Goal: Information Seeking & Learning: Learn about a topic

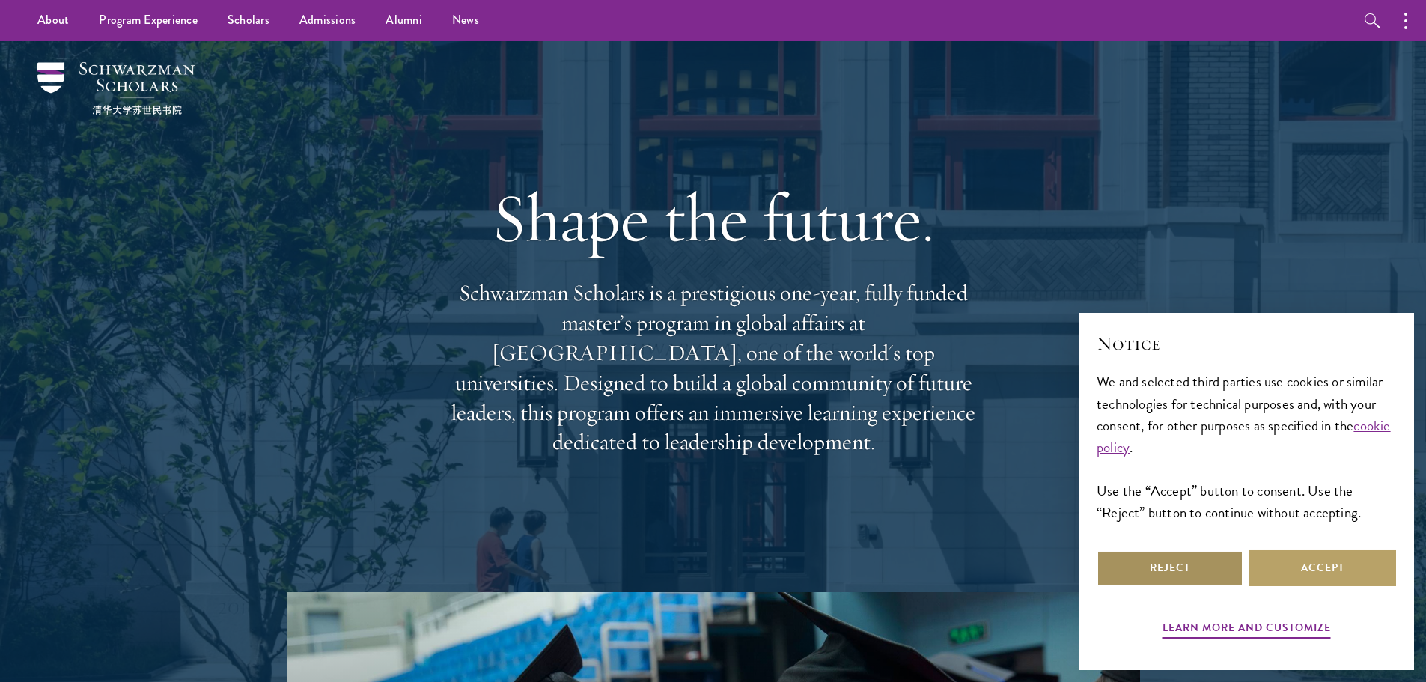
drag, startPoint x: 1190, startPoint y: 571, endPoint x: 1180, endPoint y: 569, distance: 10.0
click at [1185, 571] on button "Reject" at bounding box center [1170, 568] width 147 height 36
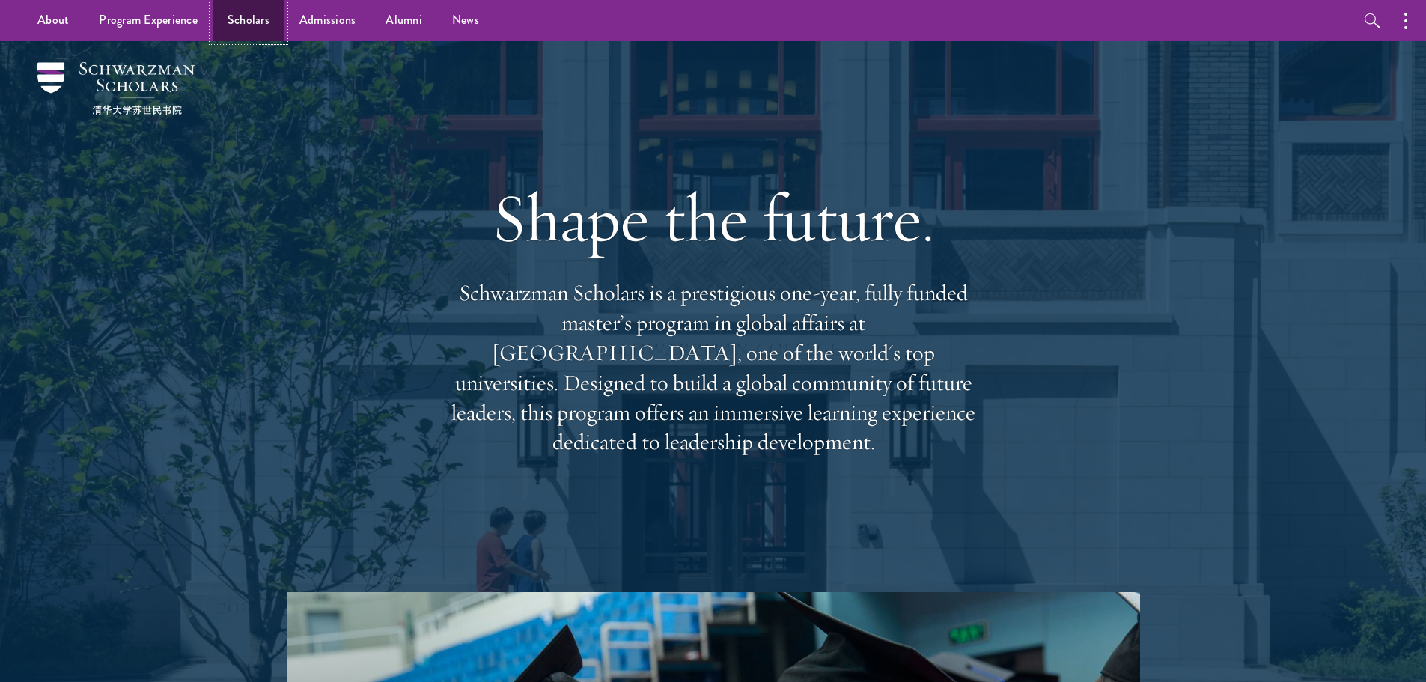
click at [275, 18] on link "Scholars" at bounding box center [249, 20] width 72 height 41
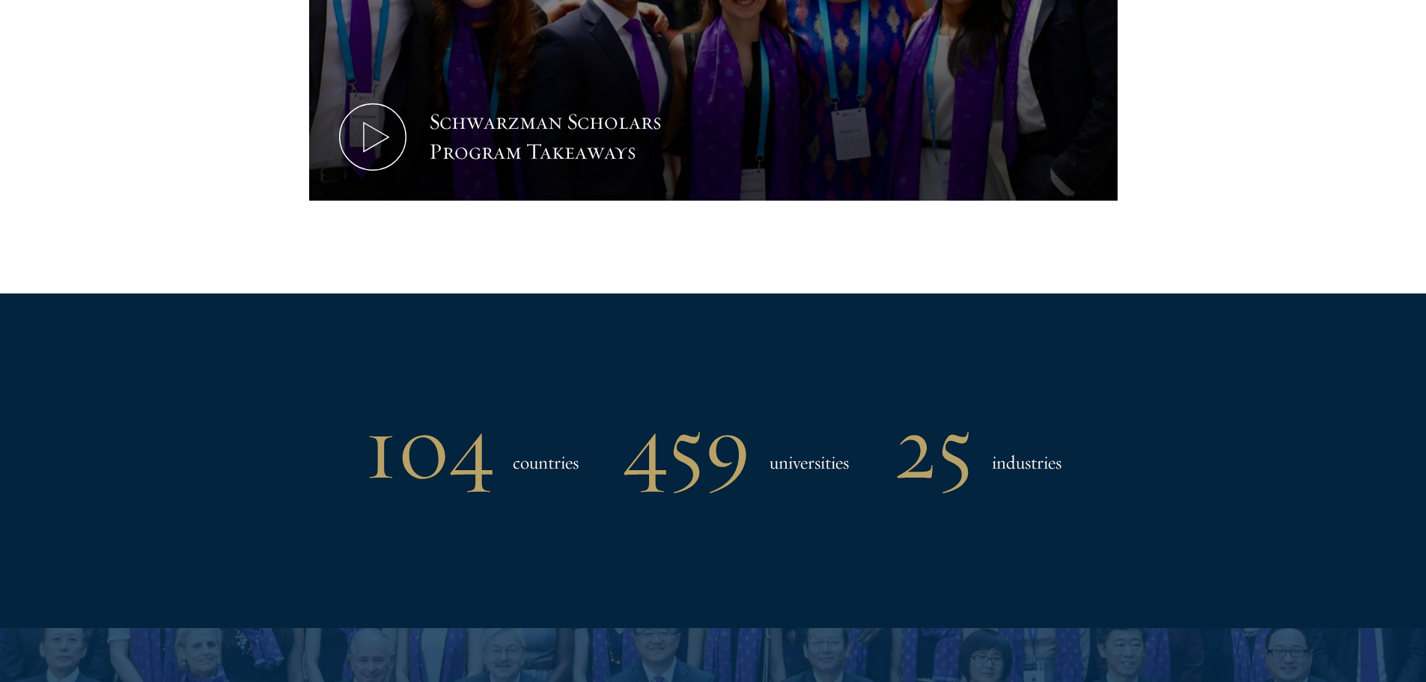
scroll to position [1347, 0]
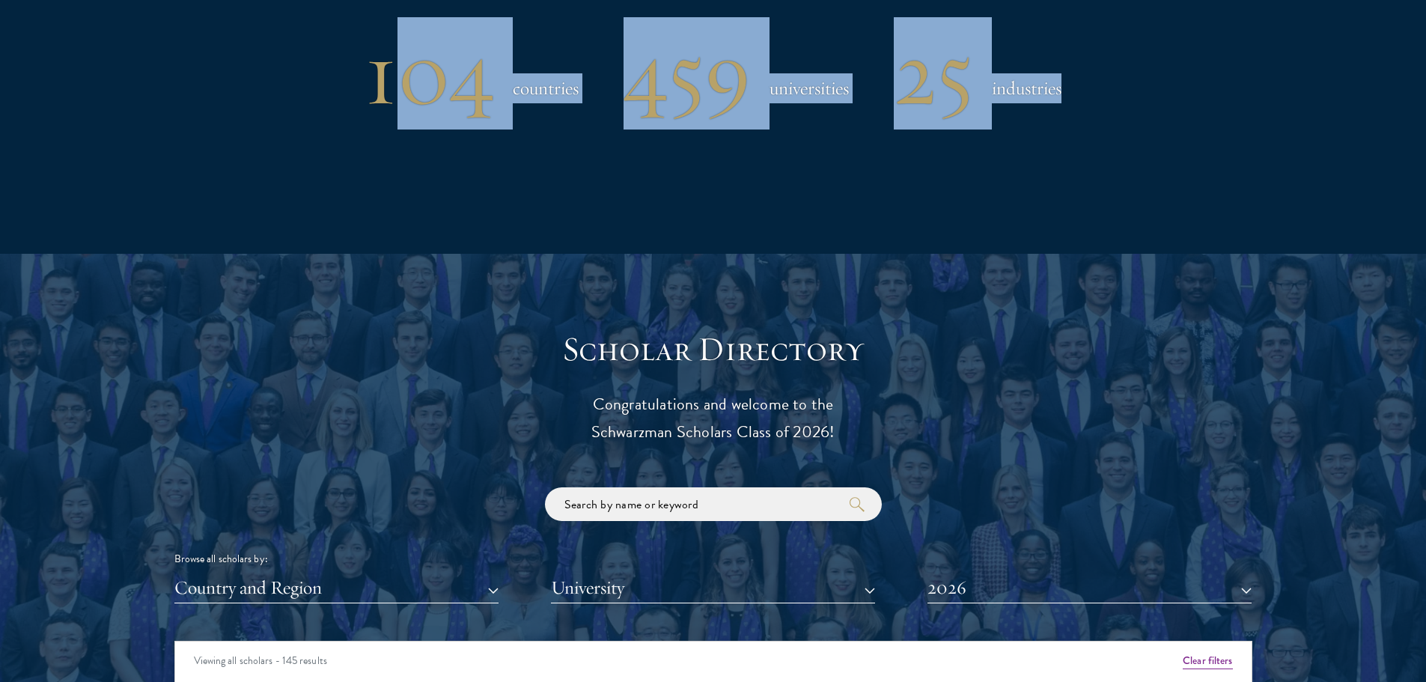
drag, startPoint x: 404, startPoint y: 88, endPoint x: 1129, endPoint y: 100, distance: 725.6
click at [1129, 100] on div "104 countries 459 universities 25 industries" at bounding box center [713, 73] width 1078 height 78
click at [1115, 105] on div "104 countries 459 universities 25 industries" at bounding box center [713, 73] width 1078 height 78
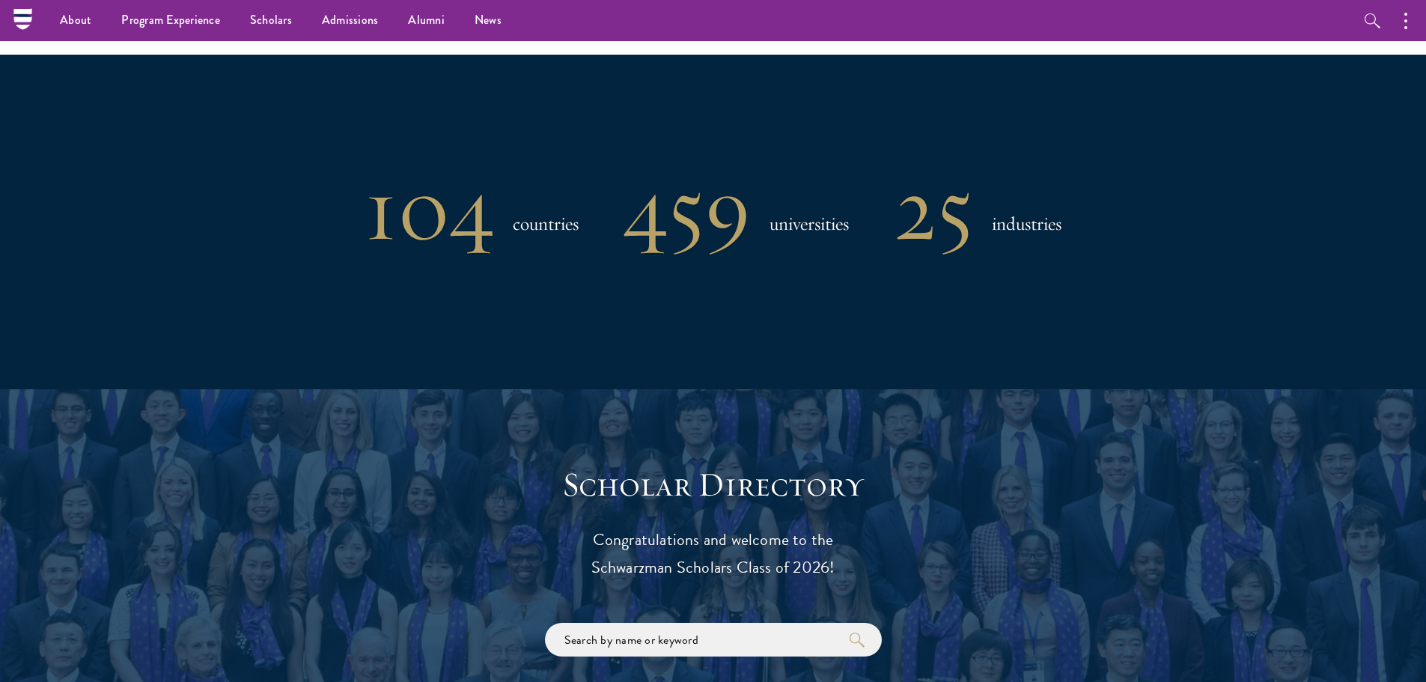
scroll to position [1197, 0]
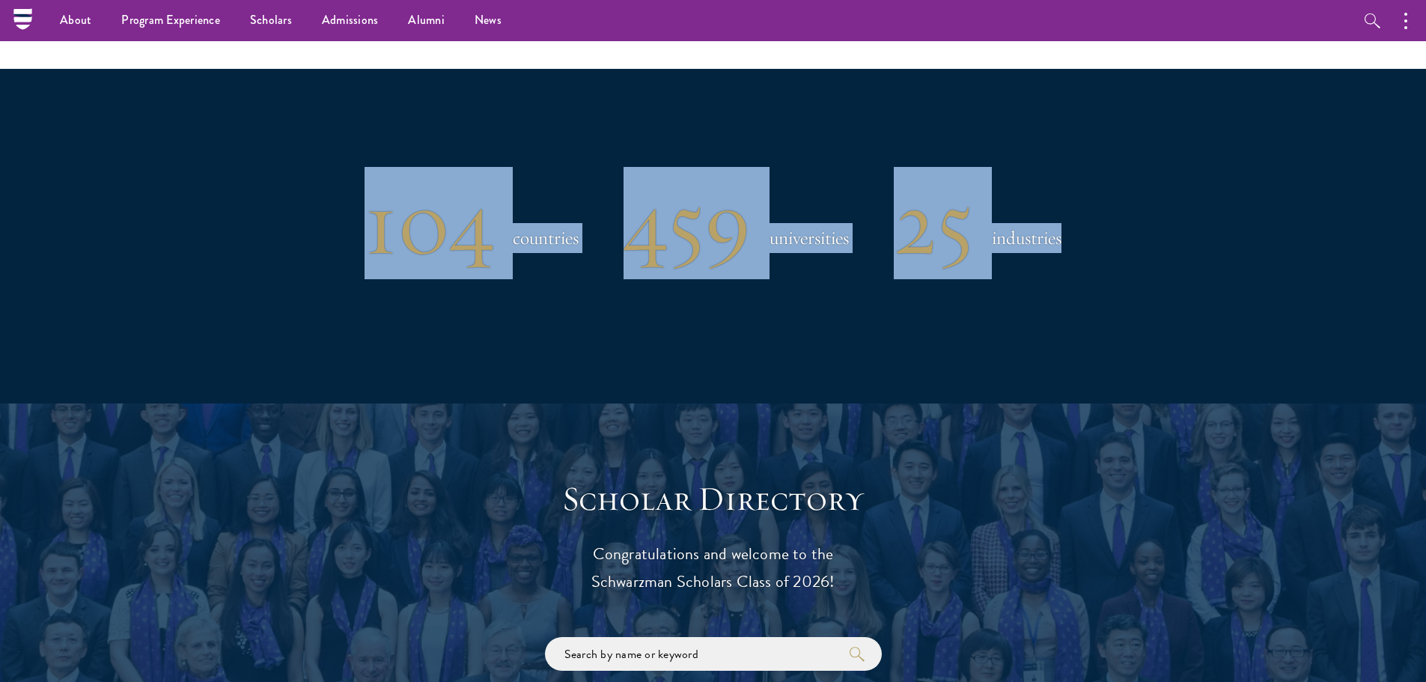
drag, startPoint x: 357, startPoint y: 228, endPoint x: 1277, endPoint y: 213, distance: 919.6
click at [1277, 213] on section "104 countries 459 universities 25 industries" at bounding box center [713, 236] width 1426 height 334
drag, startPoint x: 1188, startPoint y: 216, endPoint x: 1196, endPoint y: 214, distance: 8.4
drag, startPoint x: 1196, startPoint y: 214, endPoint x: 751, endPoint y: 265, distance: 447.7
click at [751, 265] on div "104 countries 459 universities 25 industries" at bounding box center [713, 236] width 1078 height 334
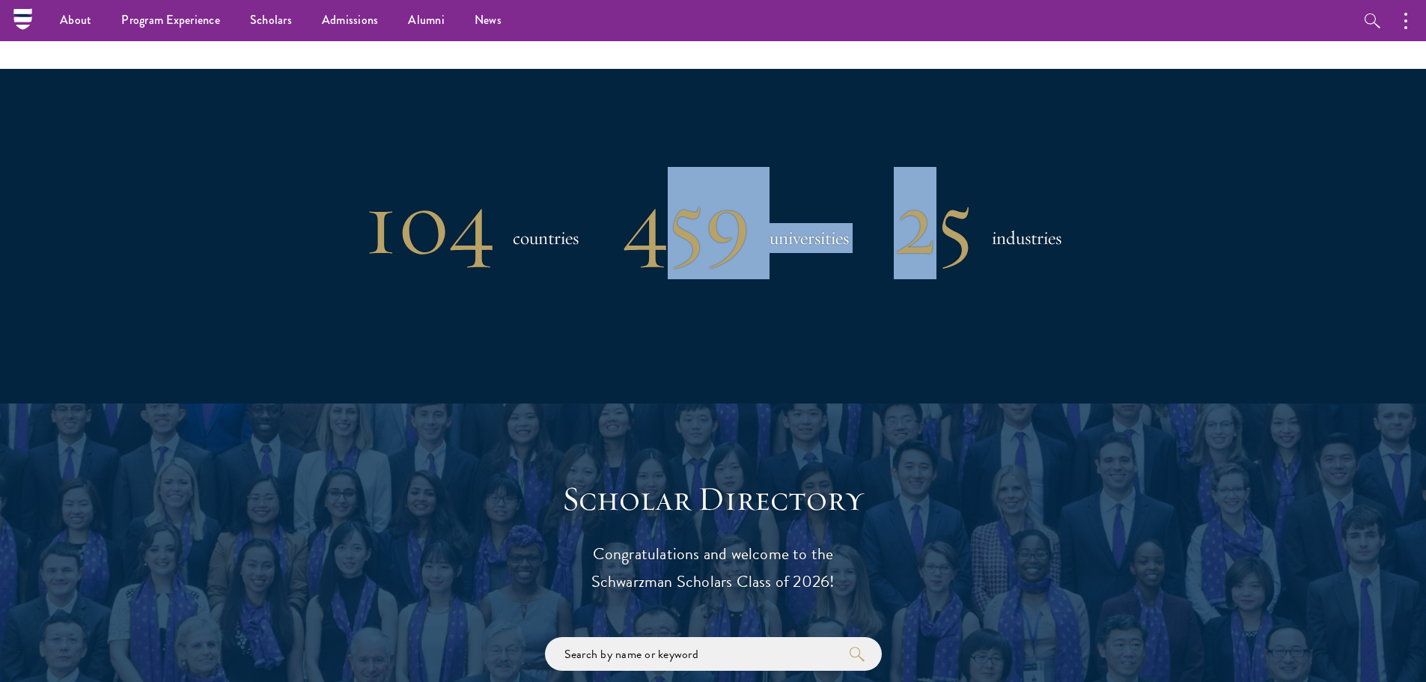
drag, startPoint x: 645, startPoint y: 236, endPoint x: 899, endPoint y: 222, distance: 254.2
click at [908, 222] on div "104 countries 459 universities 25 industries" at bounding box center [713, 223] width 1078 height 78
click at [812, 237] on h3 "universities" at bounding box center [809, 238] width 79 height 30
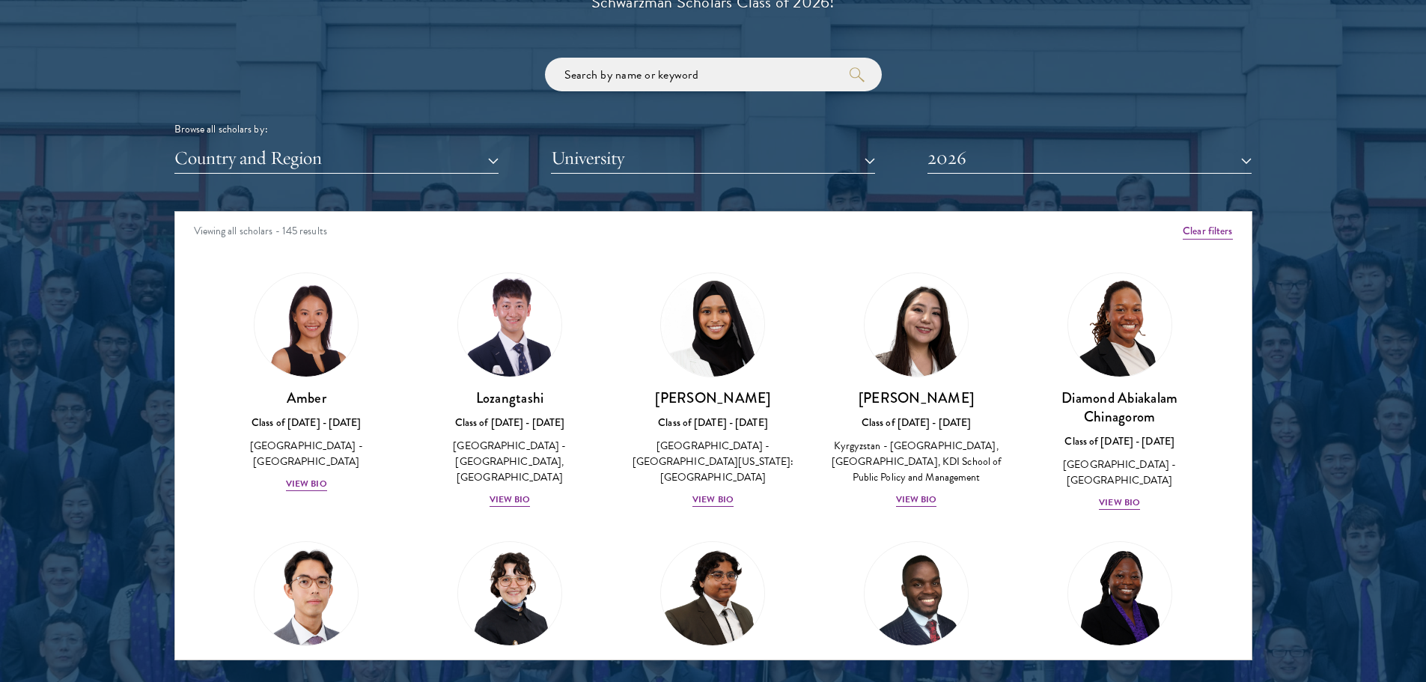
scroll to position [1796, 0]
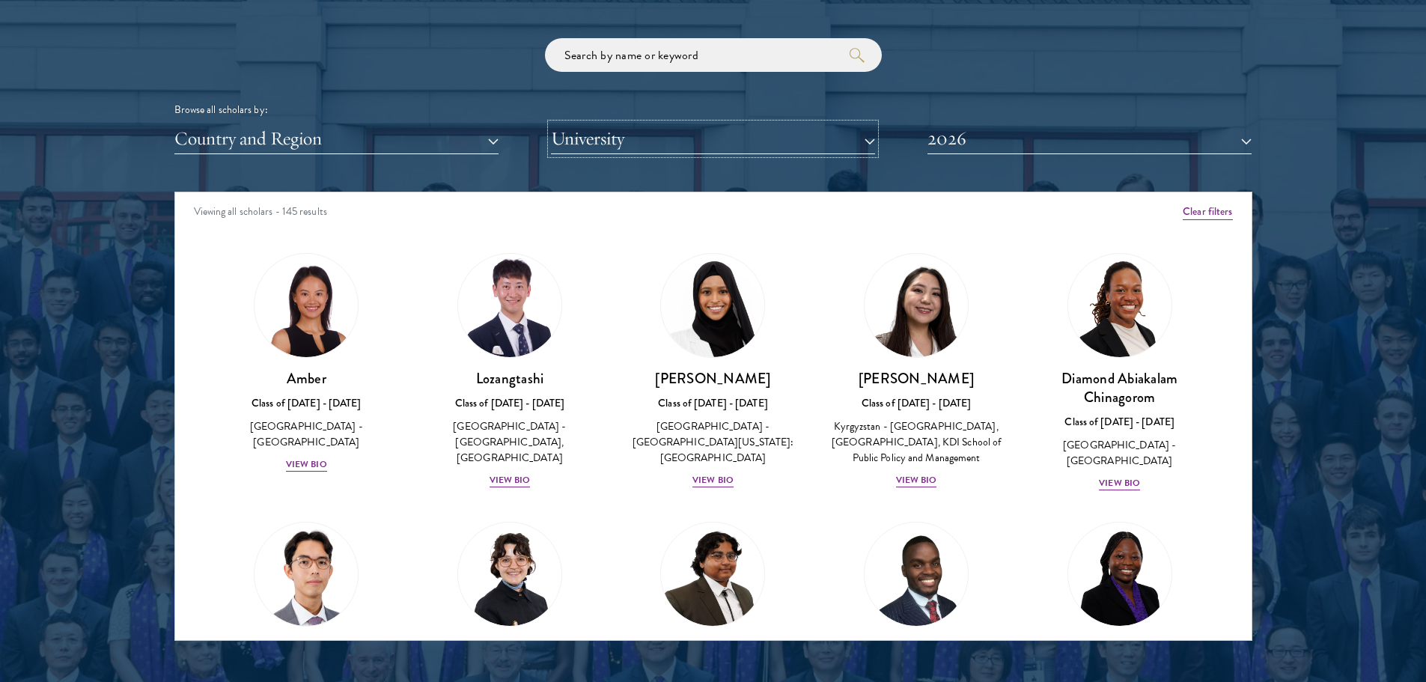
click at [639, 151] on button "University" at bounding box center [713, 139] width 324 height 31
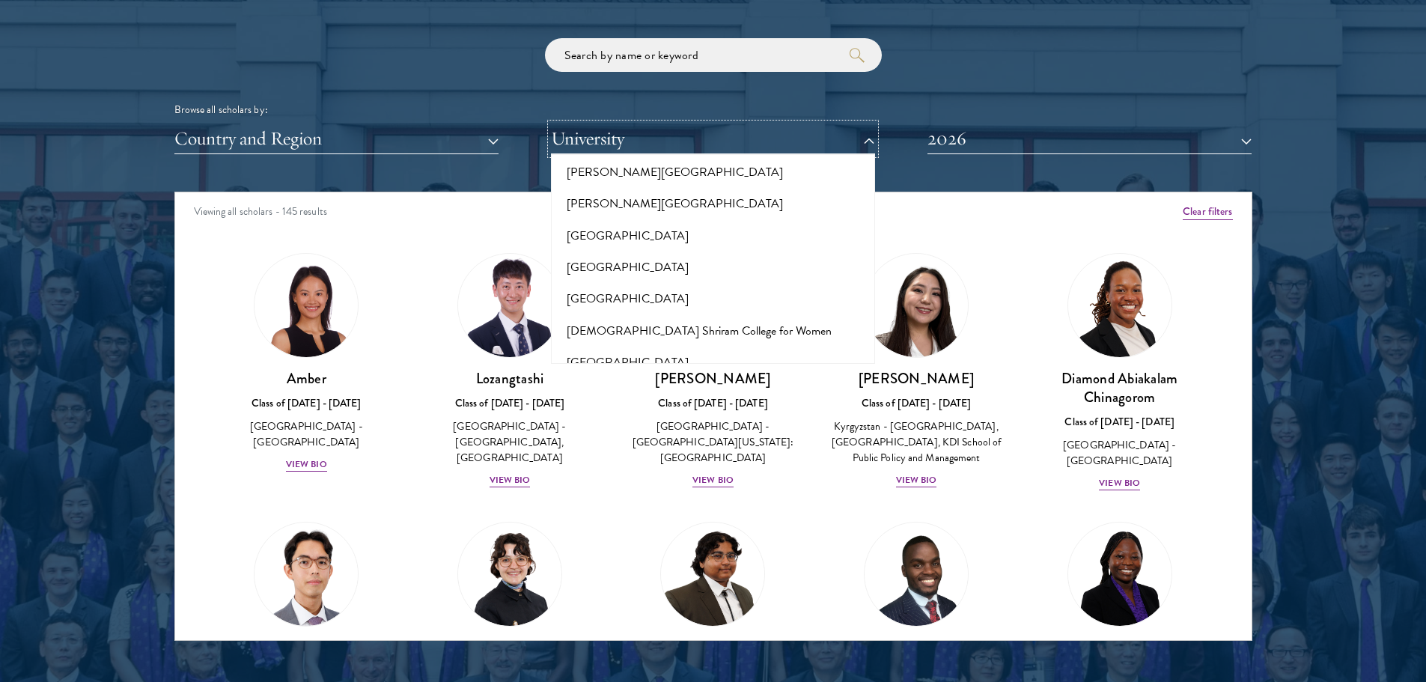
scroll to position [4827, 0]
click at [1384, 159] on div at bounding box center [713, 260] width 1426 height 911
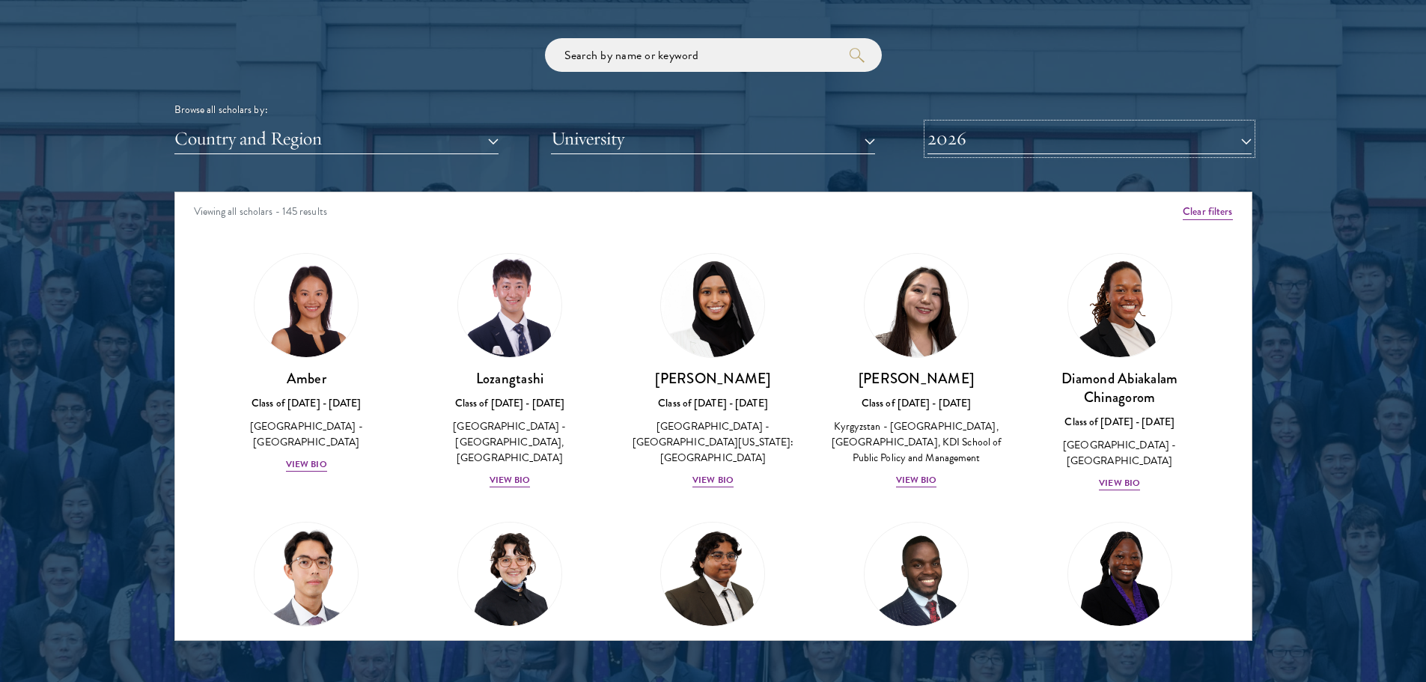
click at [1081, 143] on button "2026" at bounding box center [1090, 139] width 324 height 31
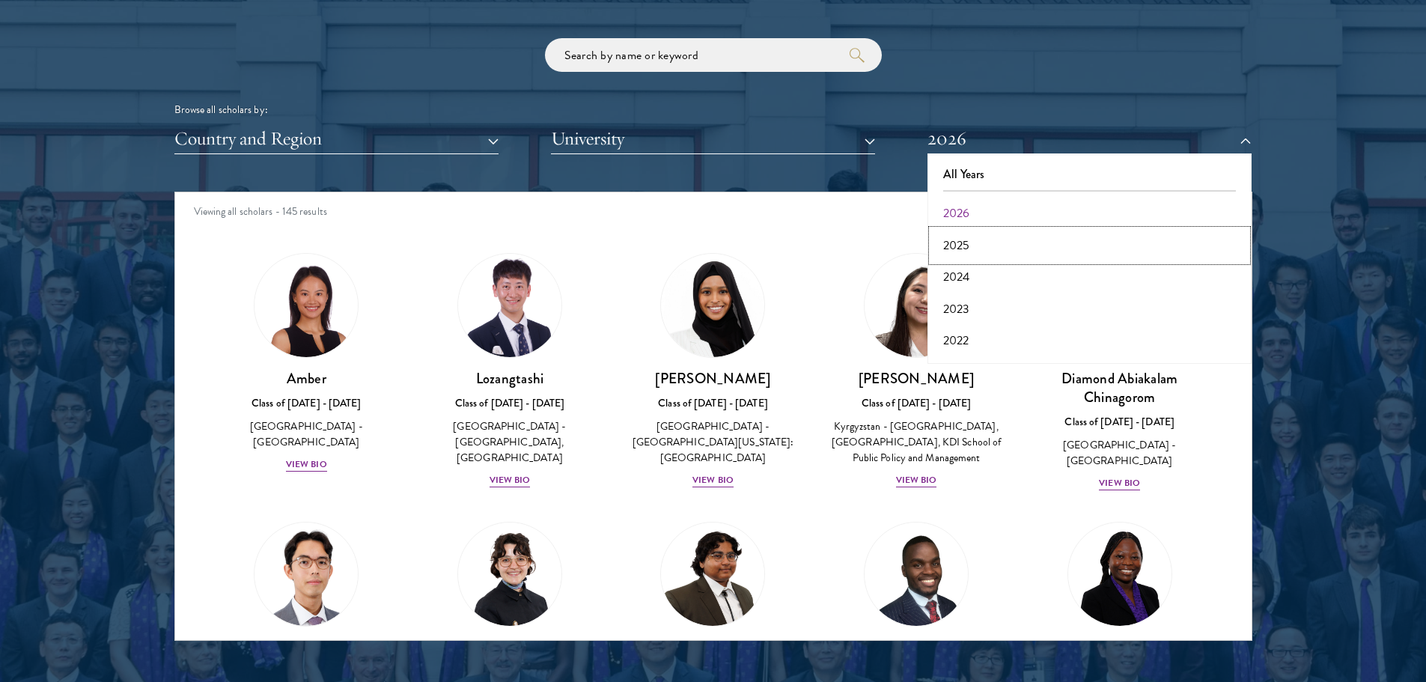
click at [973, 248] on button "2025" at bounding box center [1089, 245] width 315 height 31
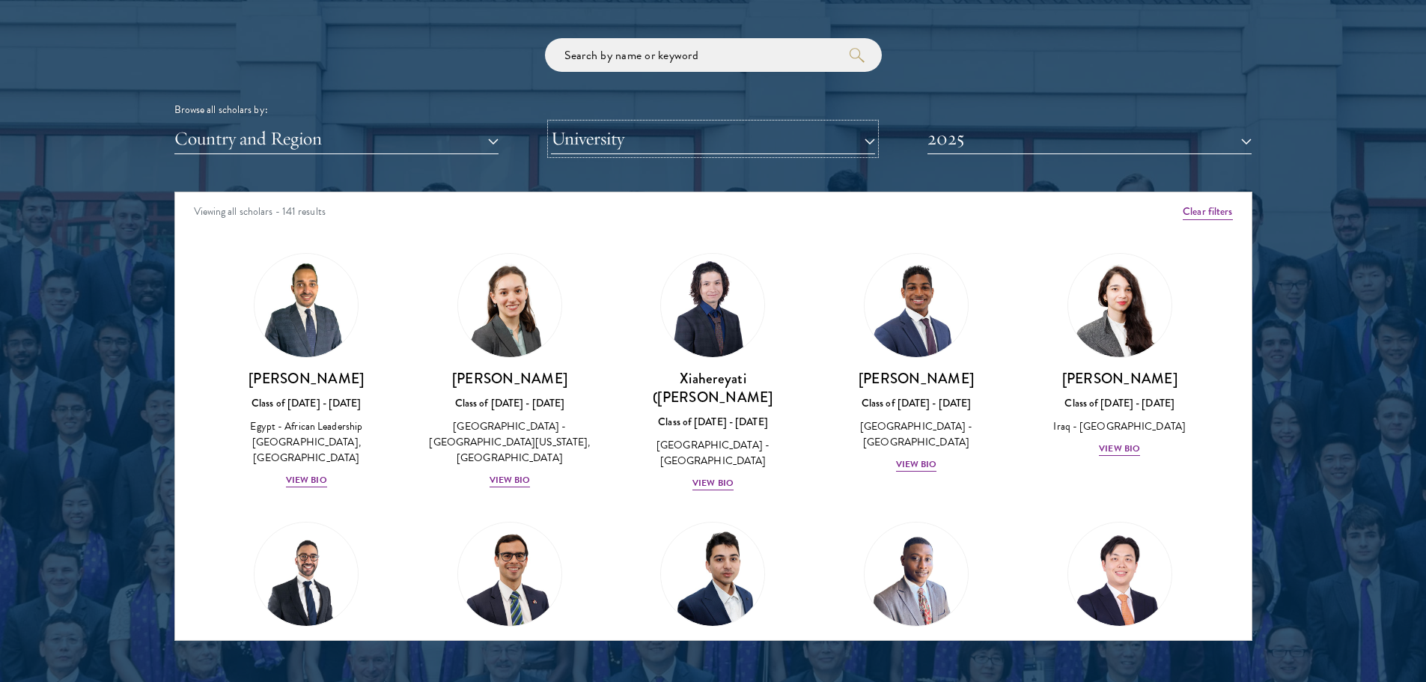
click at [740, 145] on button "University" at bounding box center [713, 139] width 324 height 31
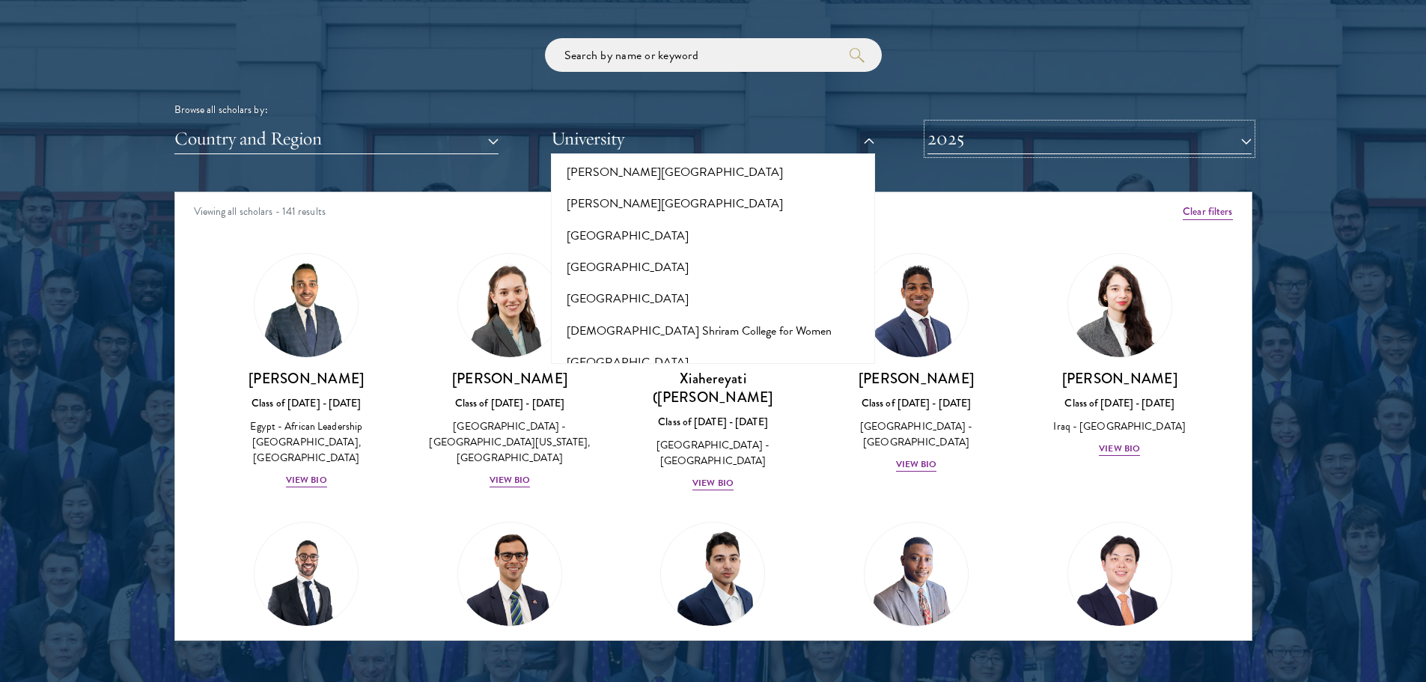
click at [1080, 135] on button "2025" at bounding box center [1090, 139] width 324 height 31
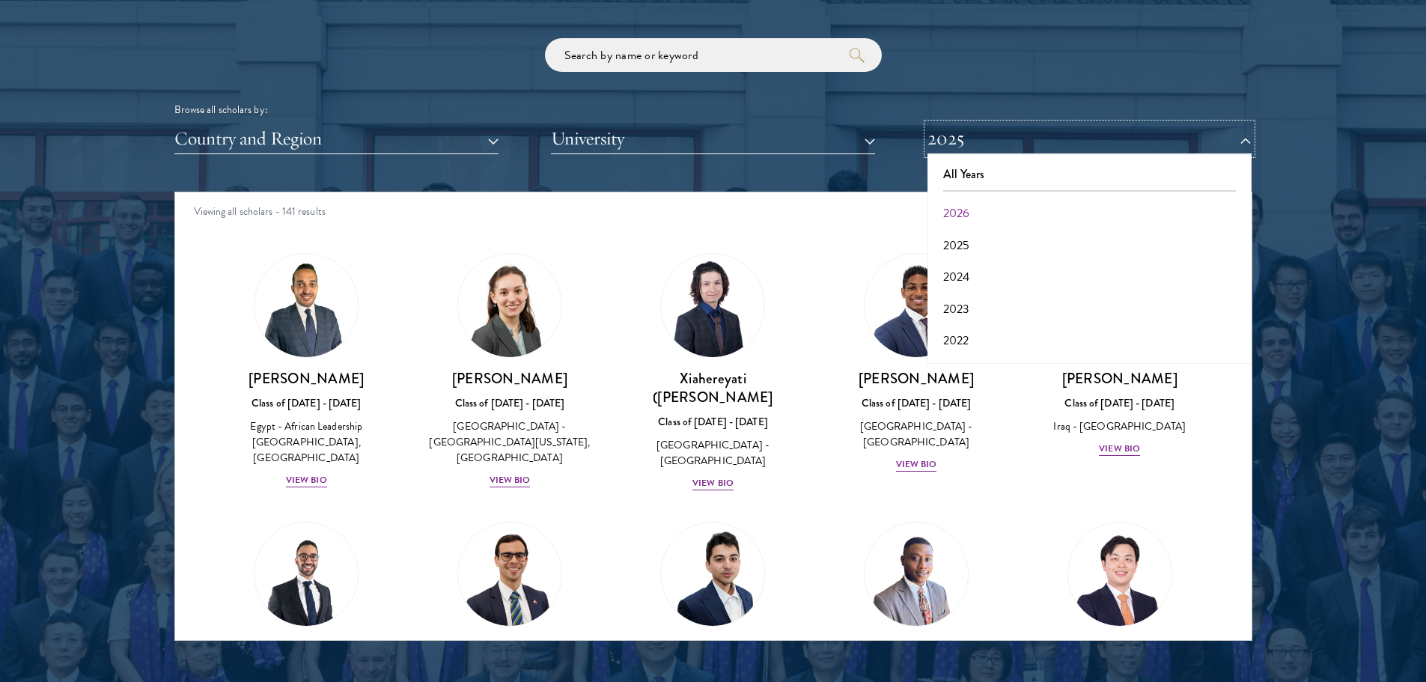
click at [1070, 129] on button "2025" at bounding box center [1090, 139] width 324 height 31
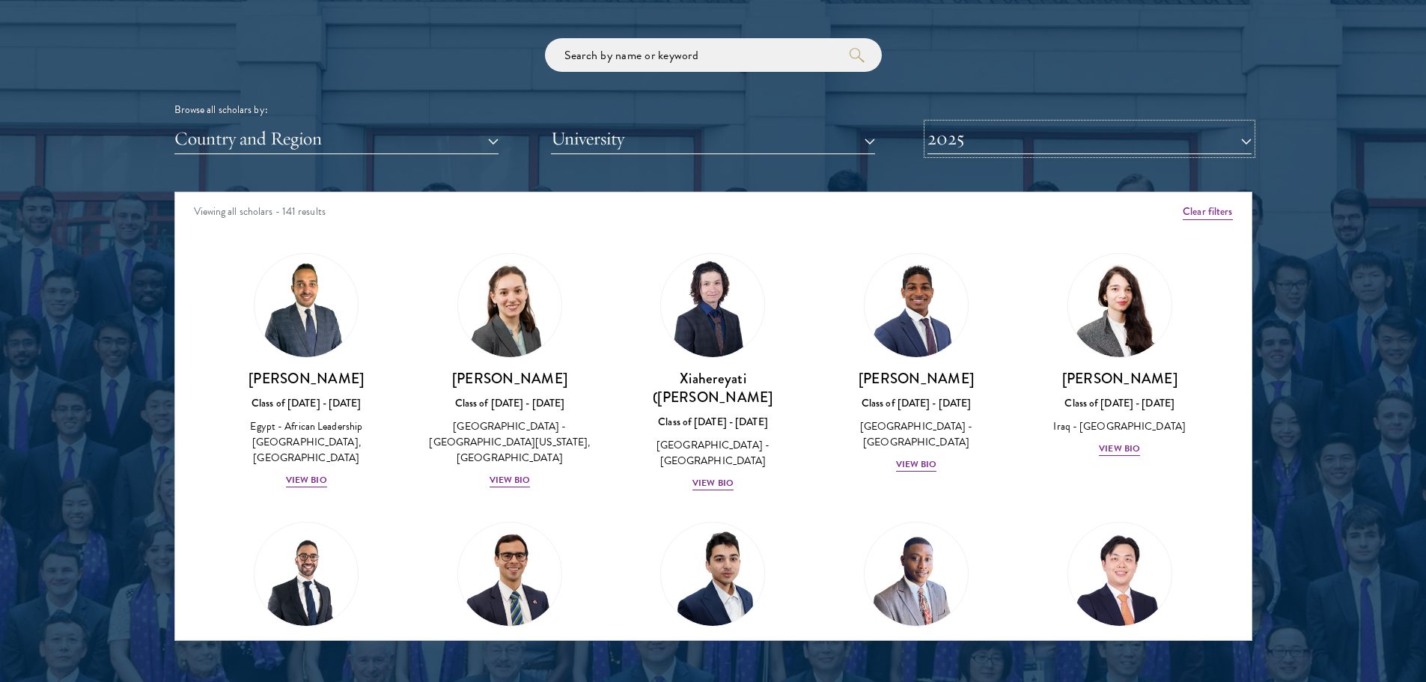
click at [1035, 134] on button "2025" at bounding box center [1090, 139] width 324 height 31
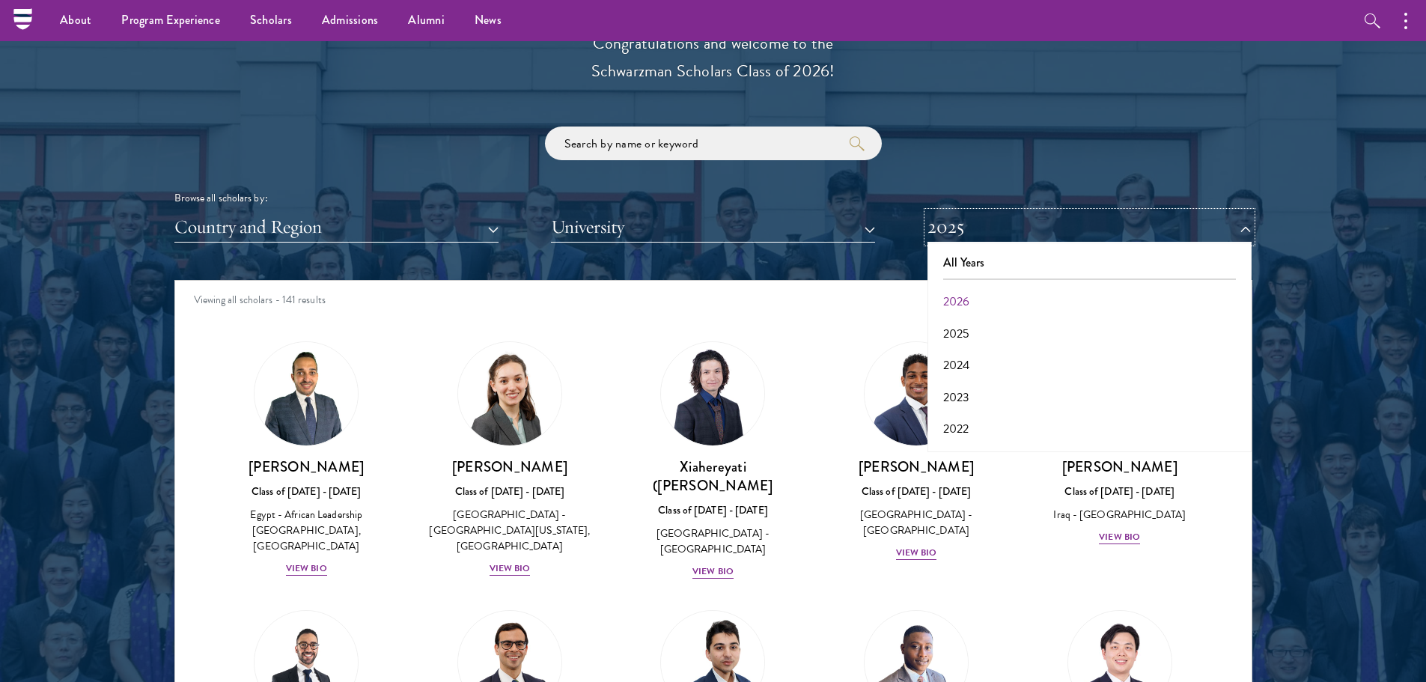
scroll to position [1647, 0]
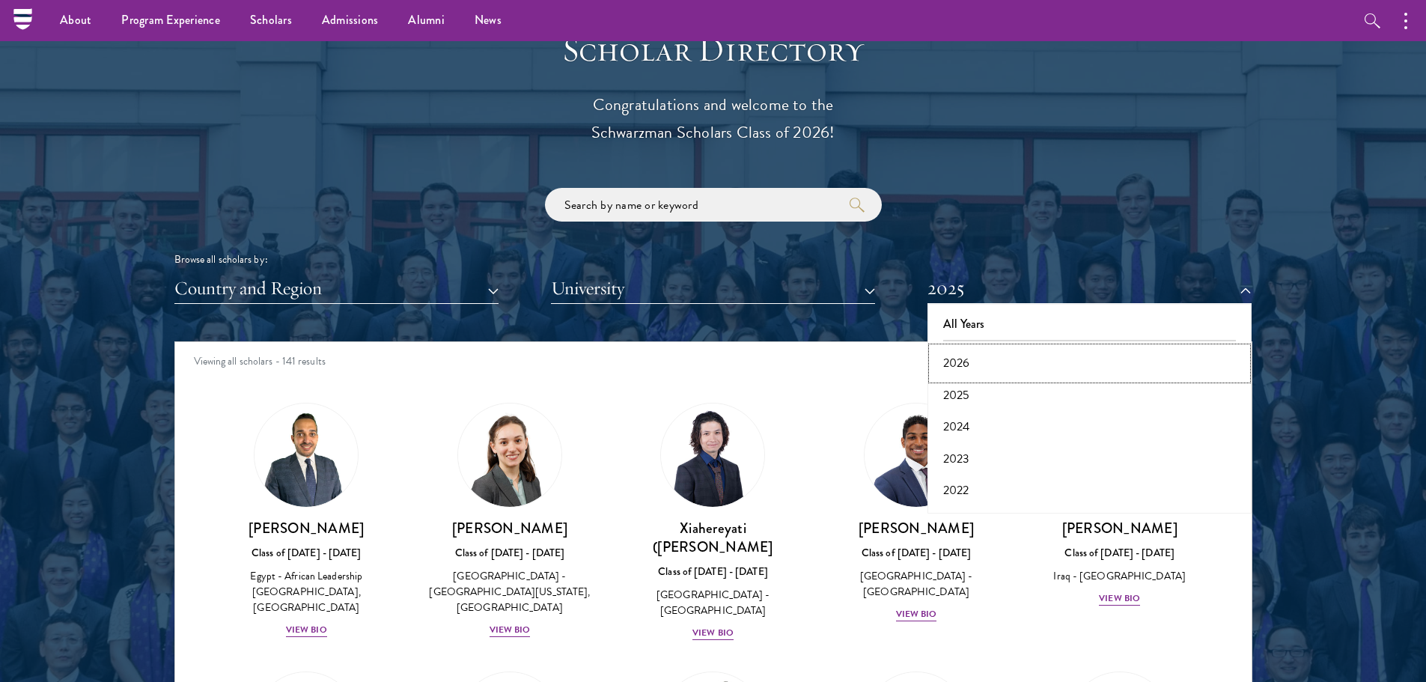
click at [973, 358] on button "2026" at bounding box center [1089, 362] width 315 height 31
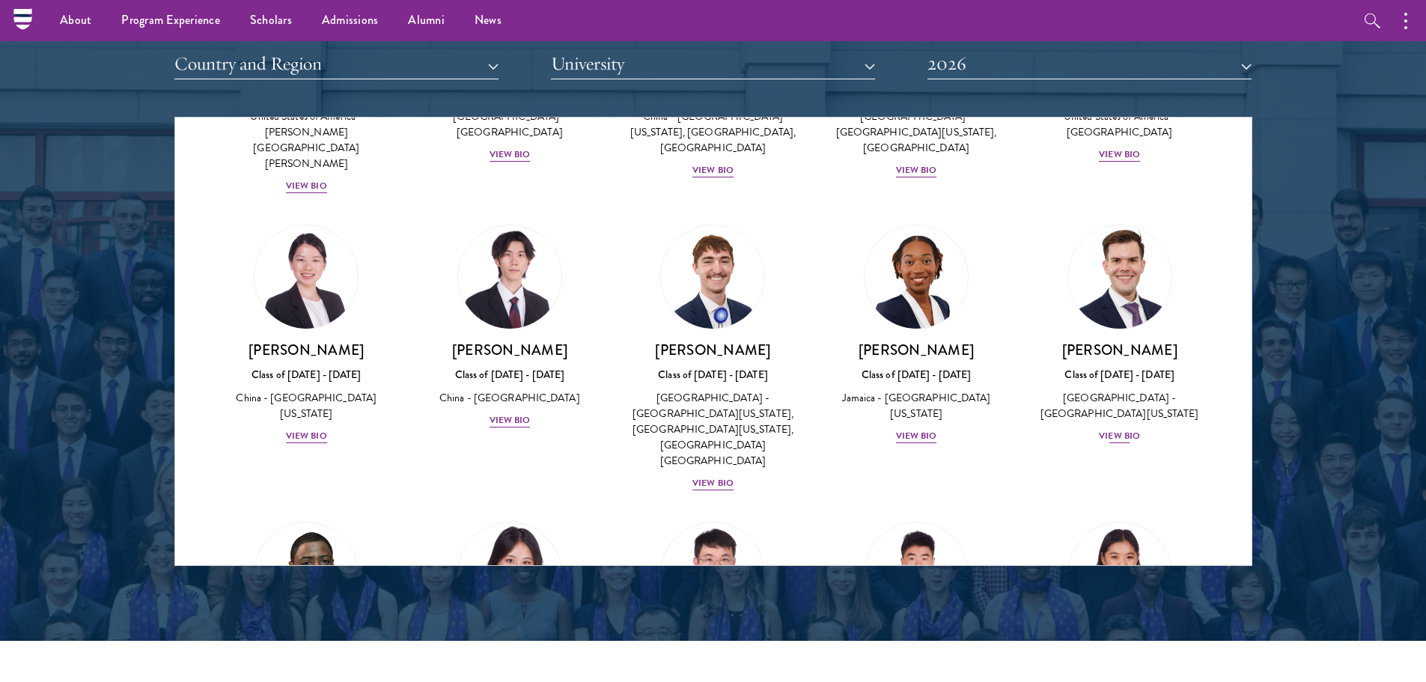
scroll to position [6964, 0]
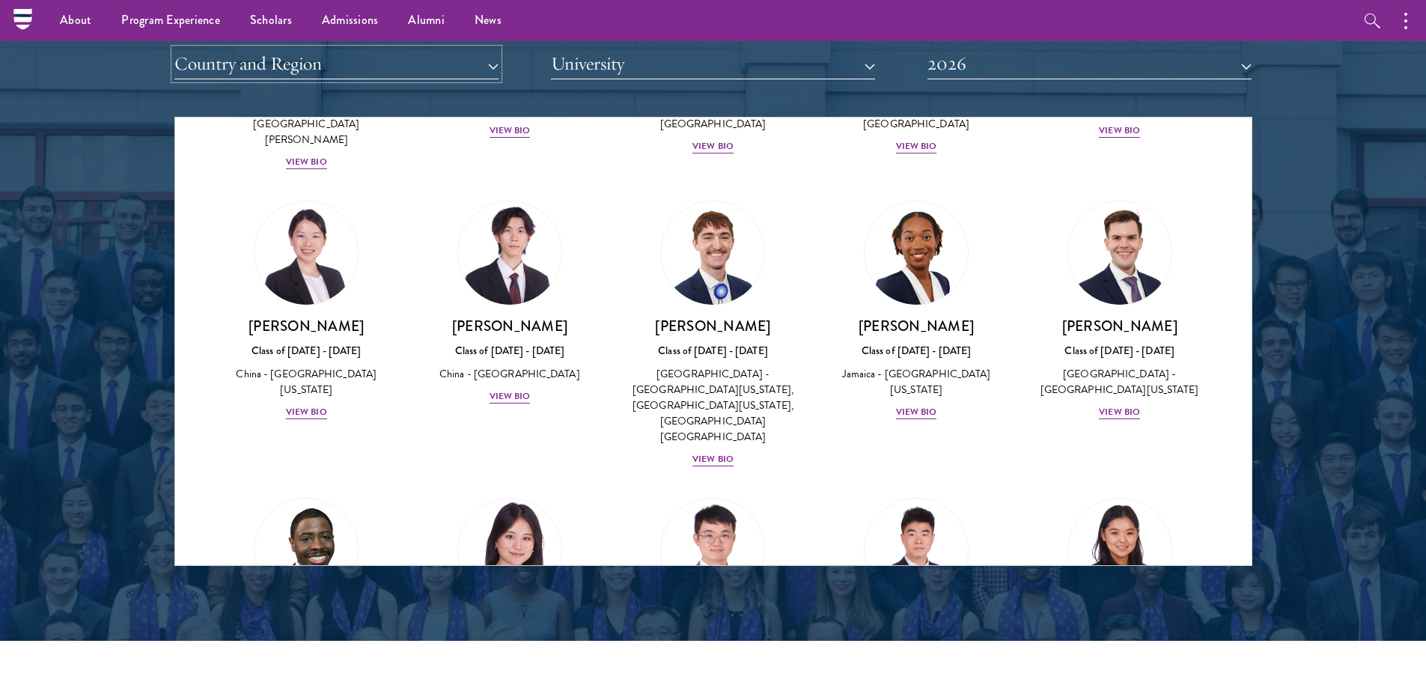
click at [288, 71] on button "Country and Region" at bounding box center [336, 64] width 324 height 31
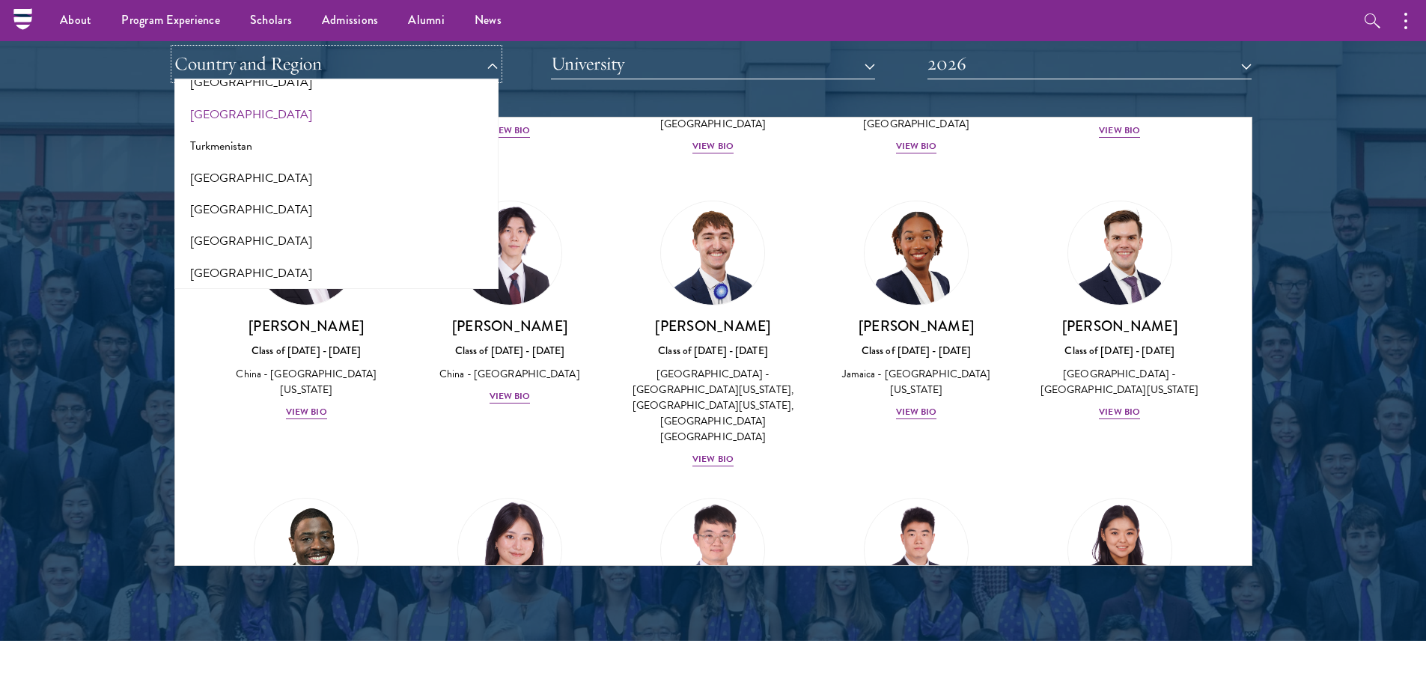
scroll to position [2920, 0]
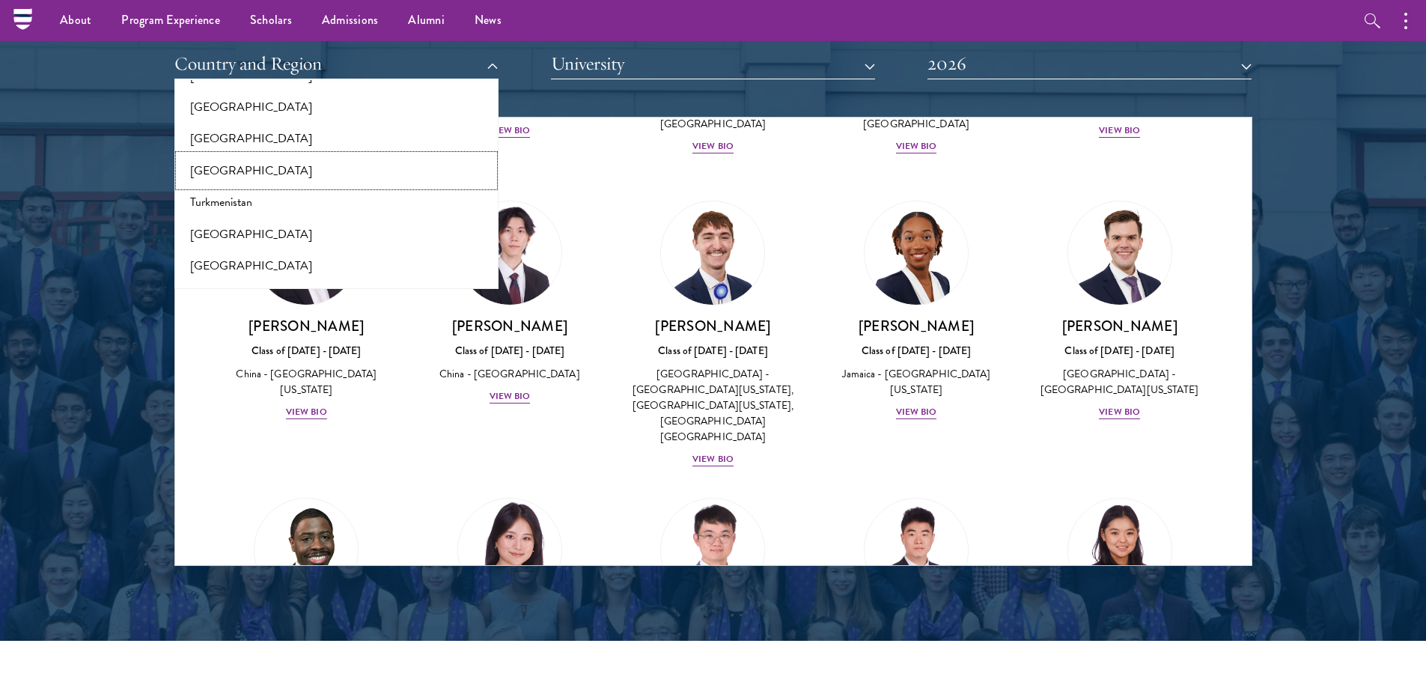
click at [206, 168] on button "[GEOGRAPHIC_DATA]" at bounding box center [336, 170] width 315 height 31
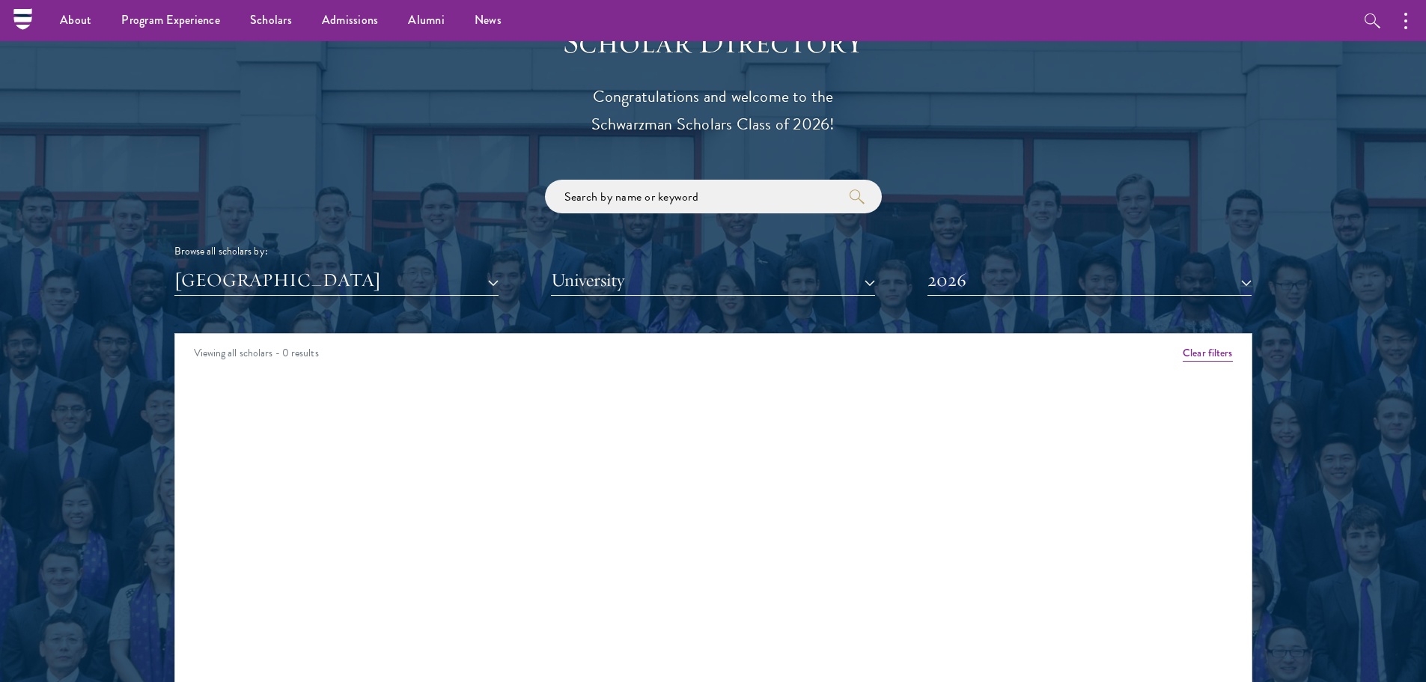
scroll to position [1647, 0]
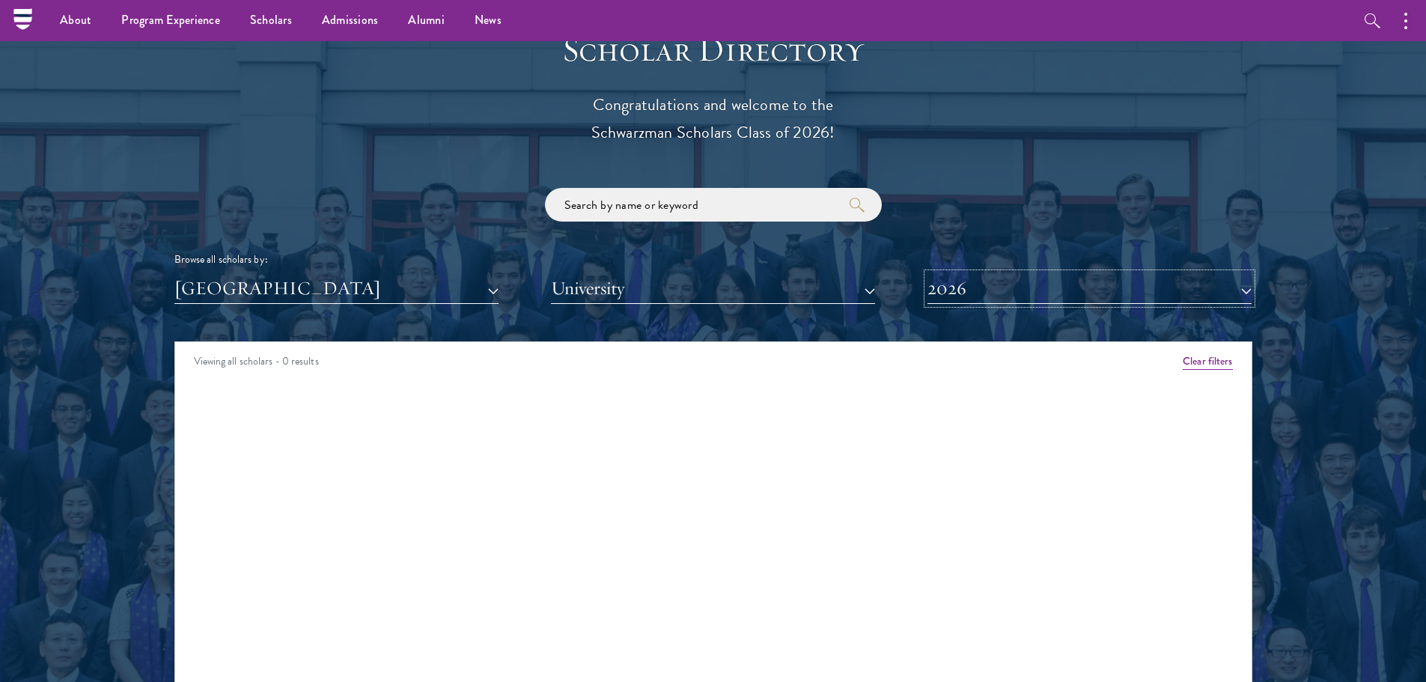
drag, startPoint x: 1042, startPoint y: 285, endPoint x: 1031, endPoint y: 299, distance: 17.5
click at [1041, 285] on button "2026" at bounding box center [1090, 288] width 324 height 31
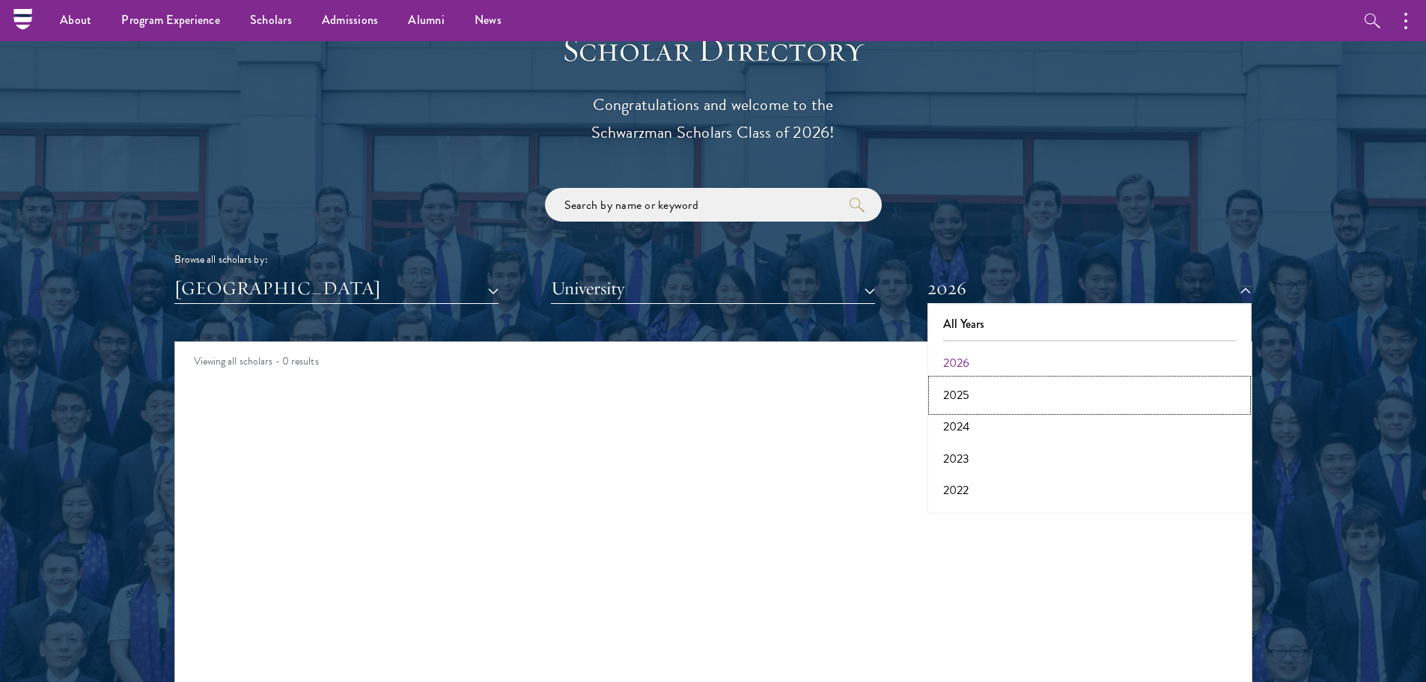
click at [970, 404] on button "2025" at bounding box center [1089, 395] width 315 height 31
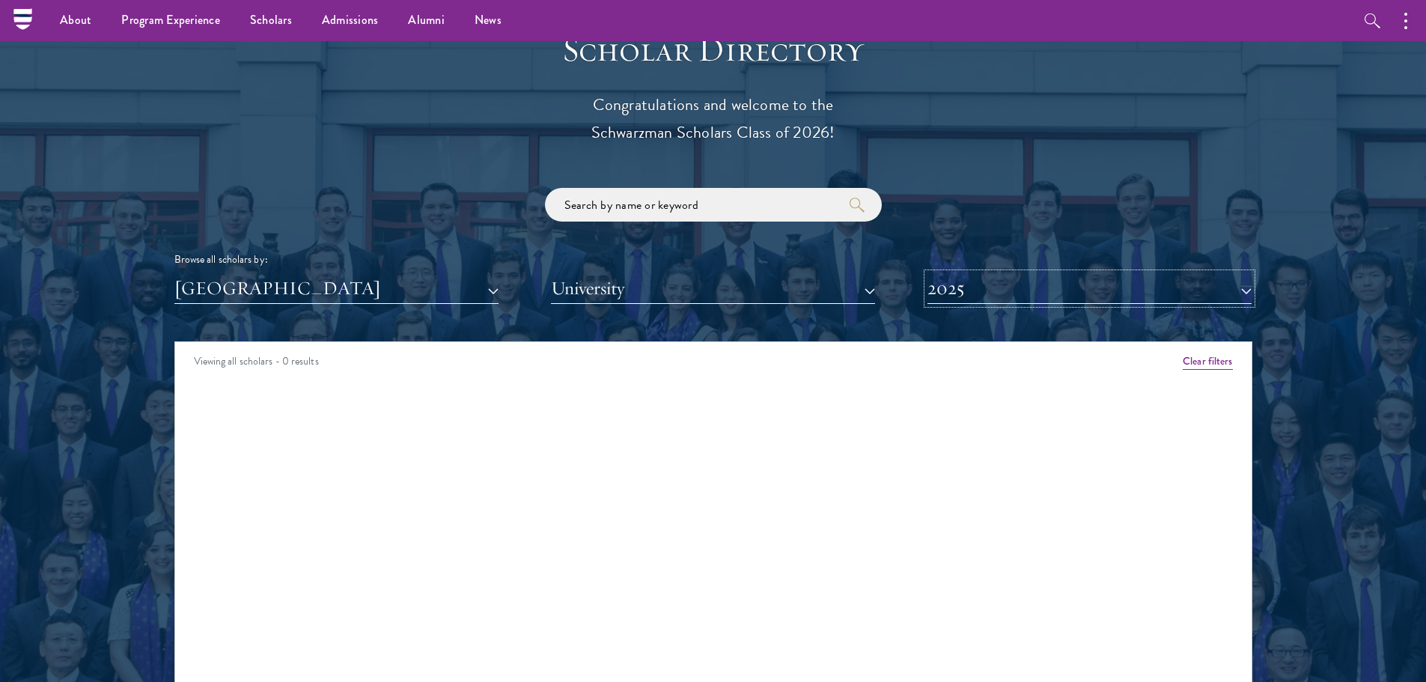
click at [990, 293] on button "2025" at bounding box center [1090, 288] width 324 height 31
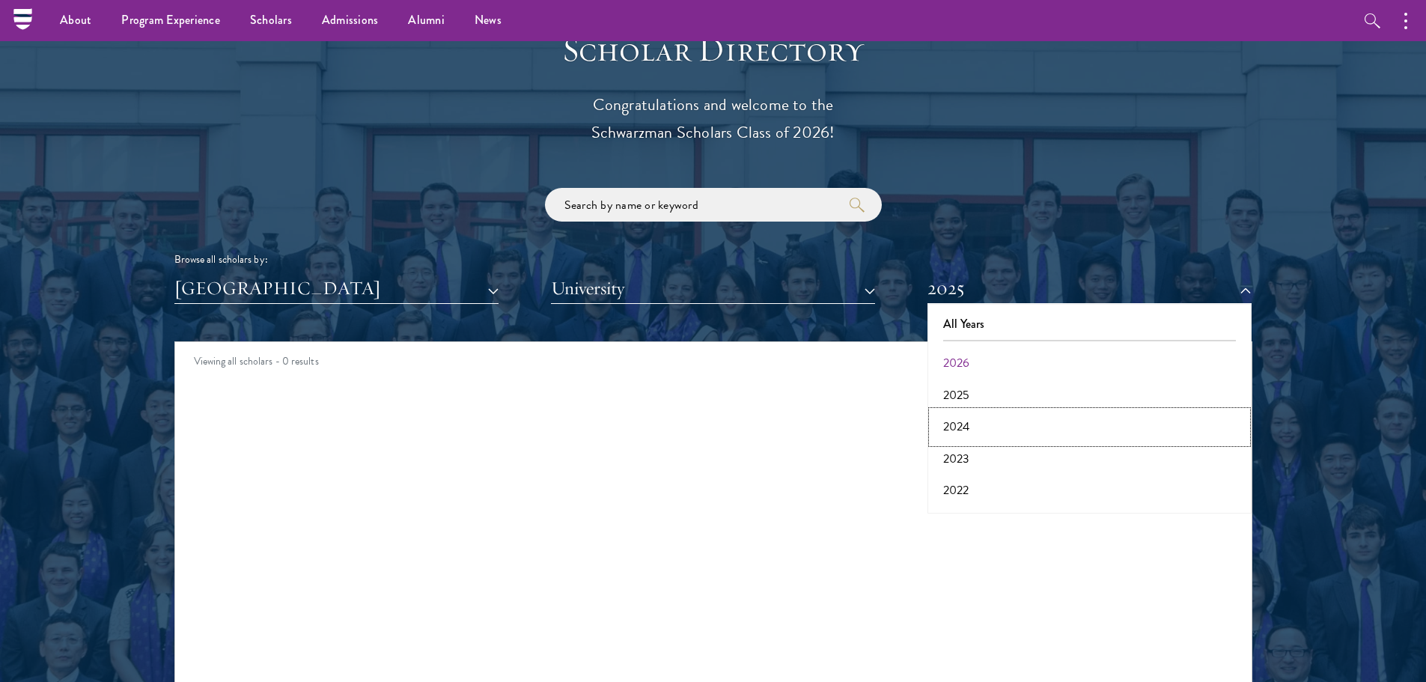
click at [965, 419] on button "2024" at bounding box center [1089, 426] width 315 height 31
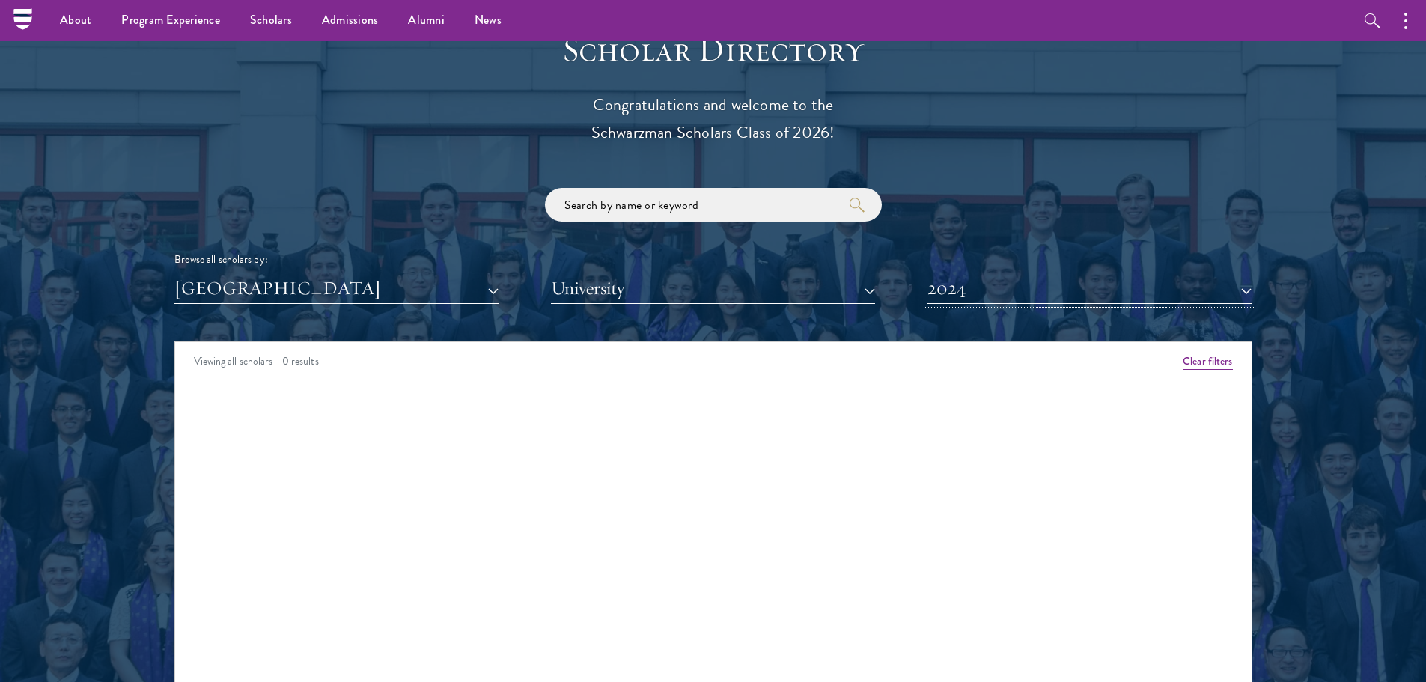
click at [979, 303] on button "2024" at bounding box center [1090, 288] width 324 height 31
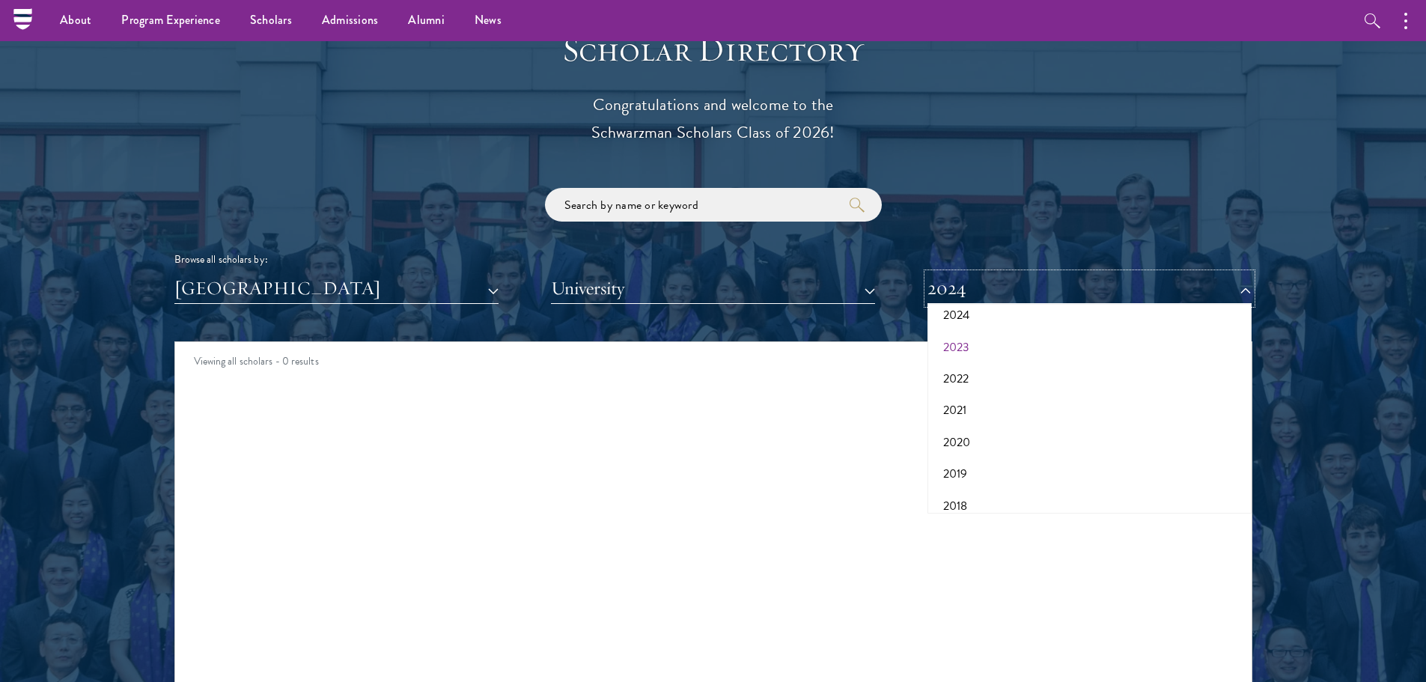
scroll to position [75, 0]
click at [962, 418] on button "2022" at bounding box center [1089, 415] width 315 height 31
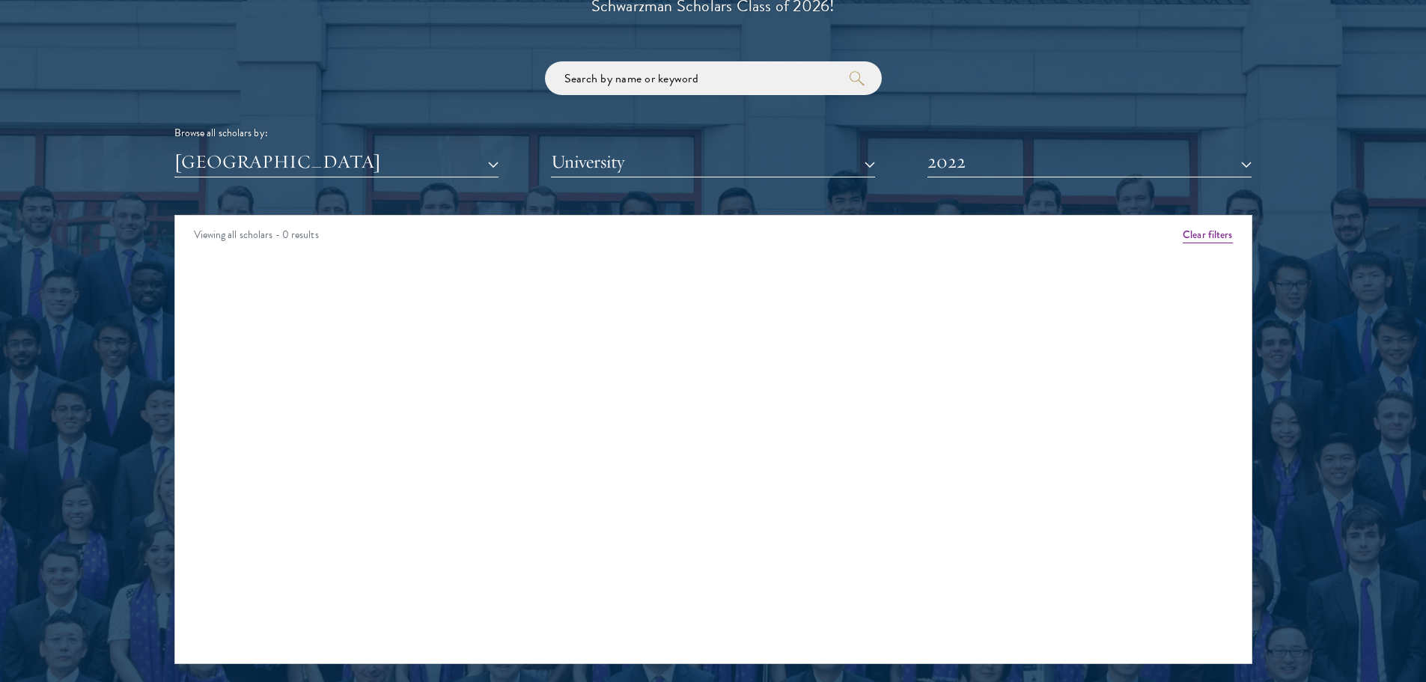
scroll to position [1796, 0]
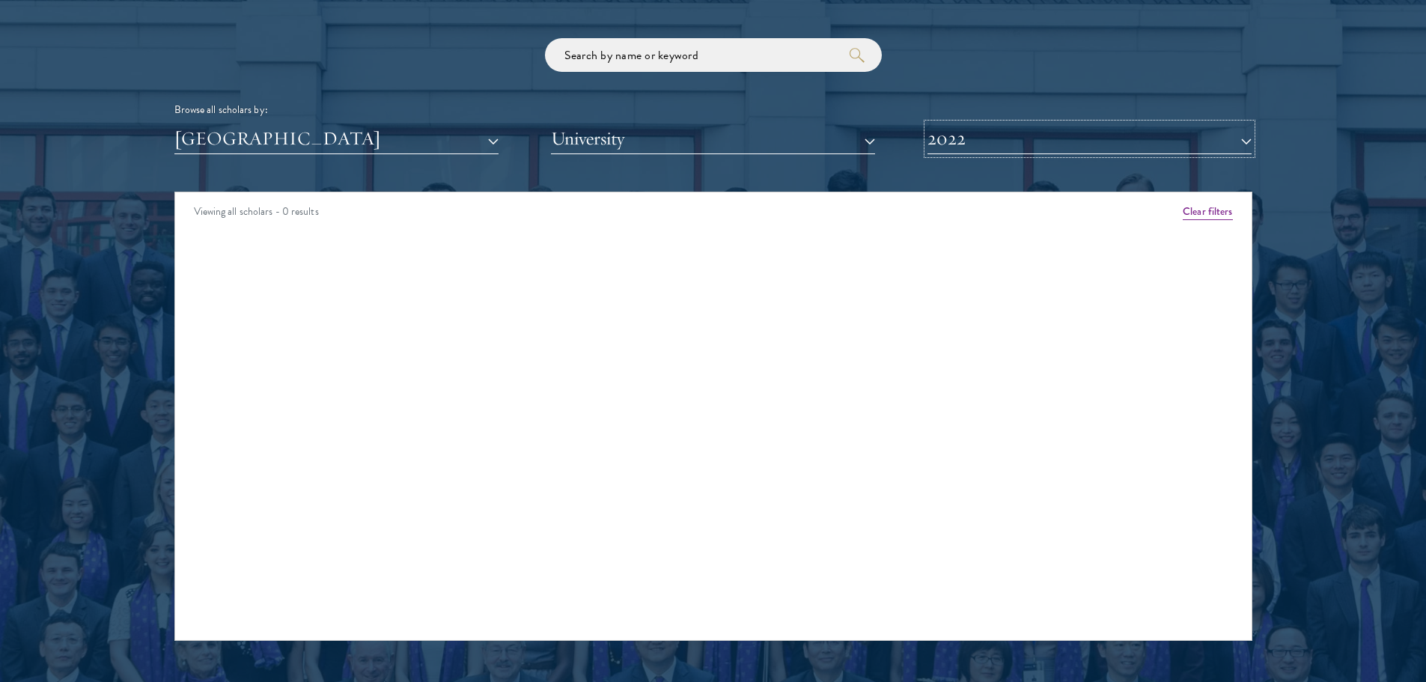
click at [931, 124] on button "2022" at bounding box center [1090, 139] width 324 height 31
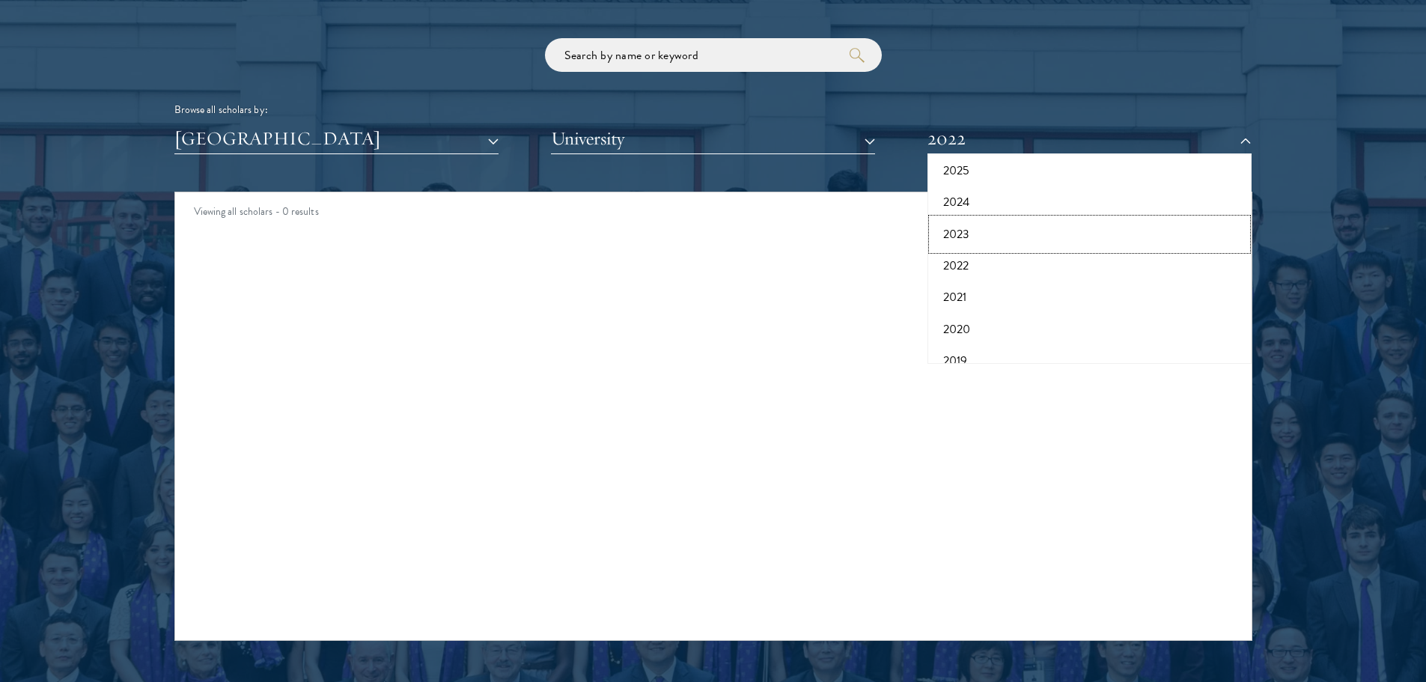
click at [961, 239] on button "2023" at bounding box center [1089, 234] width 315 height 31
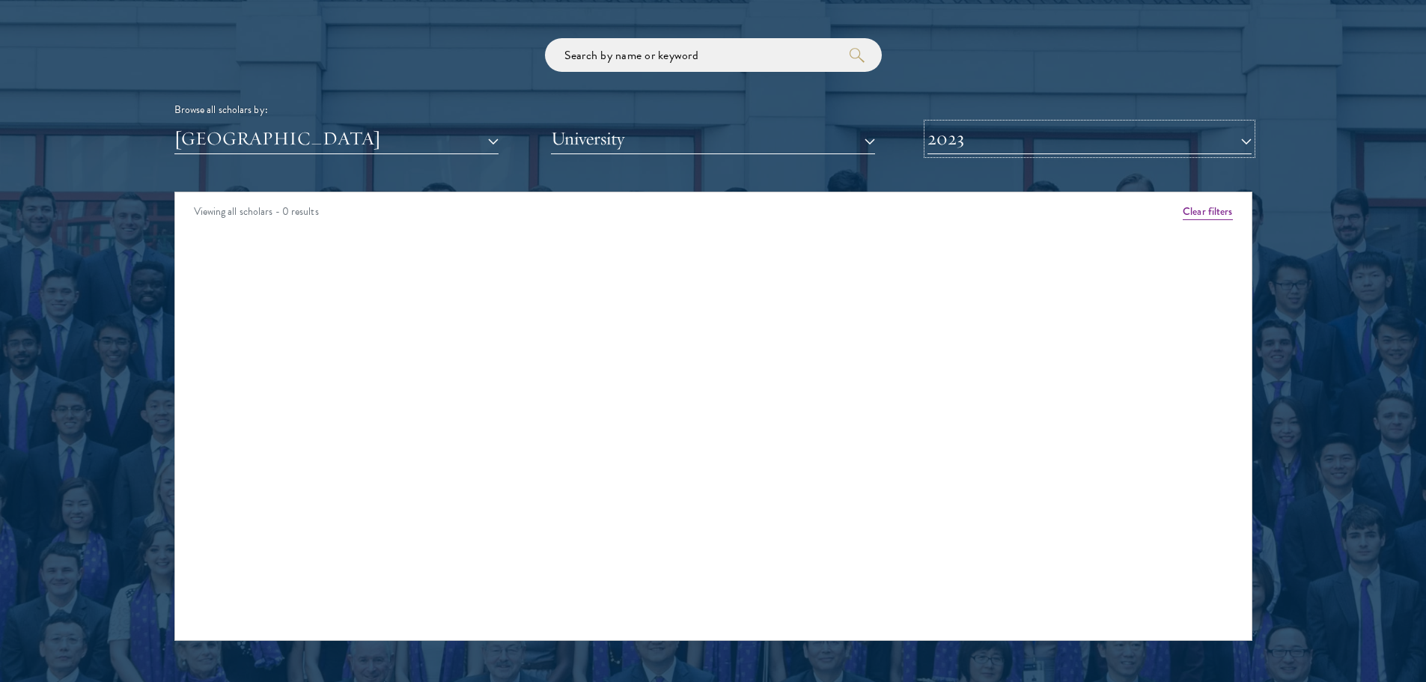
click at [974, 132] on button "2023" at bounding box center [1090, 139] width 324 height 31
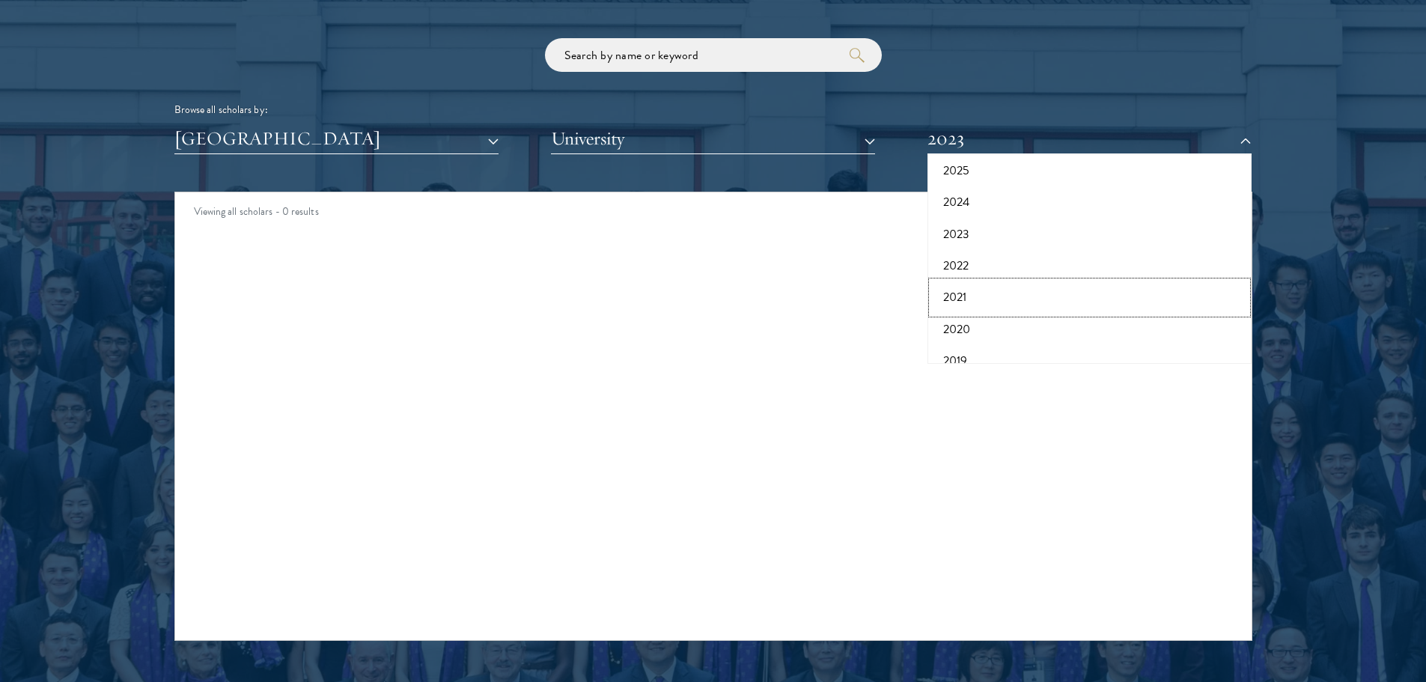
click at [970, 300] on button "2021" at bounding box center [1089, 297] width 315 height 31
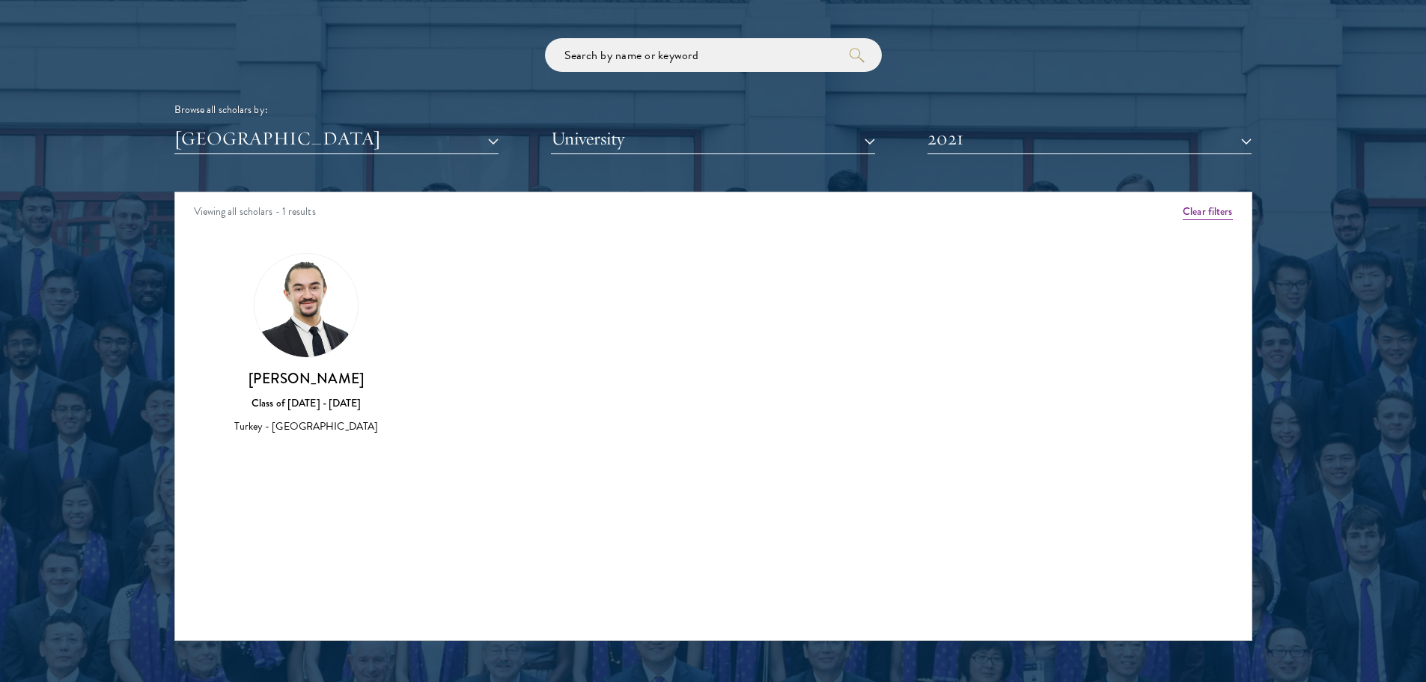
drag, startPoint x: 354, startPoint y: 427, endPoint x: 282, endPoint y: 428, distance: 71.9
click at [282, 428] on div "Turkey - University of Chicago" at bounding box center [307, 427] width 174 height 16
drag, startPoint x: 716, startPoint y: 431, endPoint x: 741, endPoint y: 368, distance: 68.5
click at [716, 431] on div "Amber Class of 2025 - 2026 China - Peking University View Bio Cirenquji Class o…" at bounding box center [713, 357] width 1077 height 246
click at [451, 419] on div "Amber Class of 2025 - 2026 China - Peking University View Bio Cirenquji Class o…" at bounding box center [713, 357] width 1077 height 246
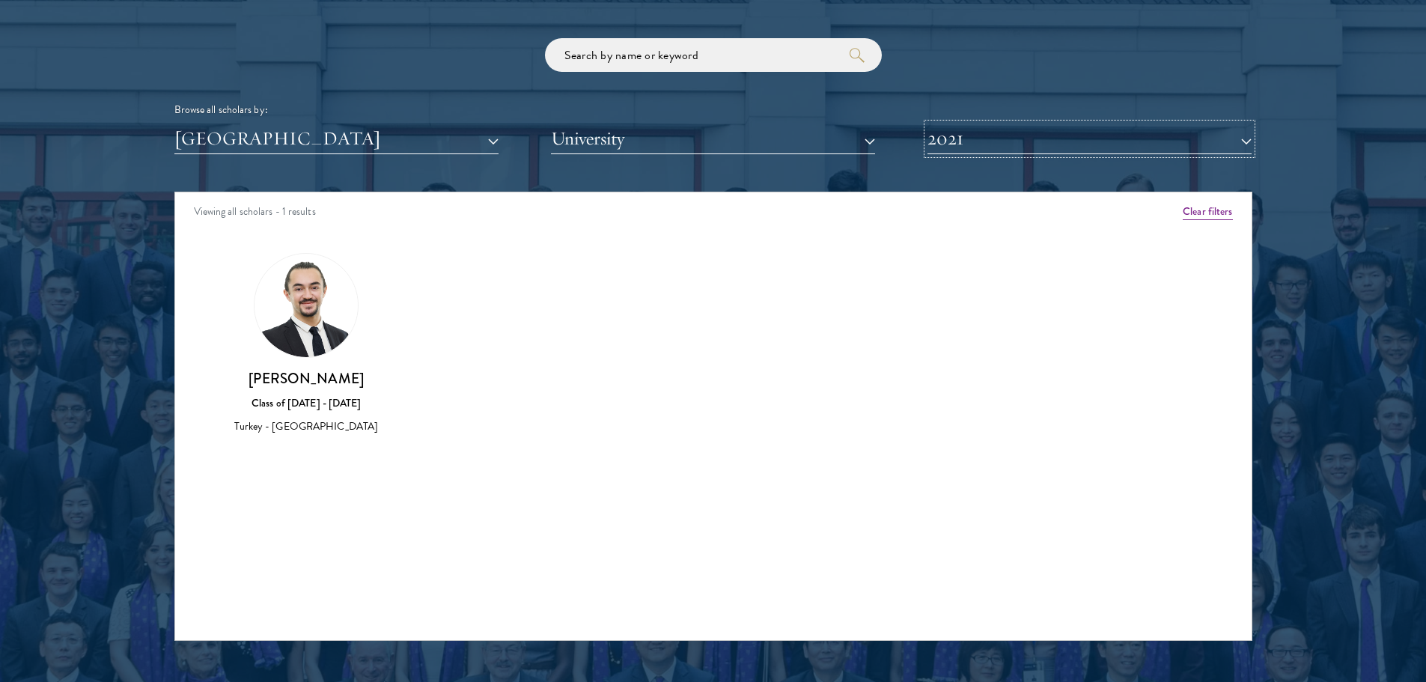
click at [968, 139] on button "2021" at bounding box center [1090, 139] width 324 height 31
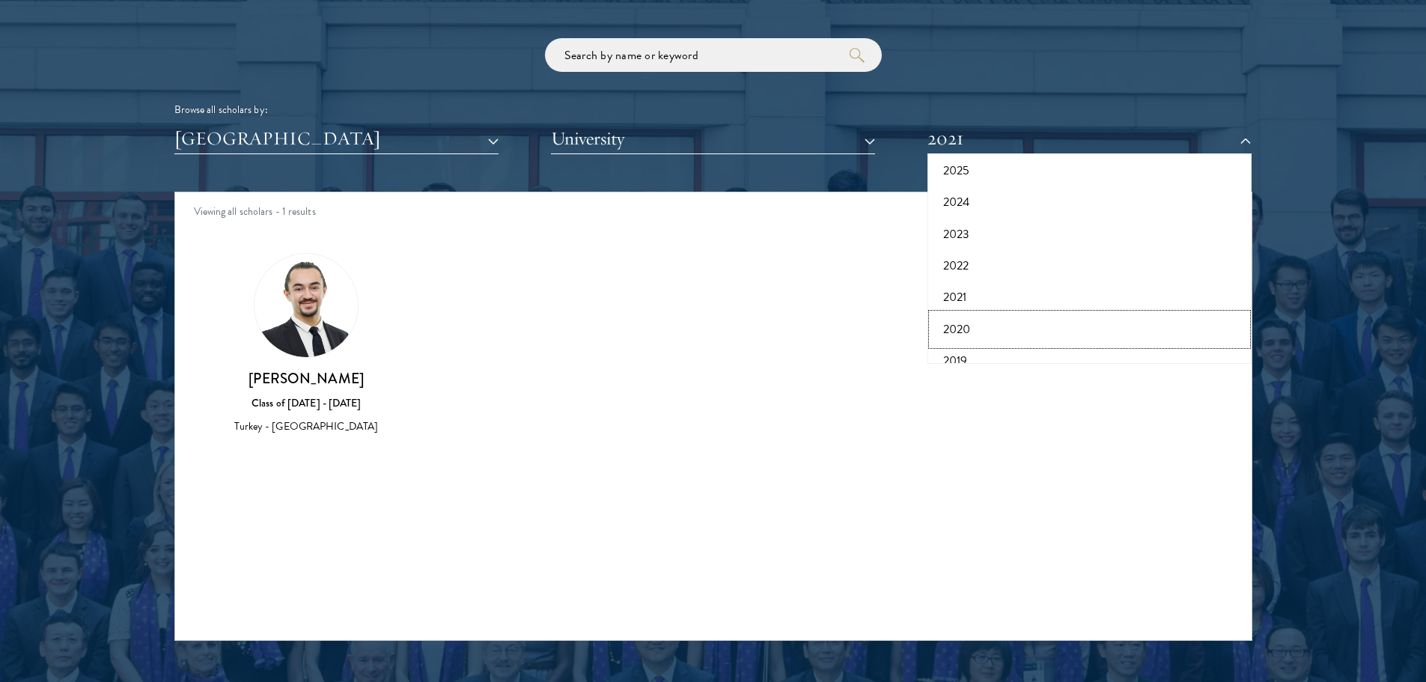
click at [964, 320] on button "2020" at bounding box center [1089, 329] width 315 height 31
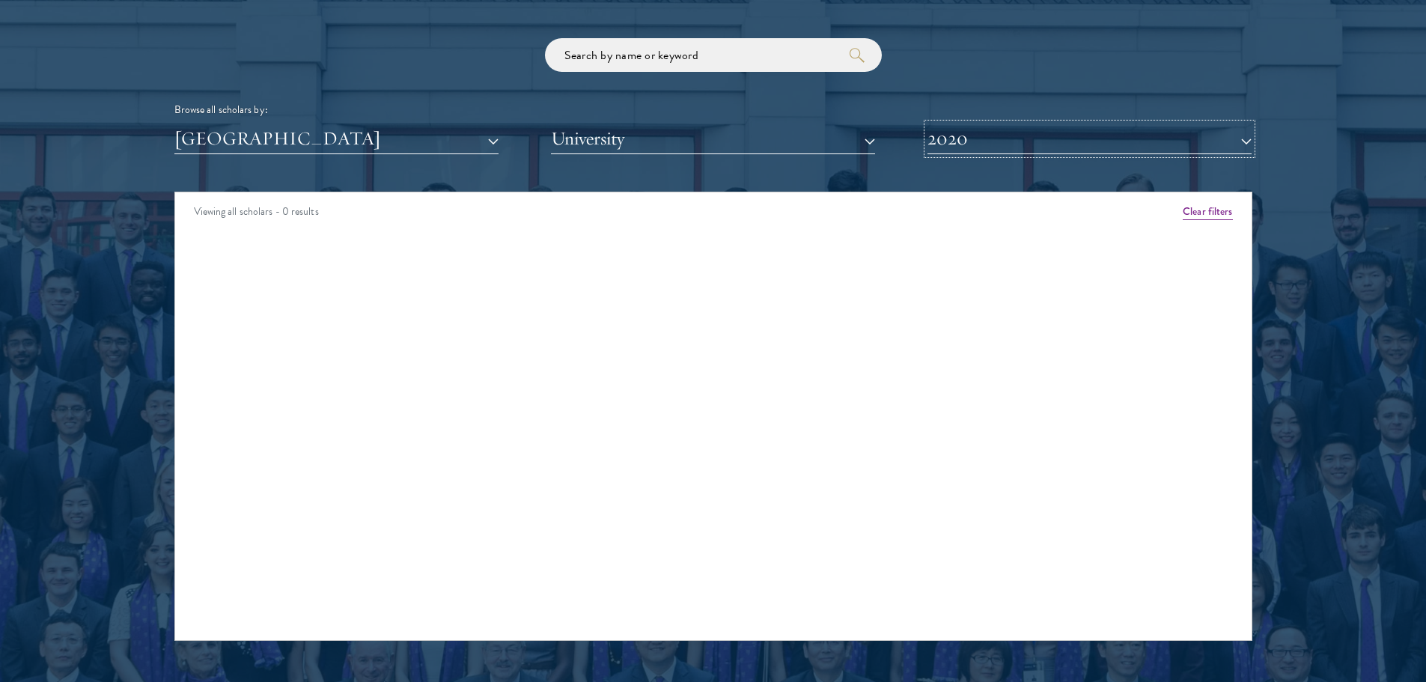
click at [965, 149] on button "2020" at bounding box center [1090, 139] width 324 height 31
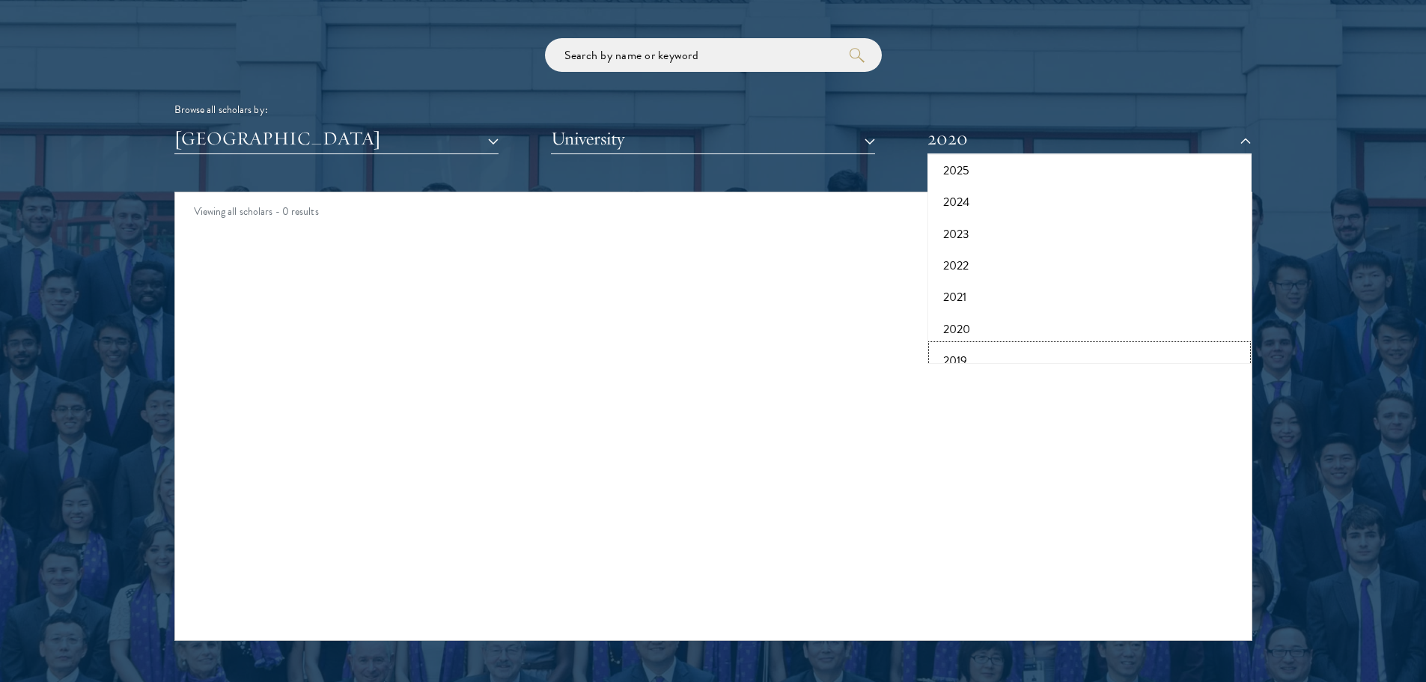
click at [964, 348] on button "2019" at bounding box center [1089, 360] width 315 height 31
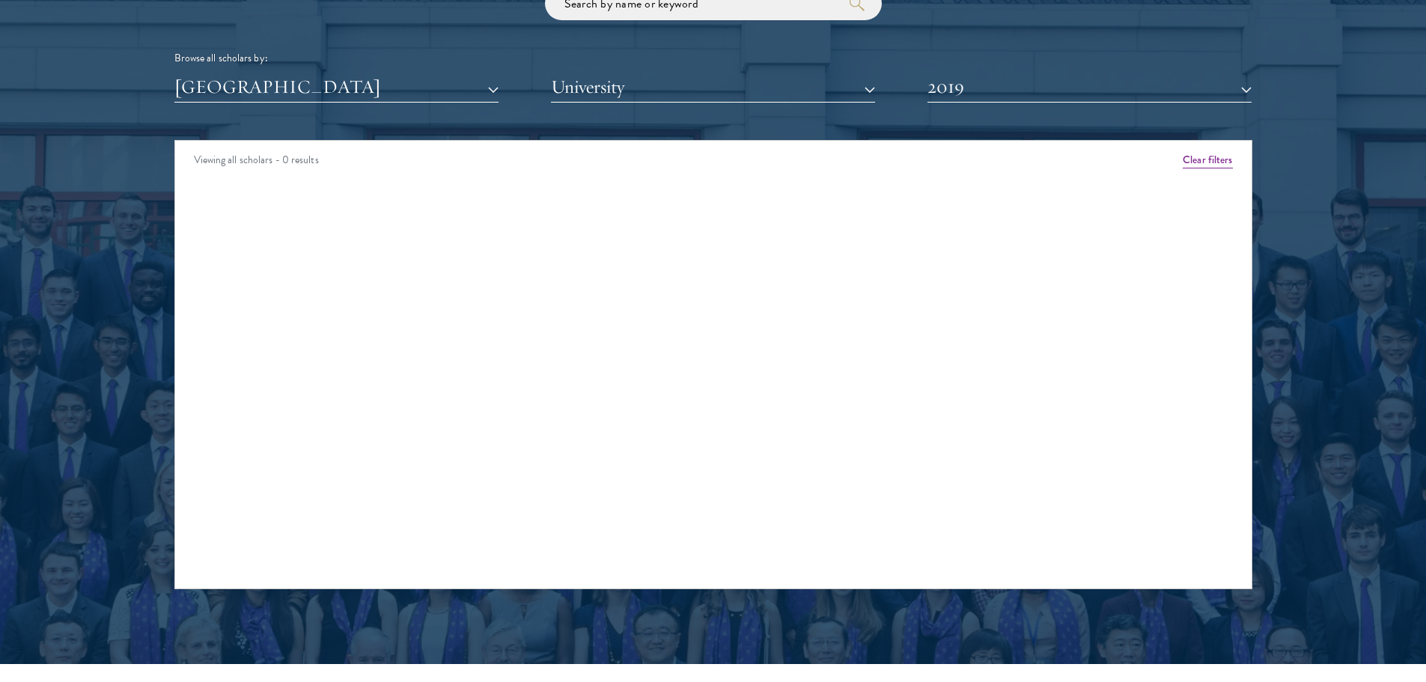
scroll to position [1871, 0]
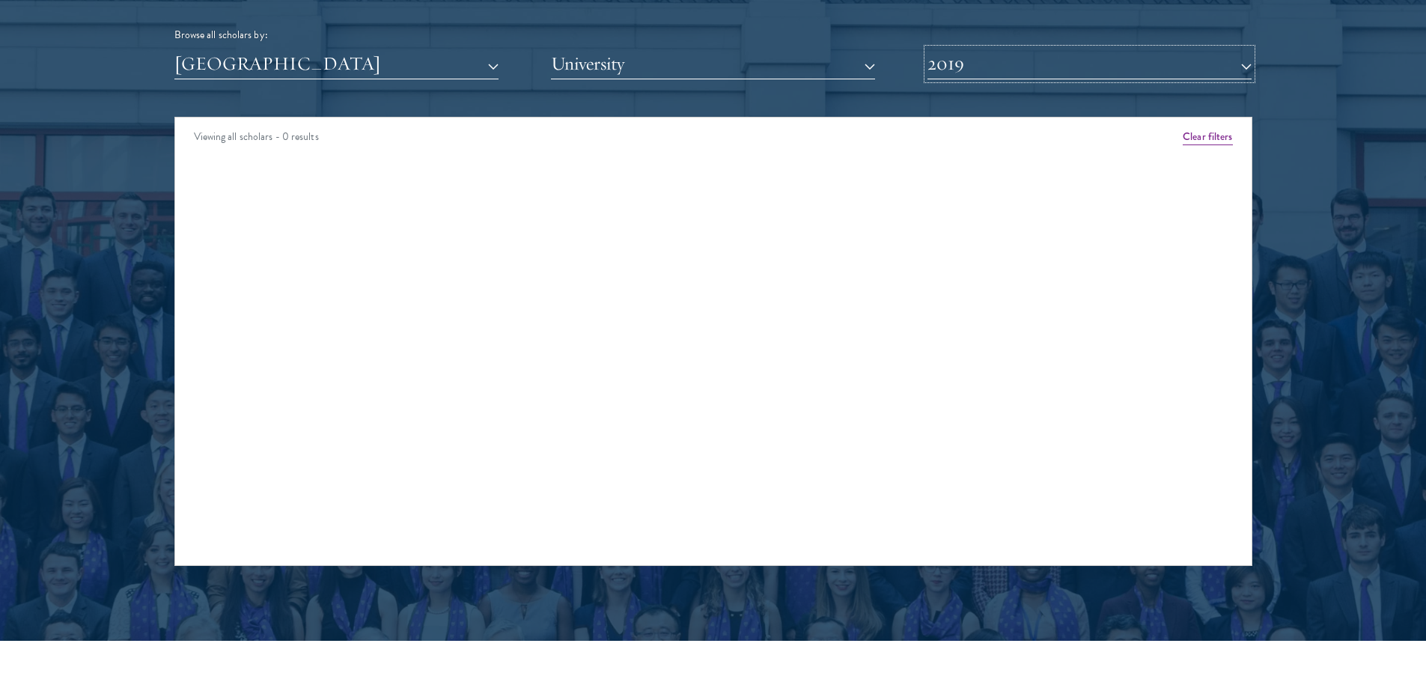
click at [947, 61] on button "2019" at bounding box center [1090, 64] width 324 height 31
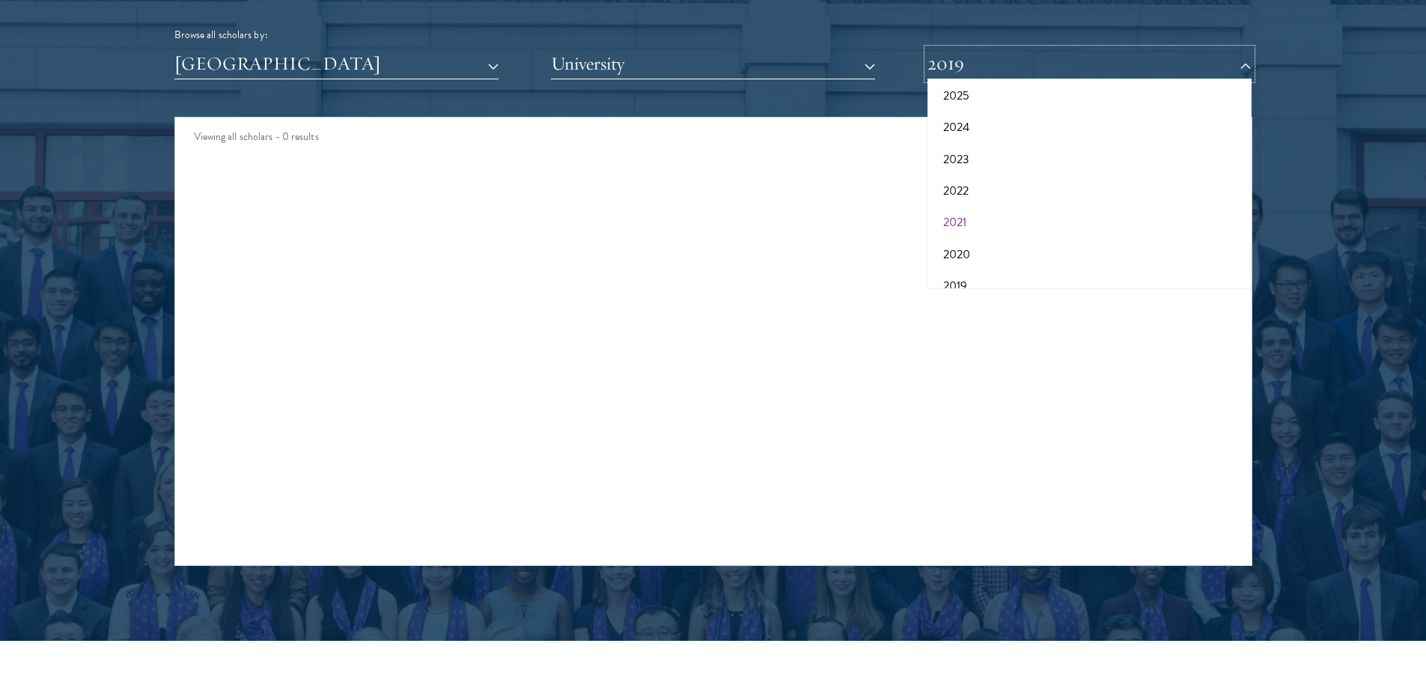
scroll to position [150, 0]
click at [968, 228] on button "2018" at bounding box center [1089, 243] width 315 height 31
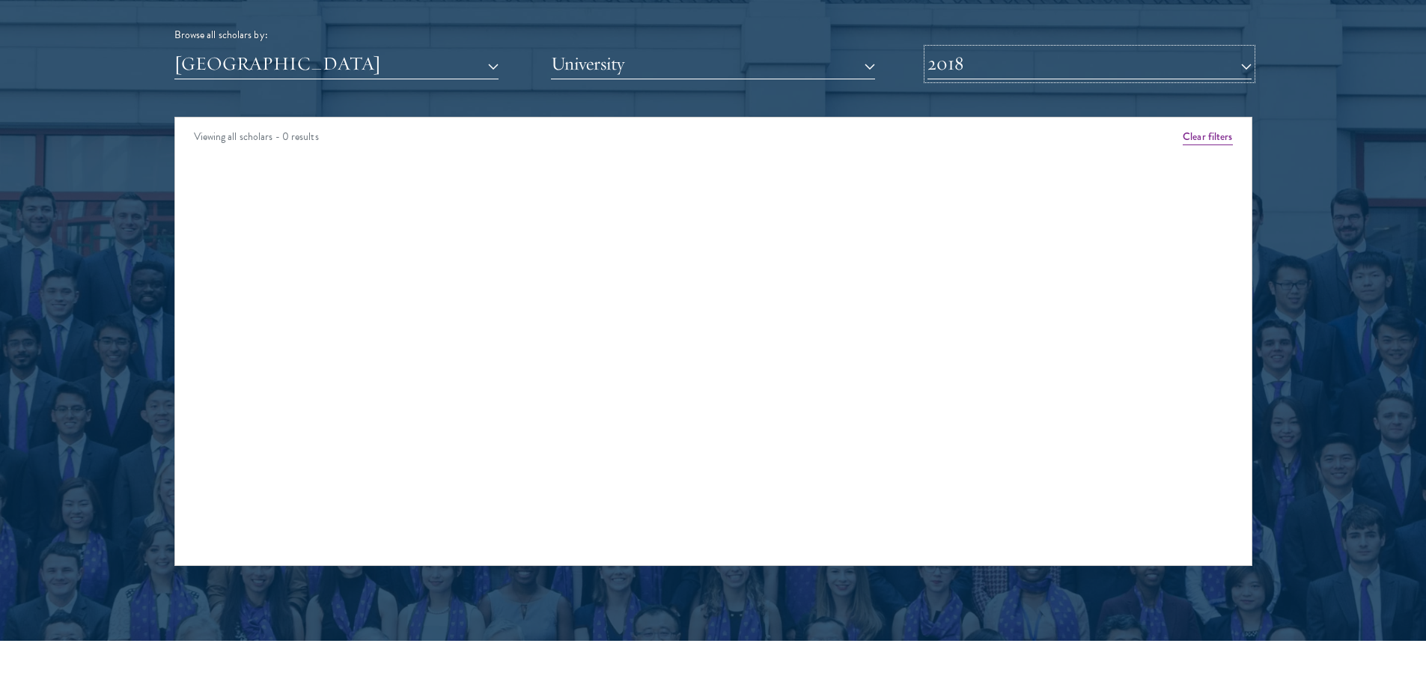
drag, startPoint x: 965, startPoint y: 63, endPoint x: 964, endPoint y: 75, distance: 12.1
click at [964, 64] on button "2018" at bounding box center [1090, 64] width 324 height 31
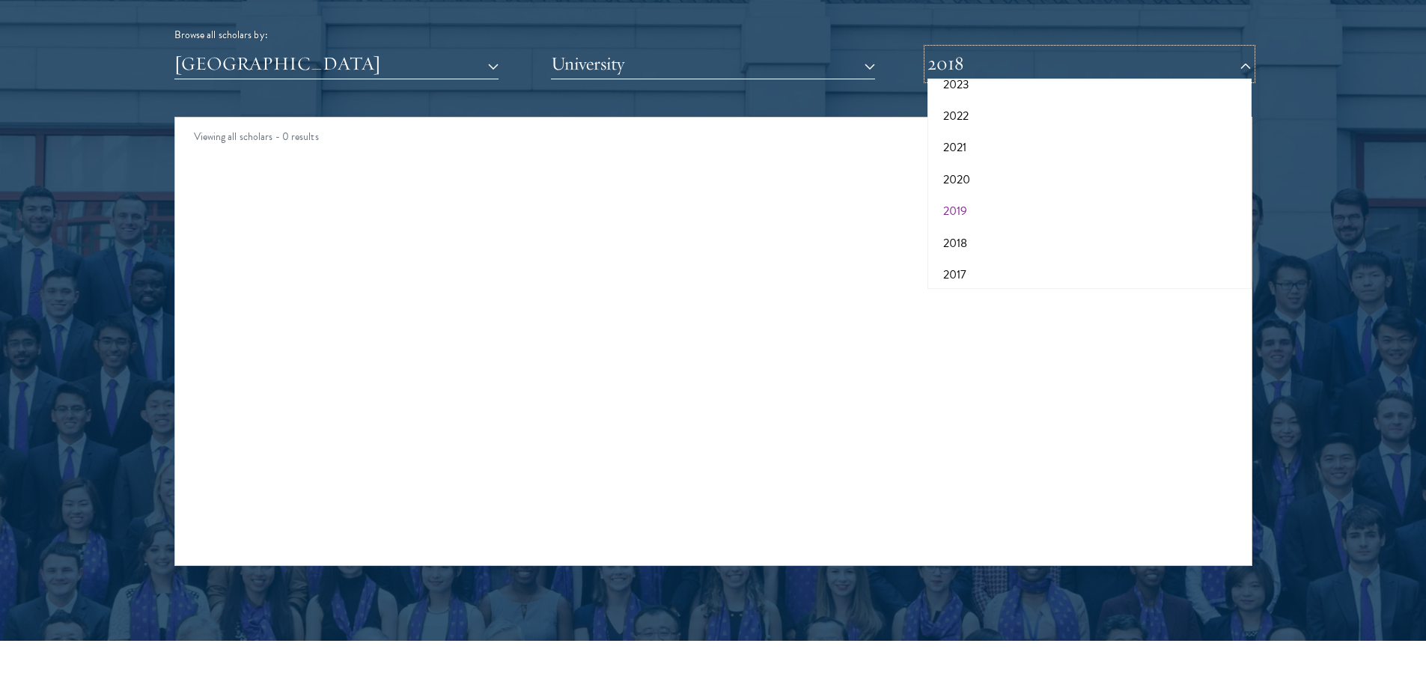
scroll to position [156, 0]
click at [954, 261] on button "2017" at bounding box center [1089, 268] width 315 height 31
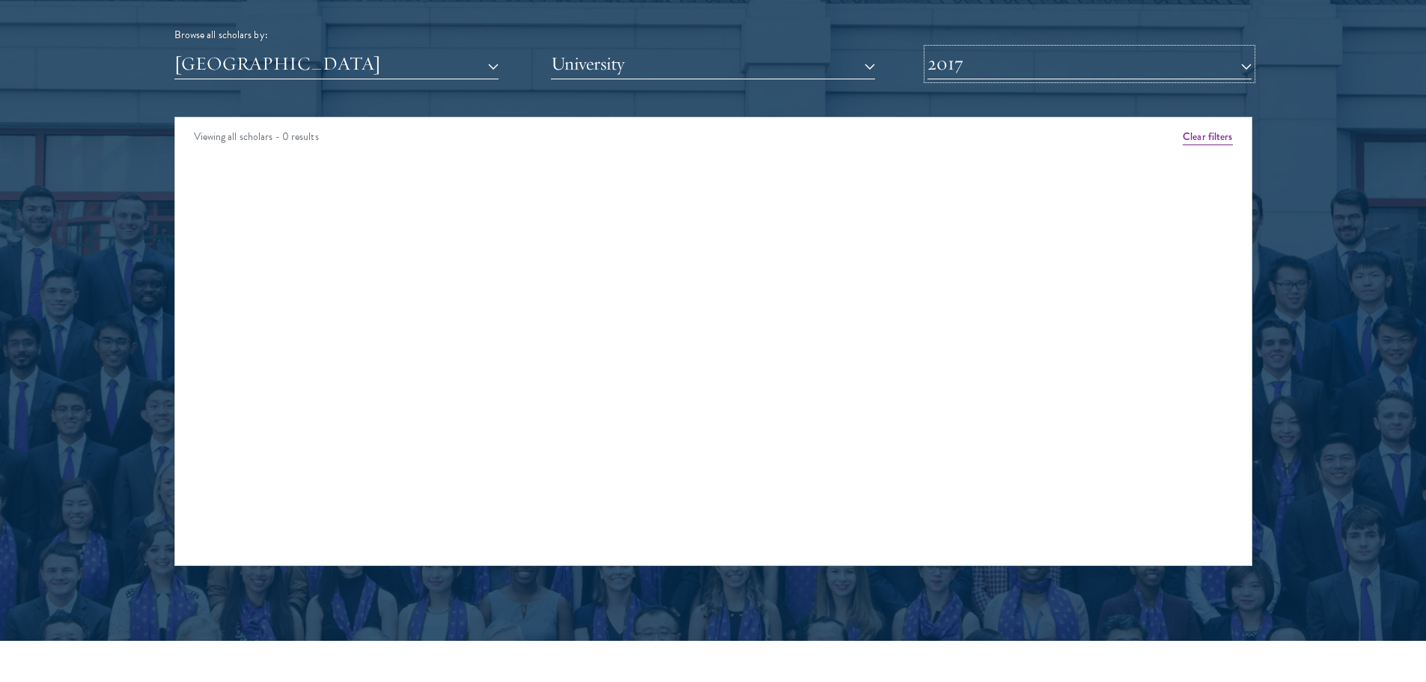
click at [940, 70] on button "2017" at bounding box center [1090, 64] width 324 height 31
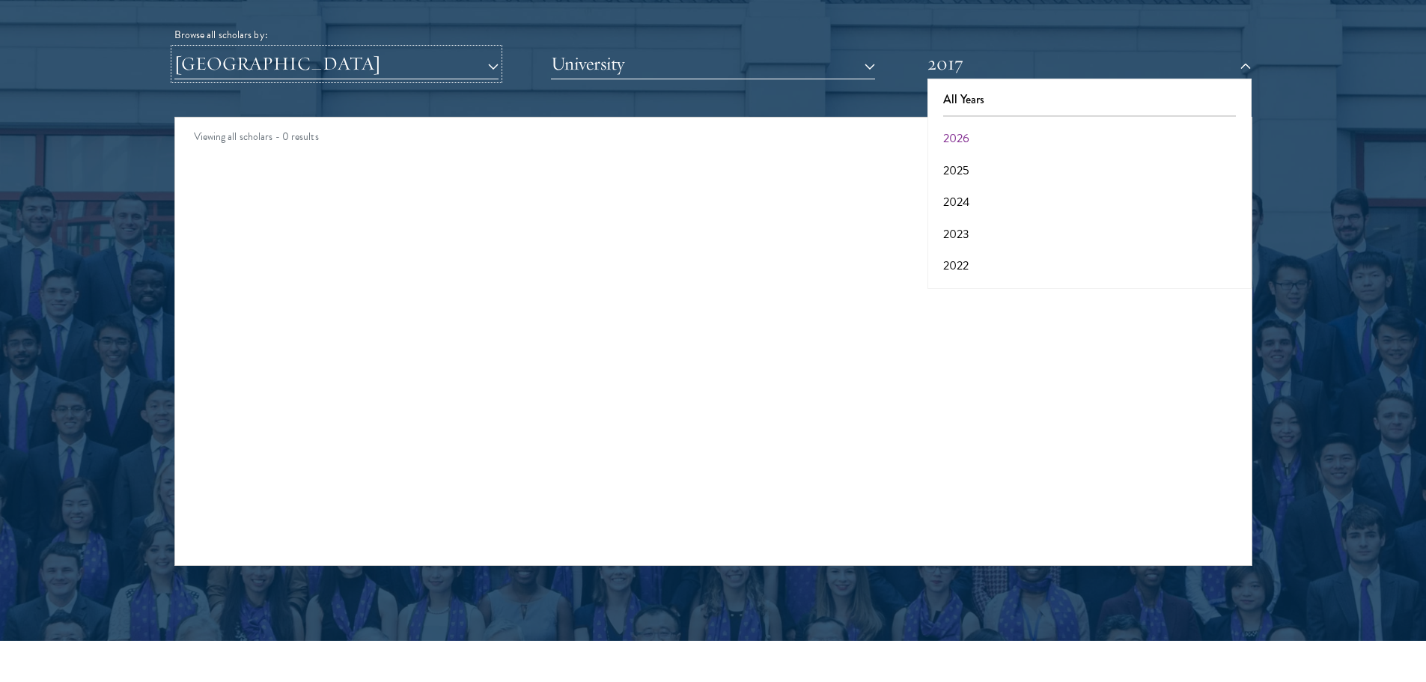
click at [276, 73] on button "[GEOGRAPHIC_DATA]" at bounding box center [336, 64] width 324 height 31
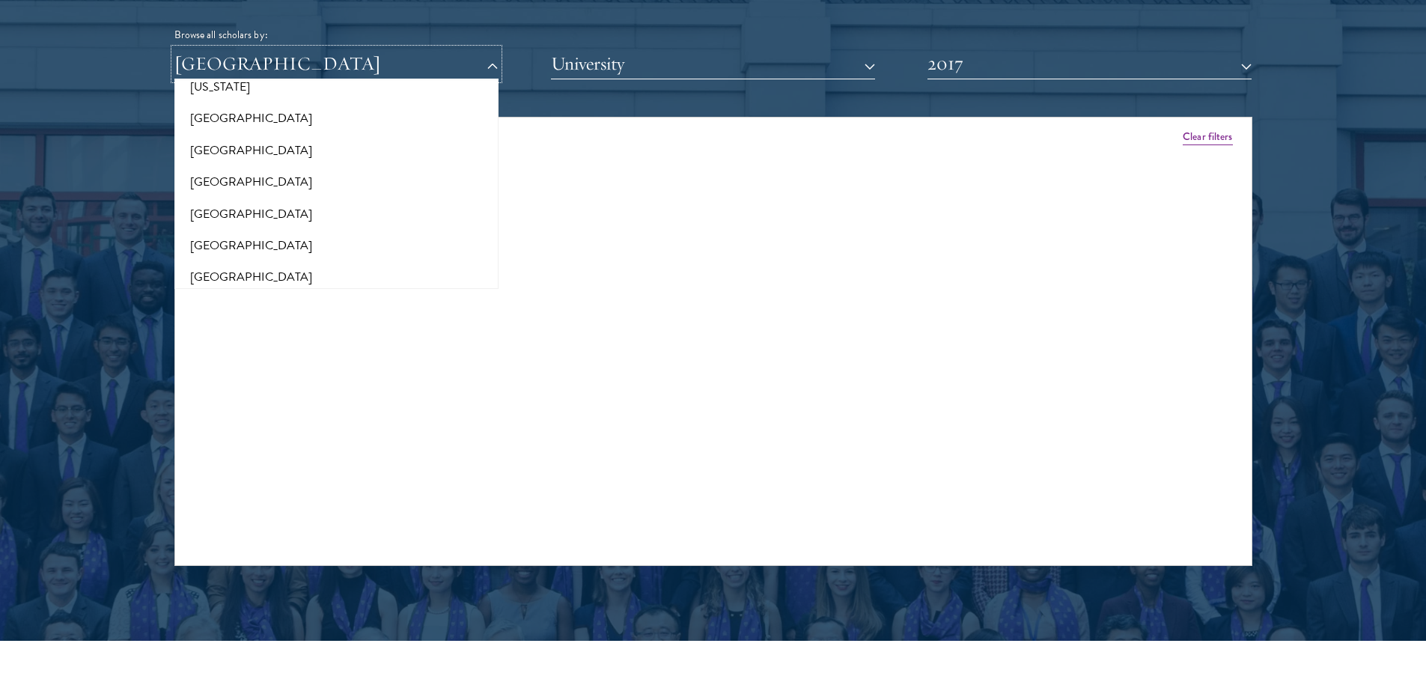
scroll to position [908, 0]
click at [247, 100] on button "[US_STATE]" at bounding box center [336, 87] width 315 height 31
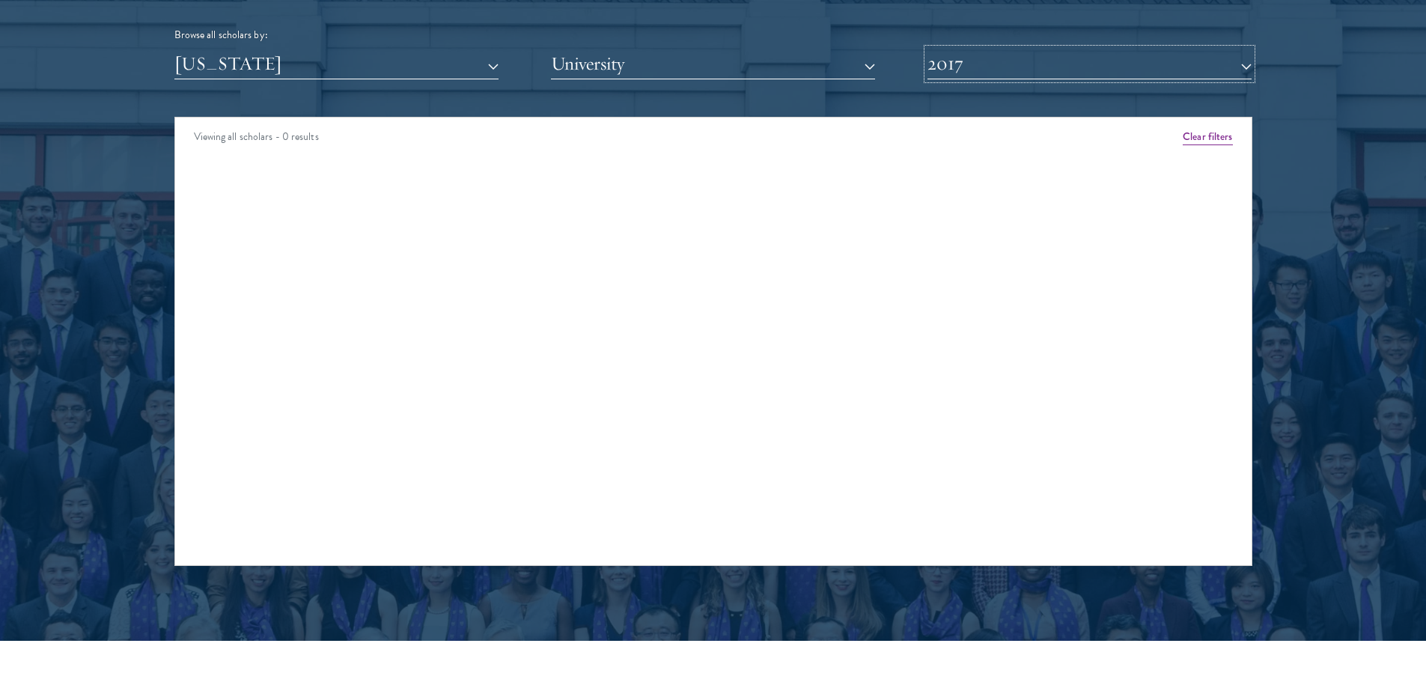
drag, startPoint x: 1024, startPoint y: 65, endPoint x: 994, endPoint y: 76, distance: 32.0
click at [1024, 63] on button "2017" at bounding box center [1090, 64] width 324 height 31
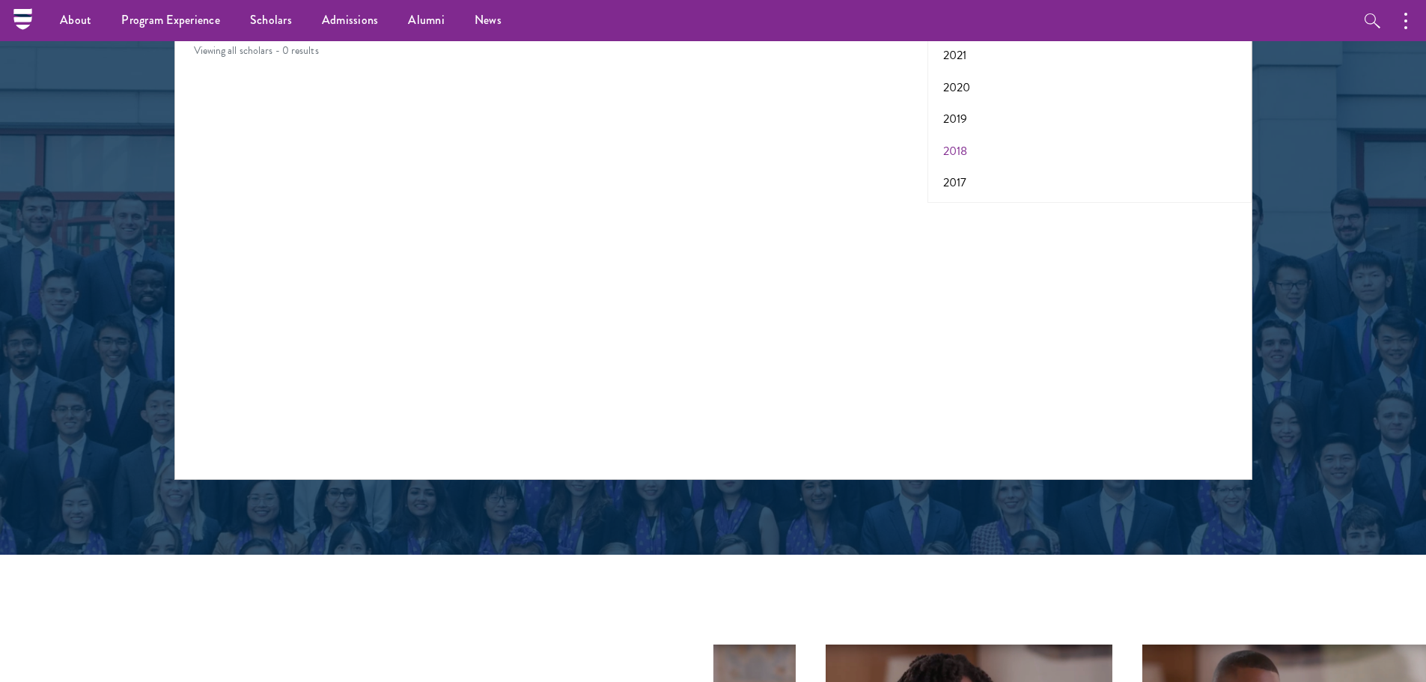
scroll to position [1871, 0]
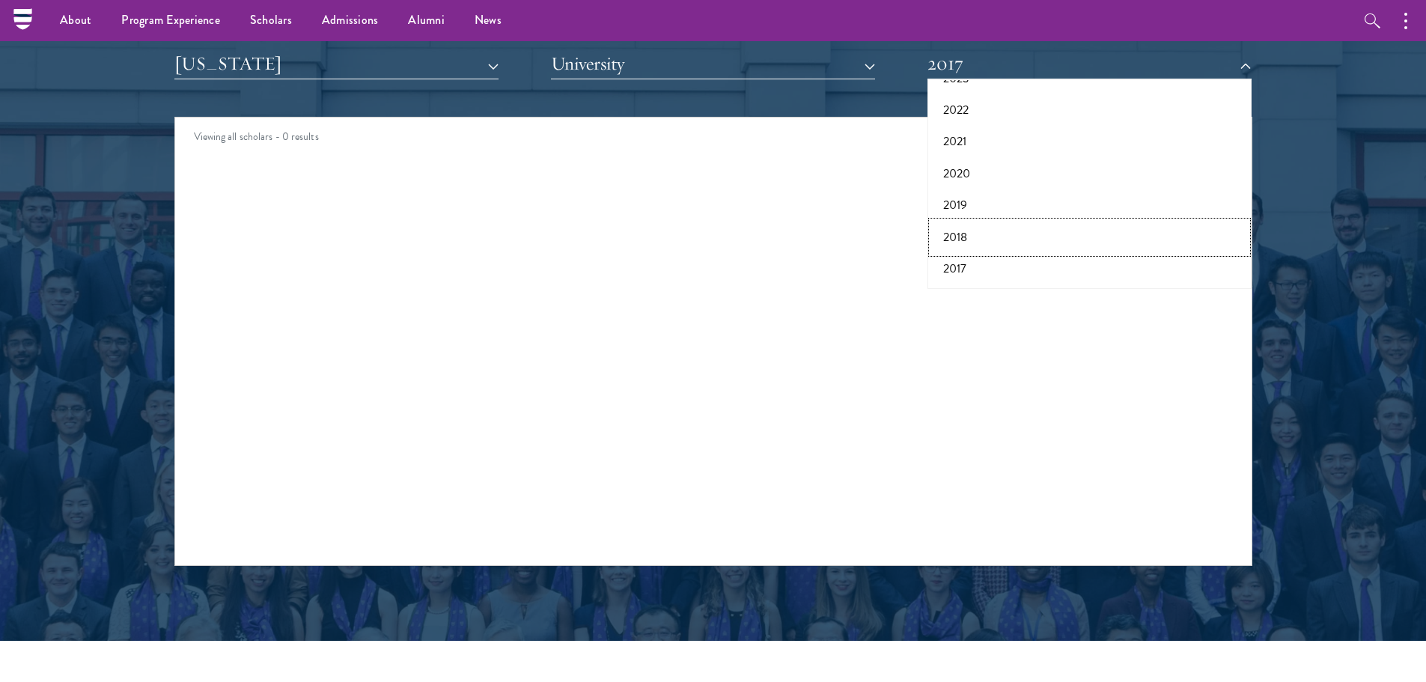
click at [984, 249] on button "2018" at bounding box center [1089, 237] width 315 height 31
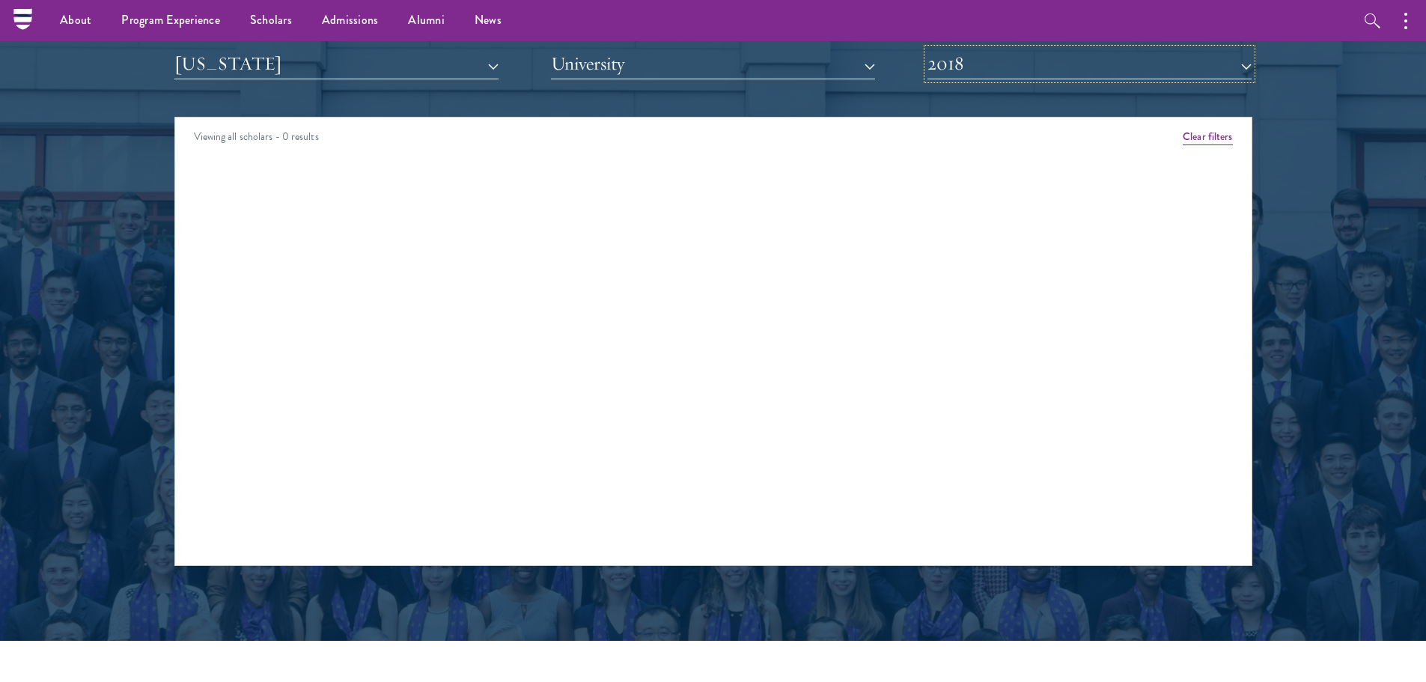
click at [988, 69] on button "2018" at bounding box center [1090, 64] width 324 height 31
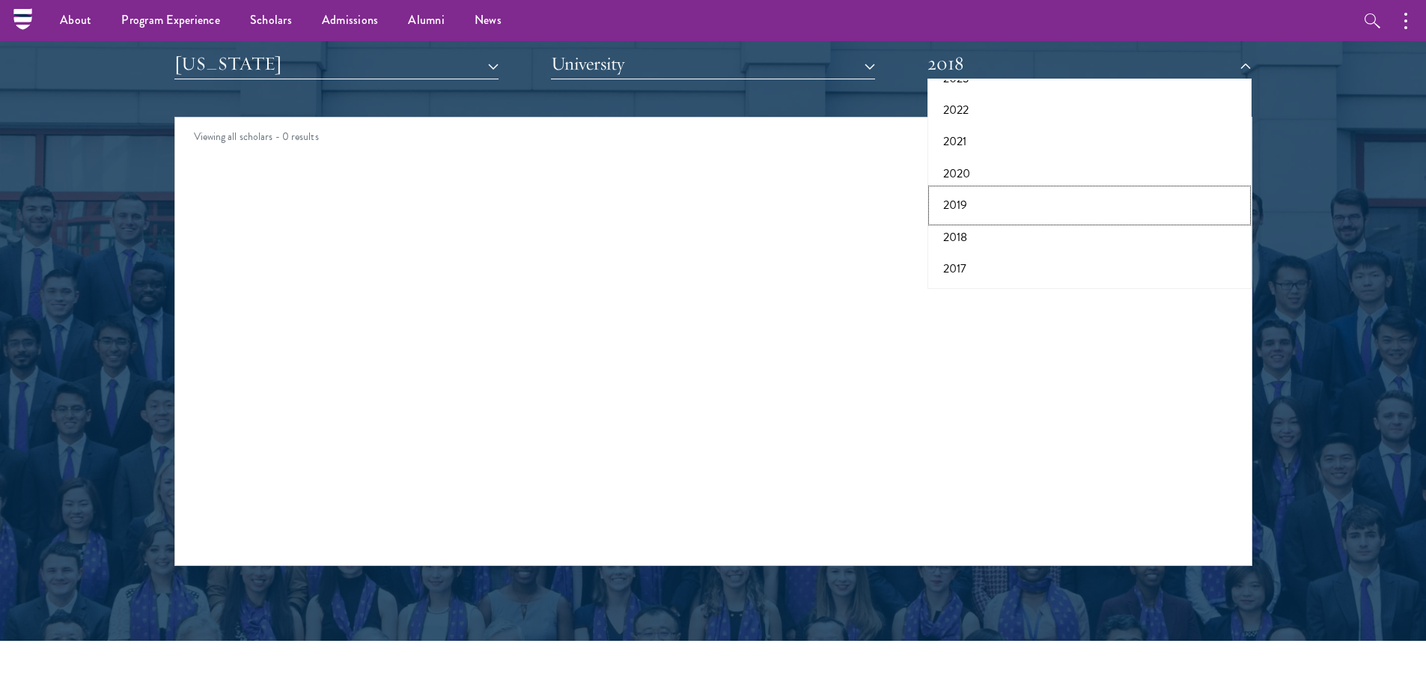
click at [952, 197] on button "2019" at bounding box center [1089, 204] width 315 height 31
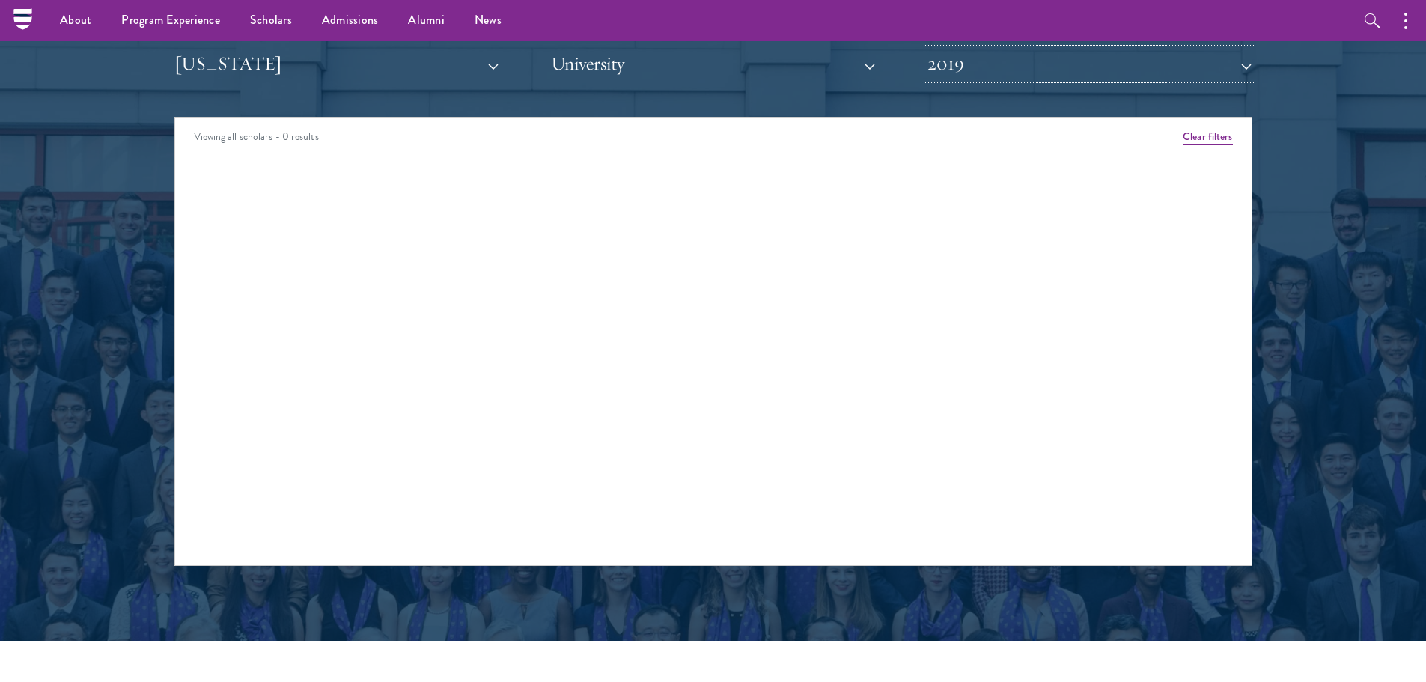
click at [997, 77] on button "2019" at bounding box center [1090, 64] width 324 height 31
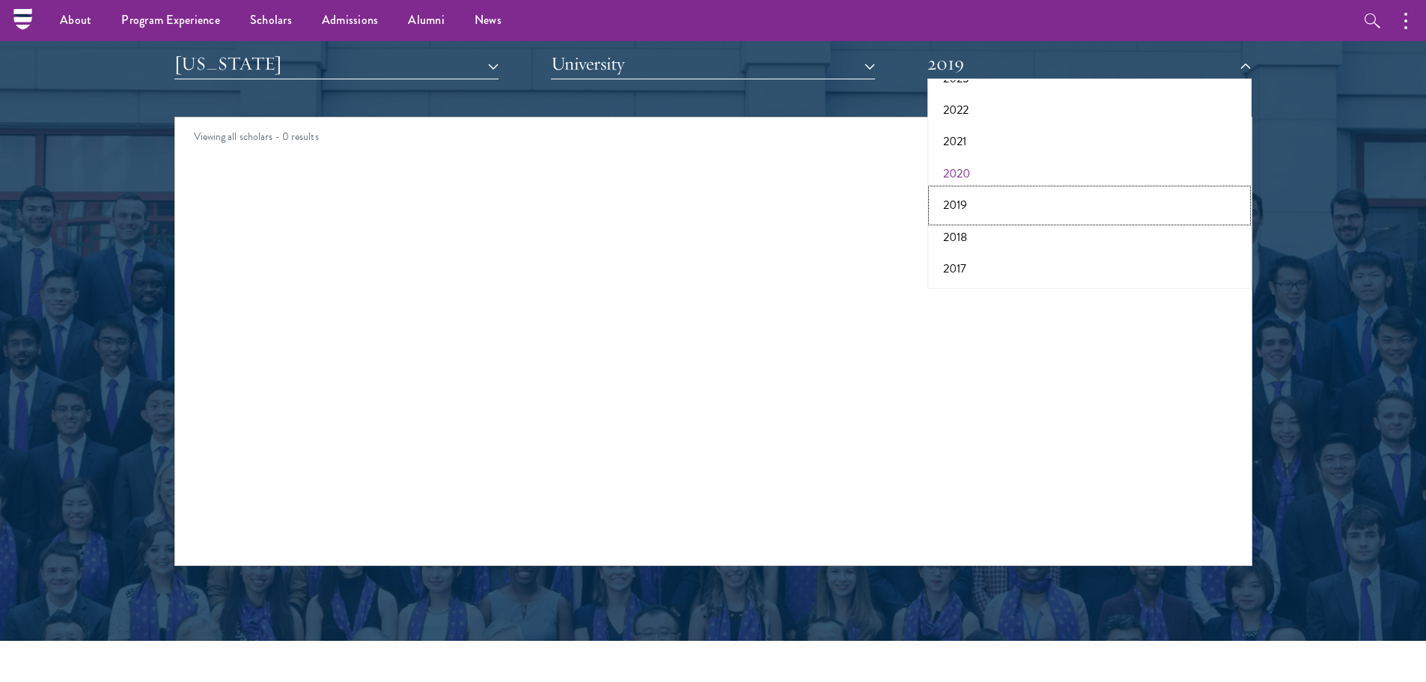
drag, startPoint x: 975, startPoint y: 199, endPoint x: 976, endPoint y: 163, distance: 35.9
click at [976, 163] on div "All Years 2026 2025 2024 2023 2022 2021 2020 2019 2018 2017" at bounding box center [1090, 184] width 324 height 210
click at [973, 164] on button "2020" at bounding box center [1089, 173] width 315 height 31
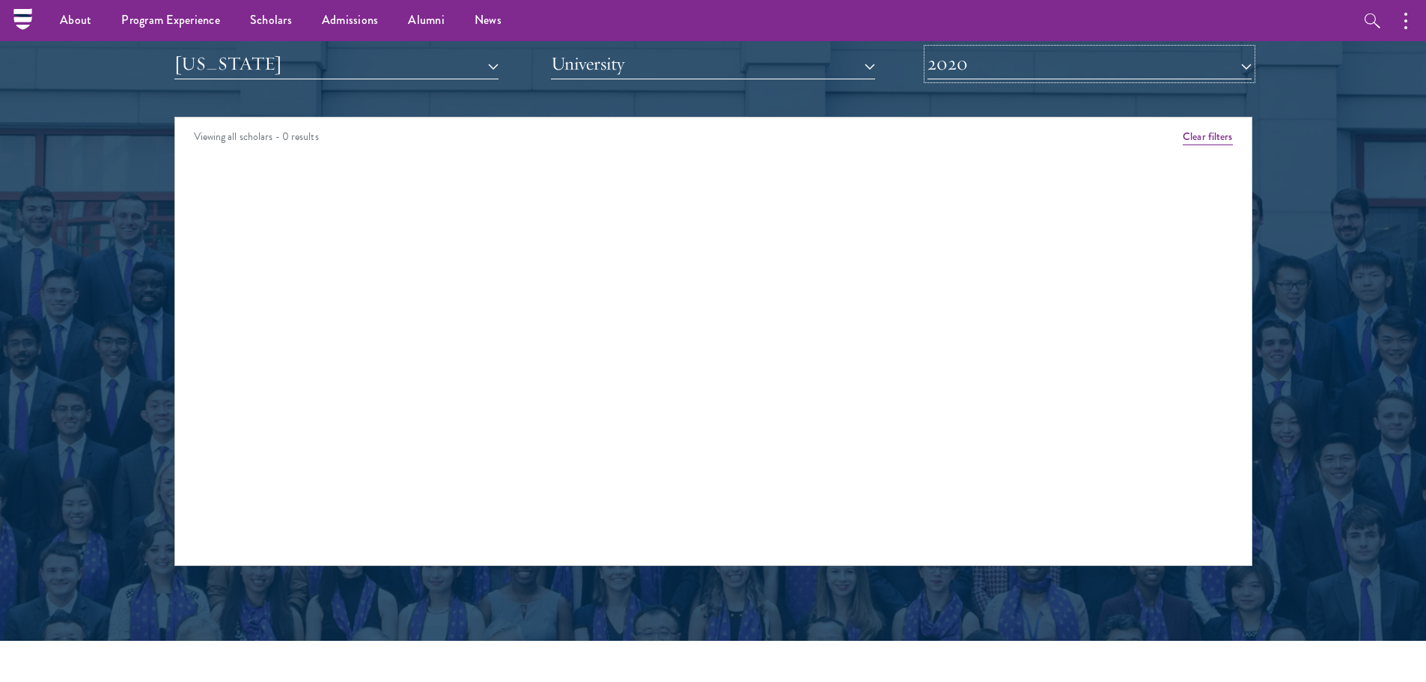
click at [980, 73] on button "2020" at bounding box center [1090, 64] width 324 height 31
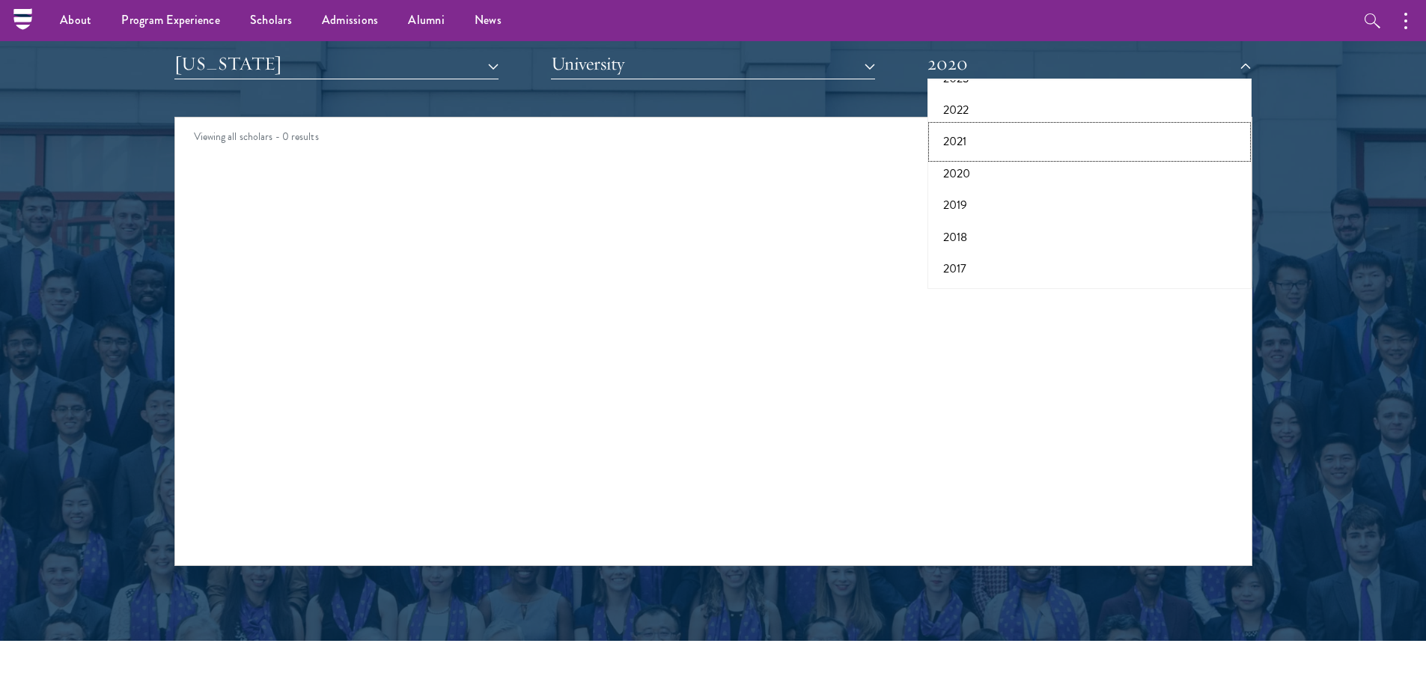
click at [979, 133] on button "2021" at bounding box center [1089, 141] width 315 height 31
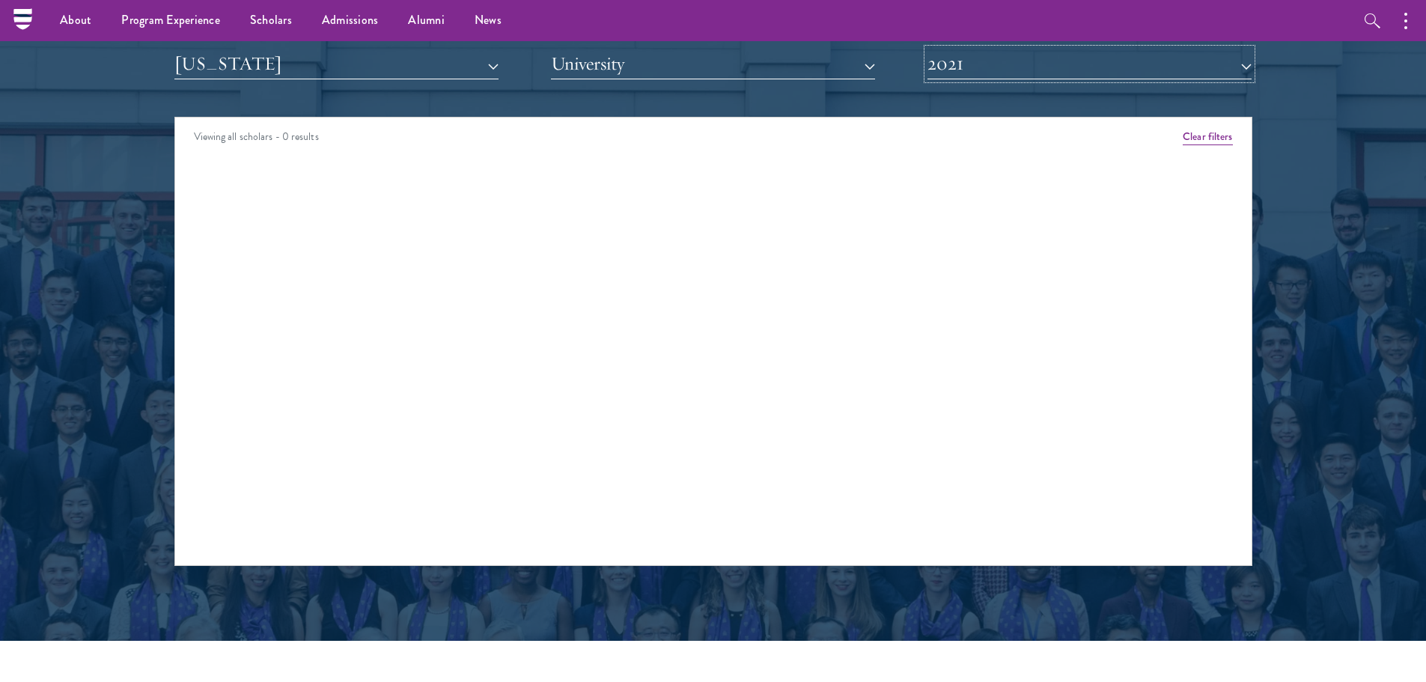
click at [980, 62] on button "2021" at bounding box center [1090, 64] width 324 height 31
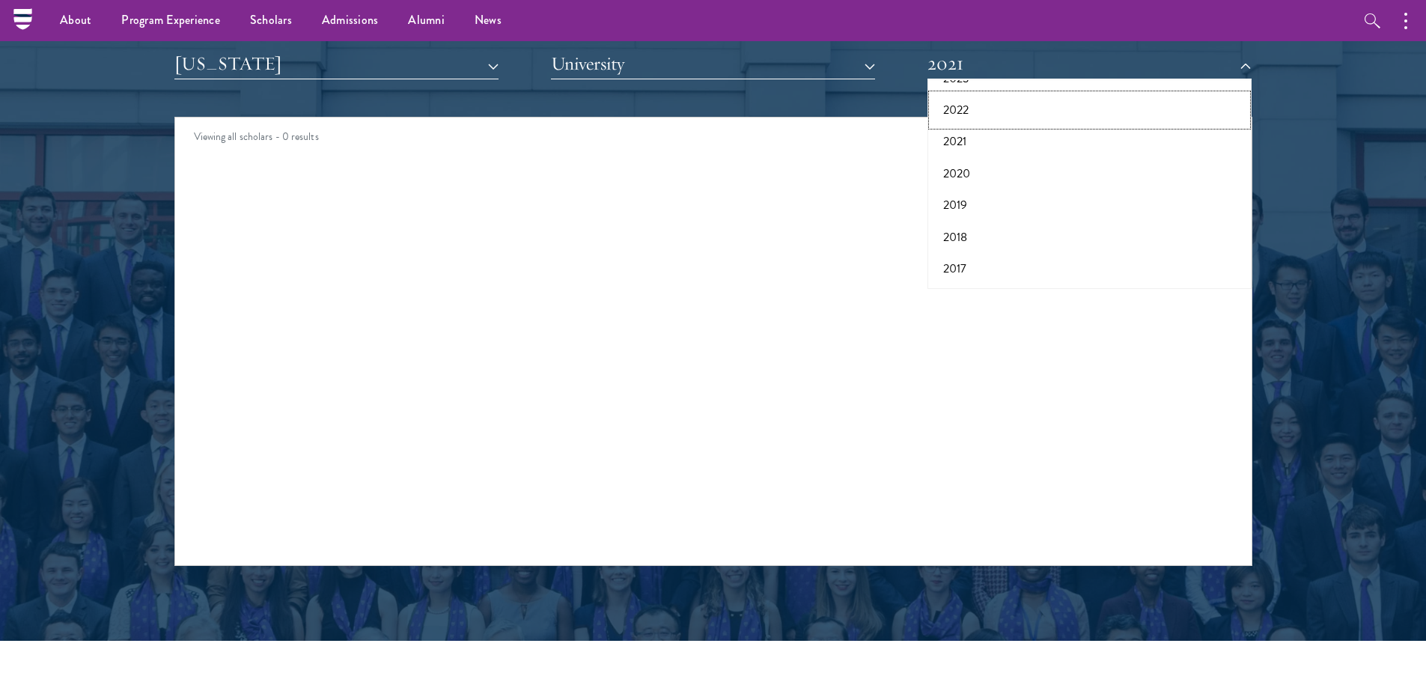
click at [975, 113] on button "2022" at bounding box center [1089, 109] width 315 height 31
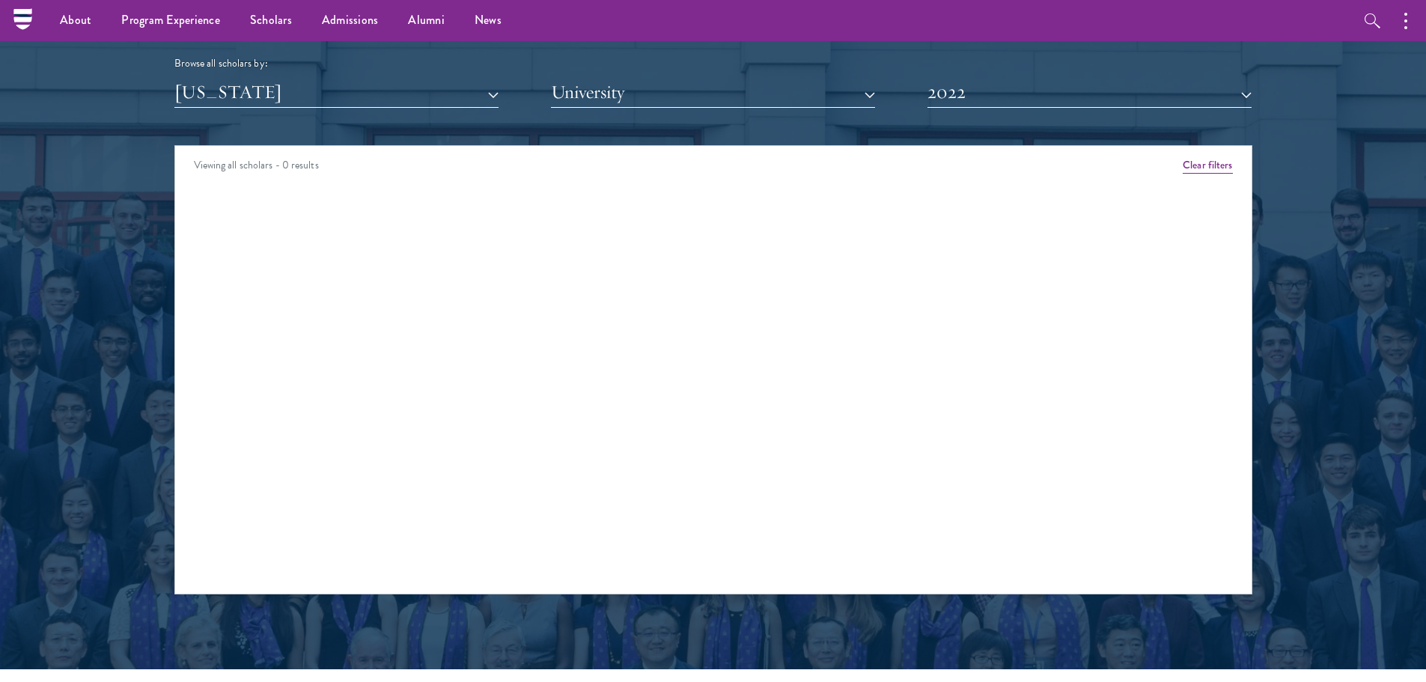
scroll to position [1796, 0]
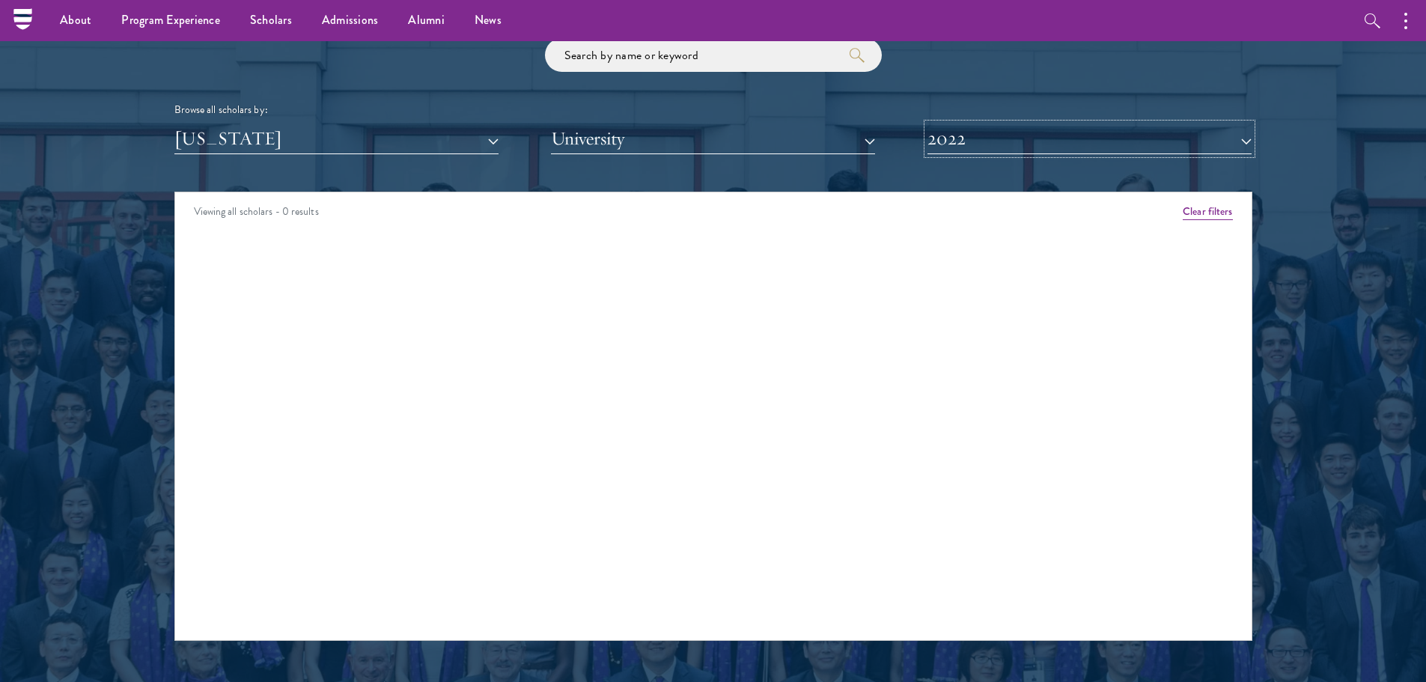
drag, startPoint x: 972, startPoint y: 142, endPoint x: 1009, endPoint y: 230, distance: 95.7
click at [972, 143] on button "2022" at bounding box center [1090, 139] width 324 height 31
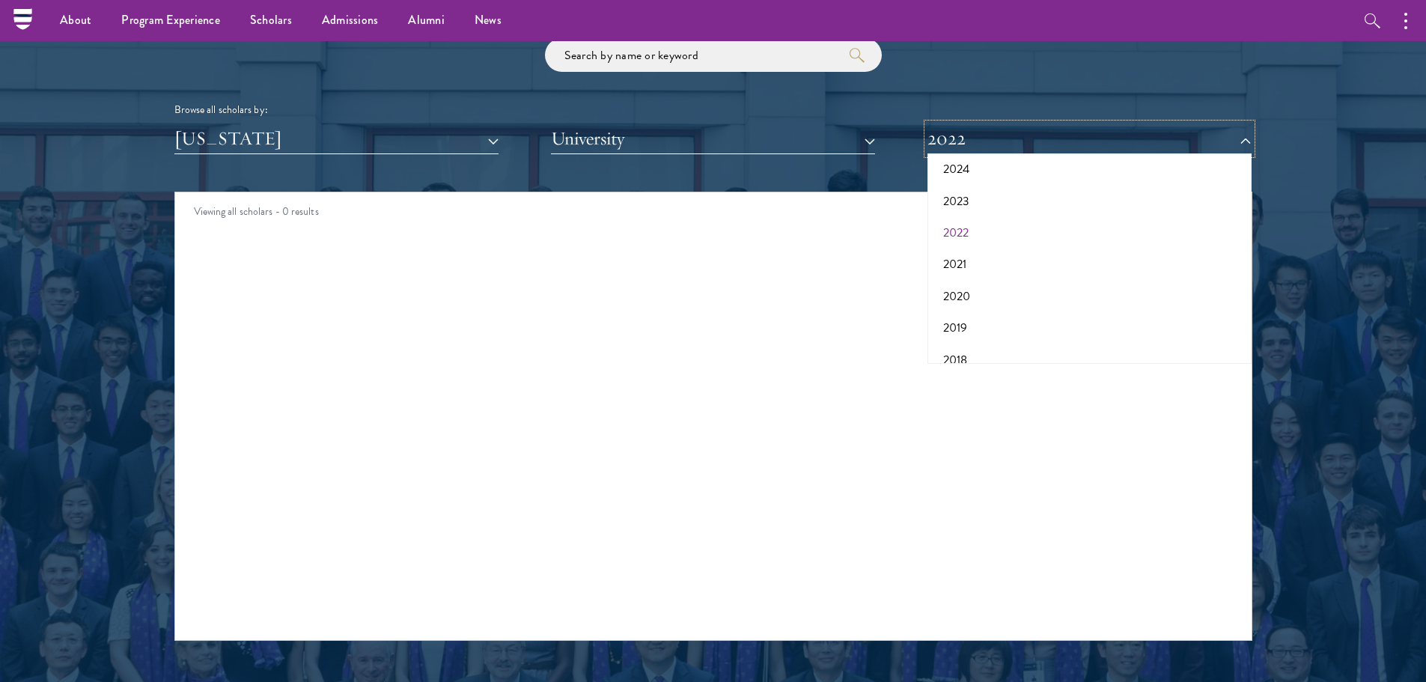
scroll to position [81, 0]
click at [962, 232] on button "2023" at bounding box center [1089, 228] width 315 height 31
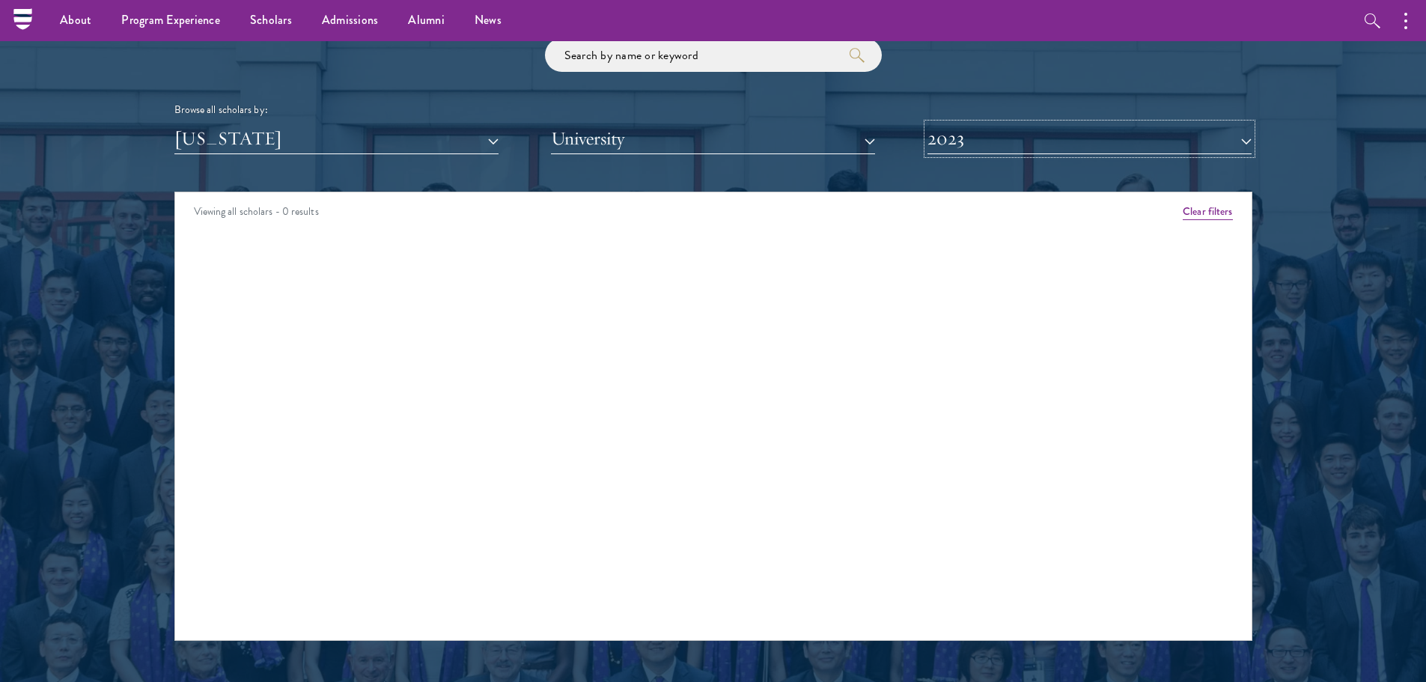
click at [968, 133] on button "2023" at bounding box center [1090, 139] width 324 height 31
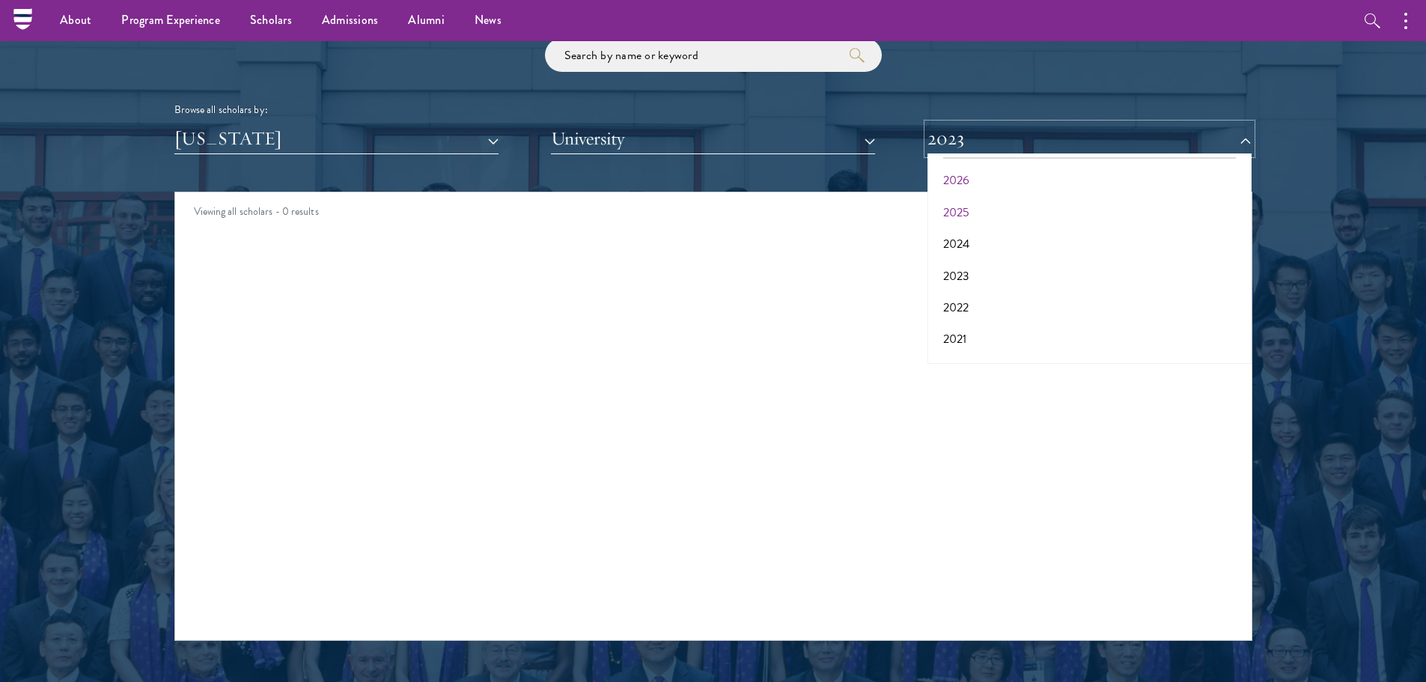
scroll to position [6, 0]
click at [964, 276] on button "2024" at bounding box center [1089, 270] width 315 height 31
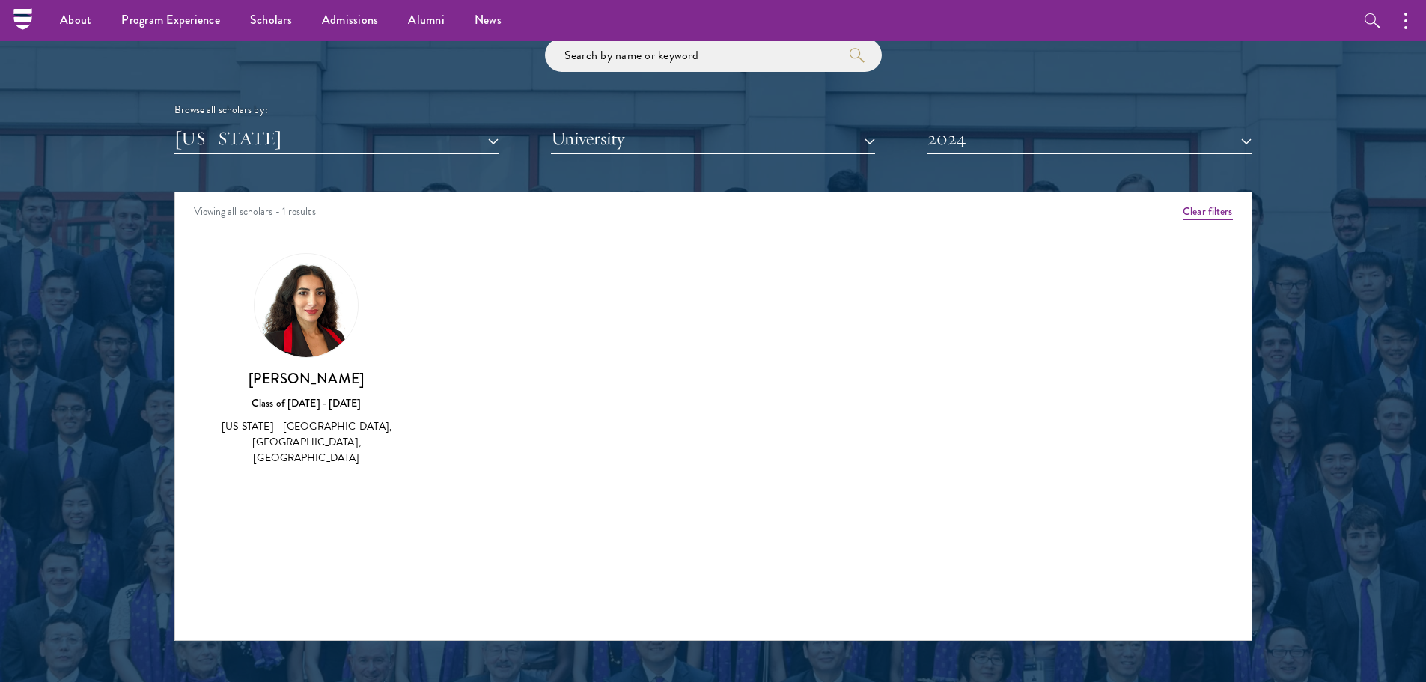
drag, startPoint x: 239, startPoint y: 447, endPoint x: 428, endPoint y: 459, distance: 189.8
click at [428, 459] on div "Amber Class of 2025 - 2026 China - Peking University View Bio Cirenquji Class o…" at bounding box center [713, 373] width 1077 height 278
click at [695, 457] on div "Amber Class of 2025 - 2026 China - Peking University View Bio Cirenquji Class o…" at bounding box center [713, 373] width 1077 height 278
click at [1032, 140] on button "2024" at bounding box center [1090, 139] width 324 height 31
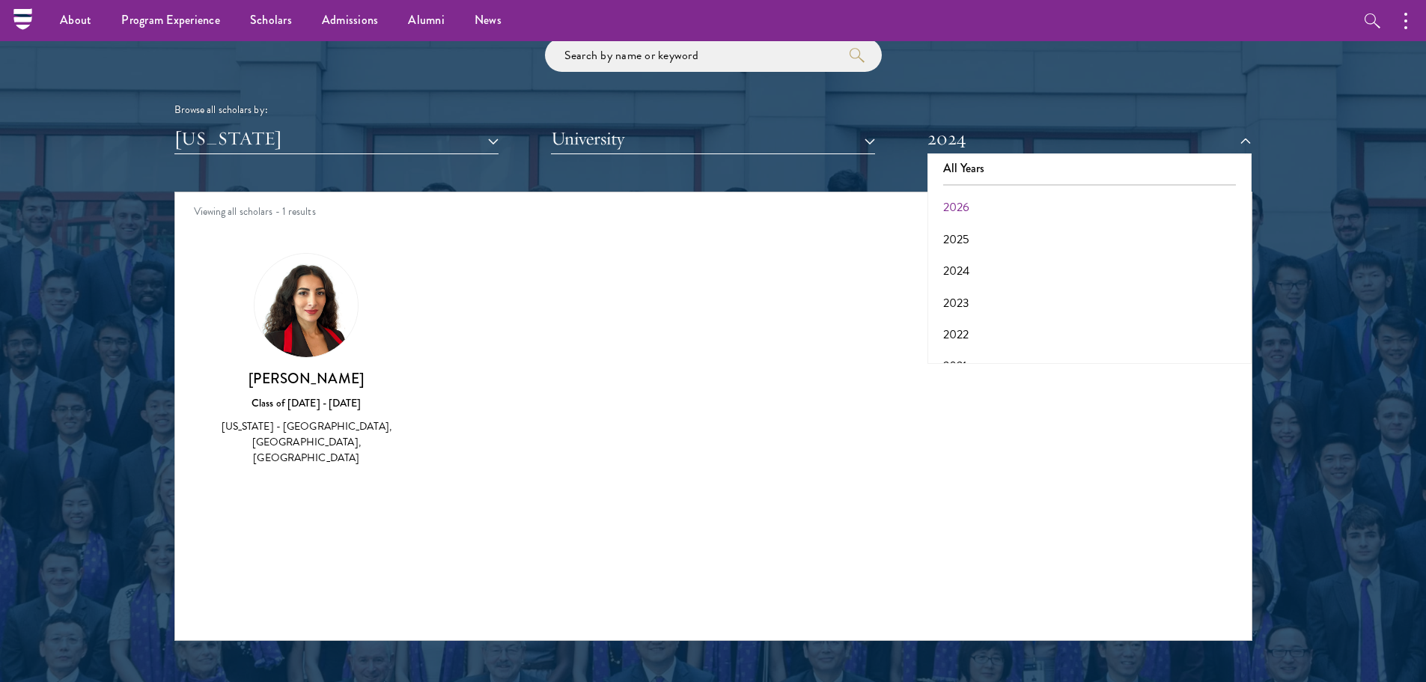
click at [252, 331] on div "Eka Khorbaladze Class of 2023 - 2024 Georgia - Pyatigorsk State Linguistic Univ…" at bounding box center [307, 360] width 174 height 214
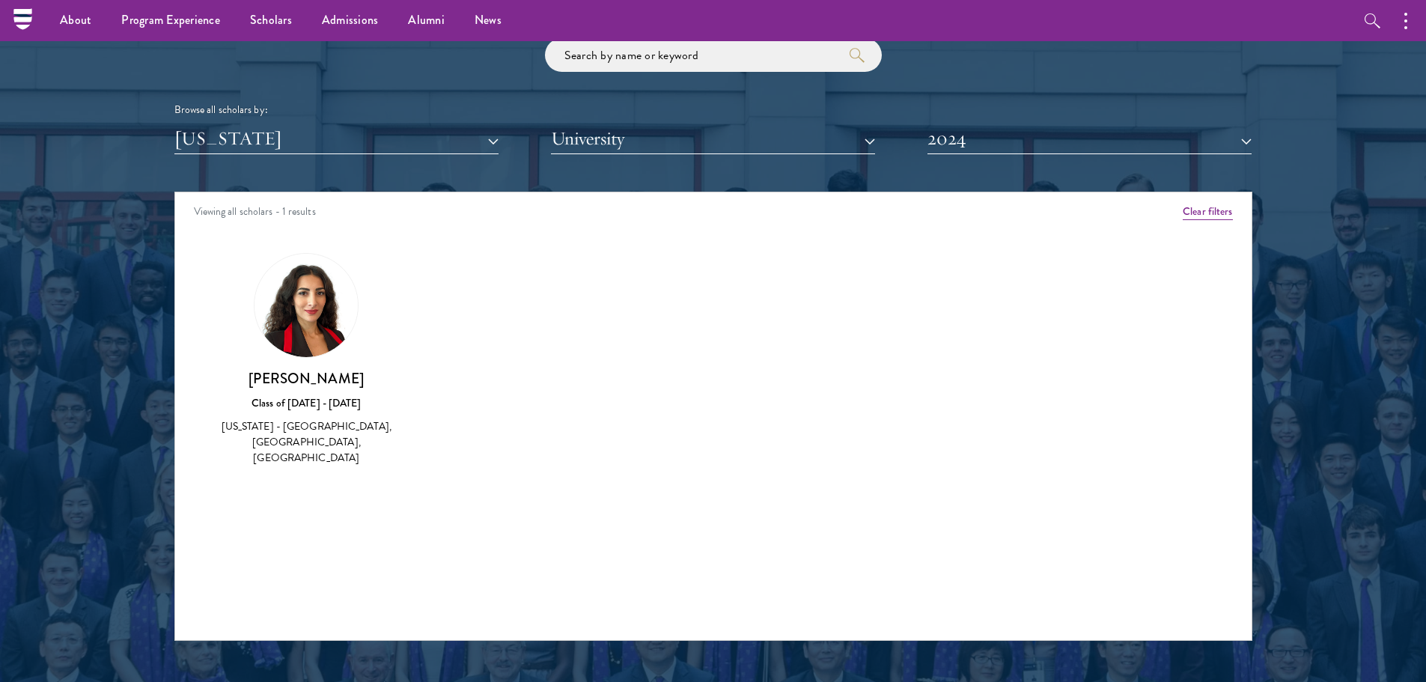
click at [312, 359] on div "Eka Khorbaladze Class of 2023 - 2024 Georgia - Pyatigorsk State Linguistic Univ…" at bounding box center [307, 360] width 174 height 214
click at [311, 403] on div "Class of 2023 - 2024" at bounding box center [307, 403] width 174 height 16
click at [297, 428] on div "Georgia - Pyatigorsk State Linguistic University, State University of Managemen…" at bounding box center [307, 442] width 174 height 47
drag, startPoint x: 312, startPoint y: 475, endPoint x: 539, endPoint y: 486, distance: 227.1
click at [528, 484] on div "Amber Class of 2025 - 2026 China - Peking University View Bio Cirenquji Class o…" at bounding box center [713, 373] width 1077 height 278
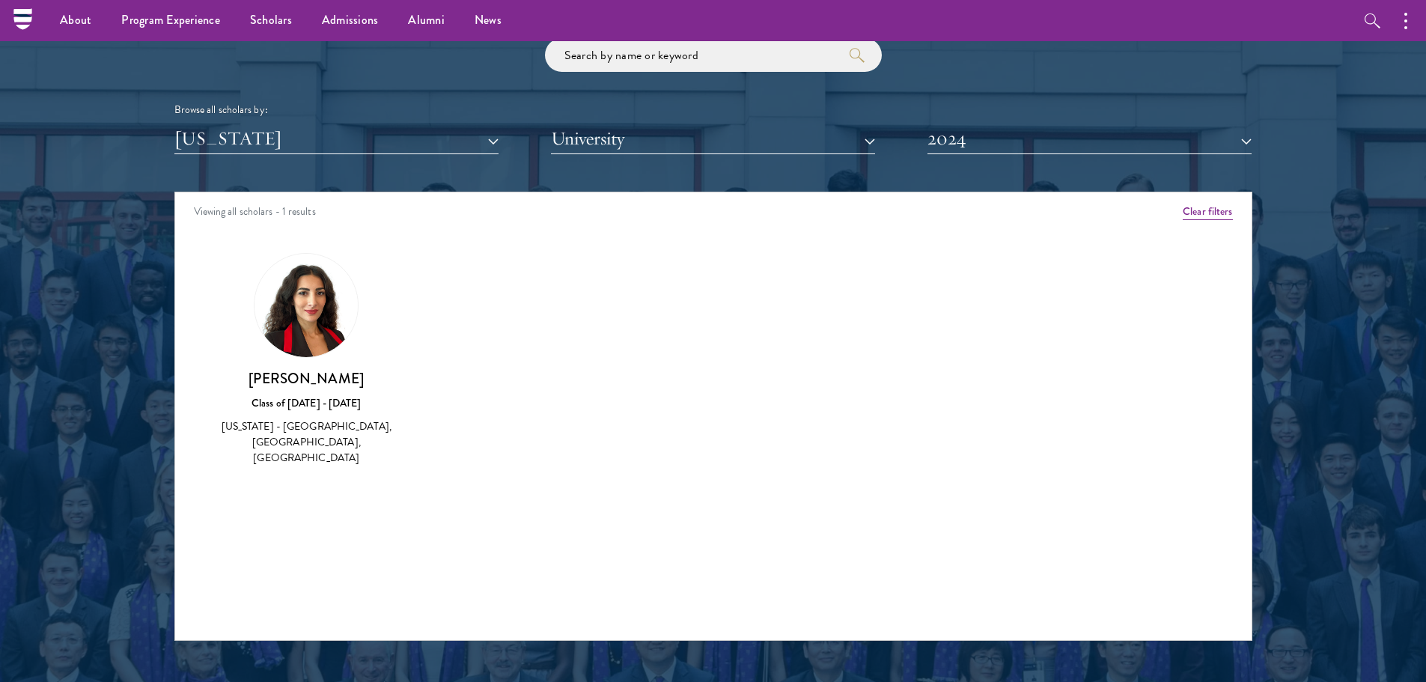
drag, startPoint x: 687, startPoint y: 473, endPoint x: 711, endPoint y: 445, distance: 37.7
click at [687, 472] on div "Amber Class of 2025 - 2026 China - Peking University View Bio Cirenquji Class o…" at bounding box center [713, 373] width 1077 height 278
click at [1009, 132] on button "2024" at bounding box center [1090, 139] width 324 height 31
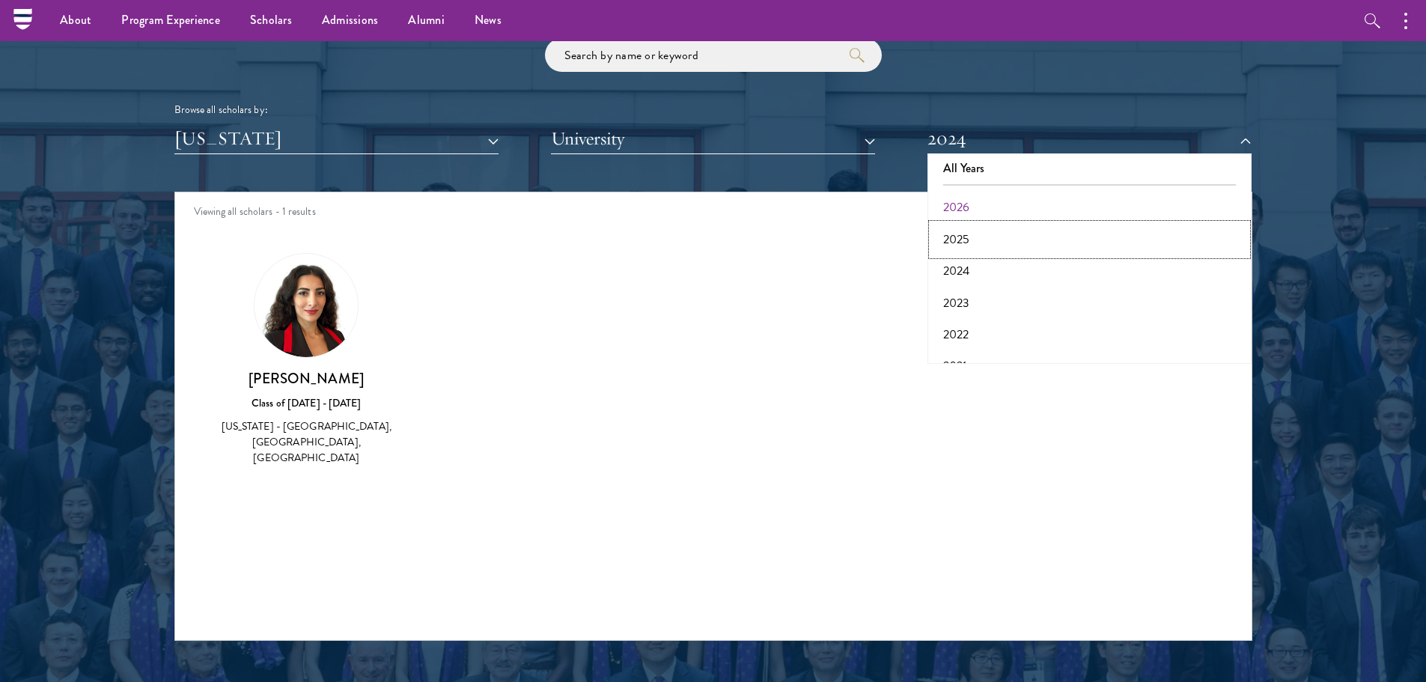
click at [970, 235] on button "2025" at bounding box center [1089, 239] width 315 height 31
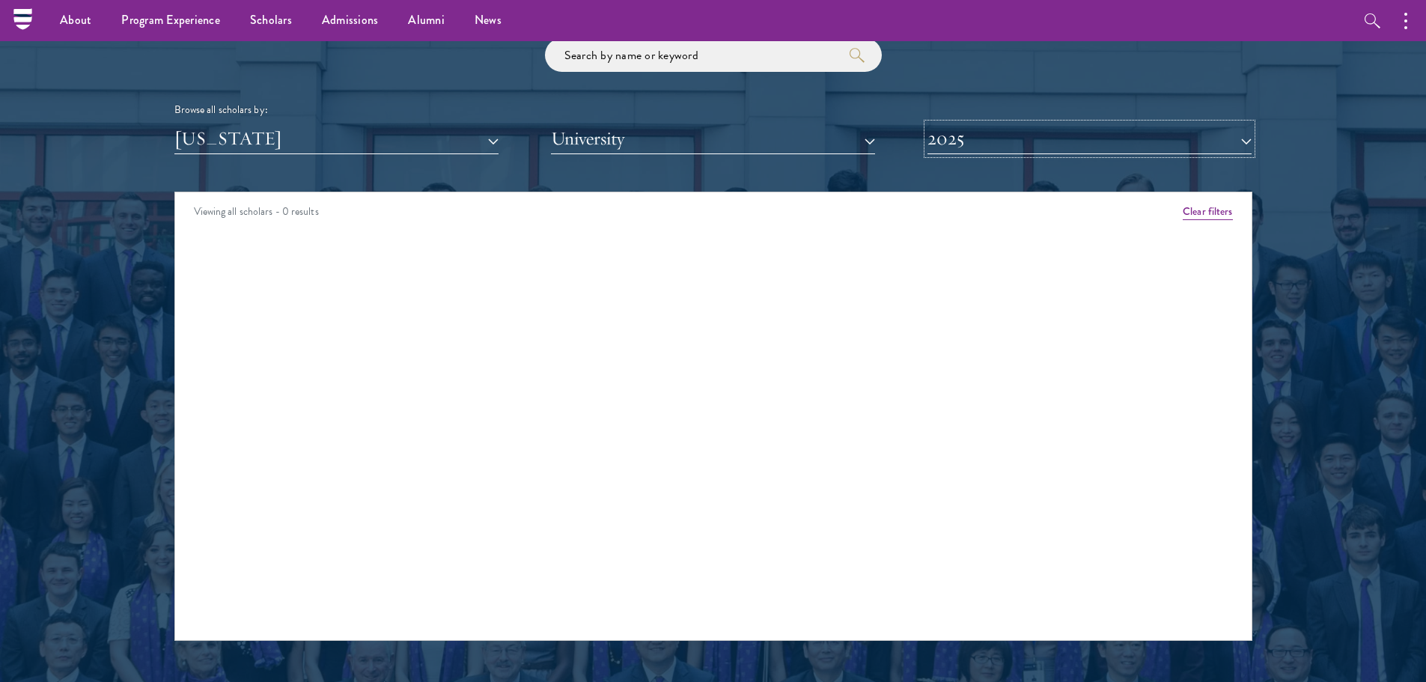
click at [985, 148] on button "2025" at bounding box center [1090, 139] width 324 height 31
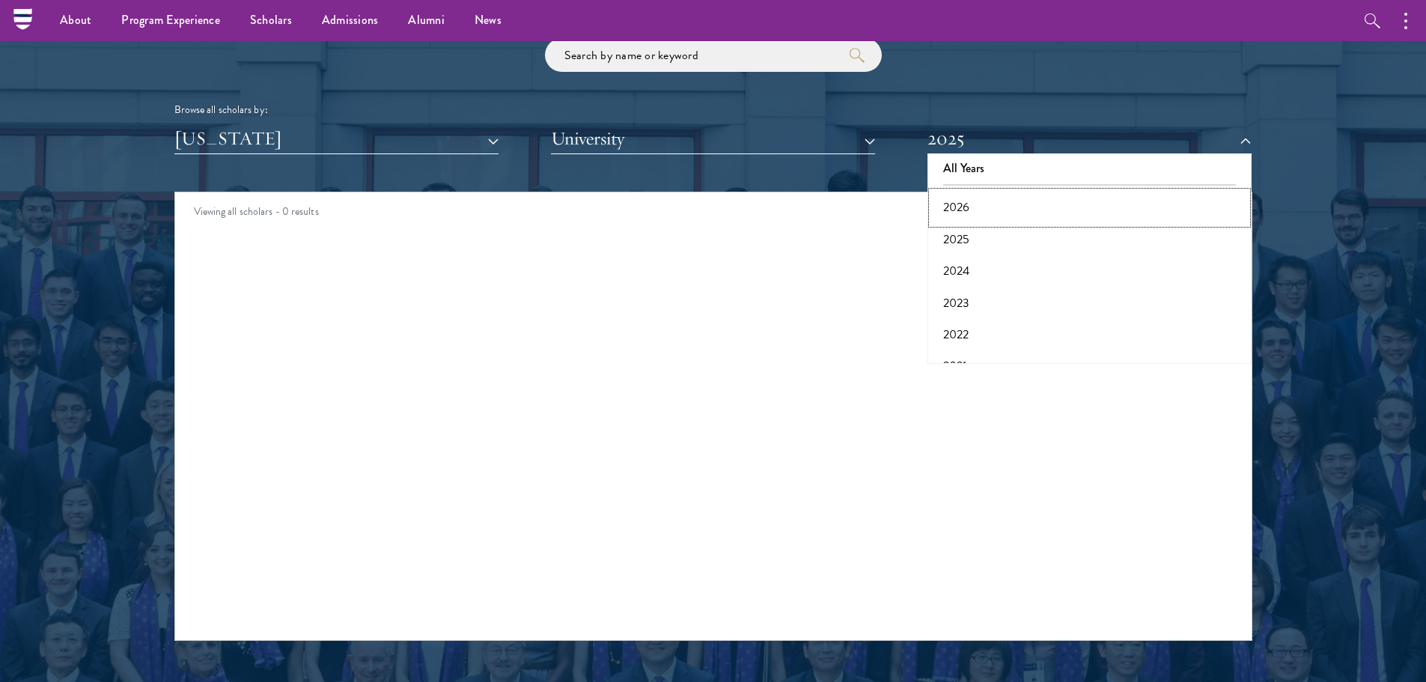
click at [983, 210] on button "2026" at bounding box center [1089, 207] width 315 height 31
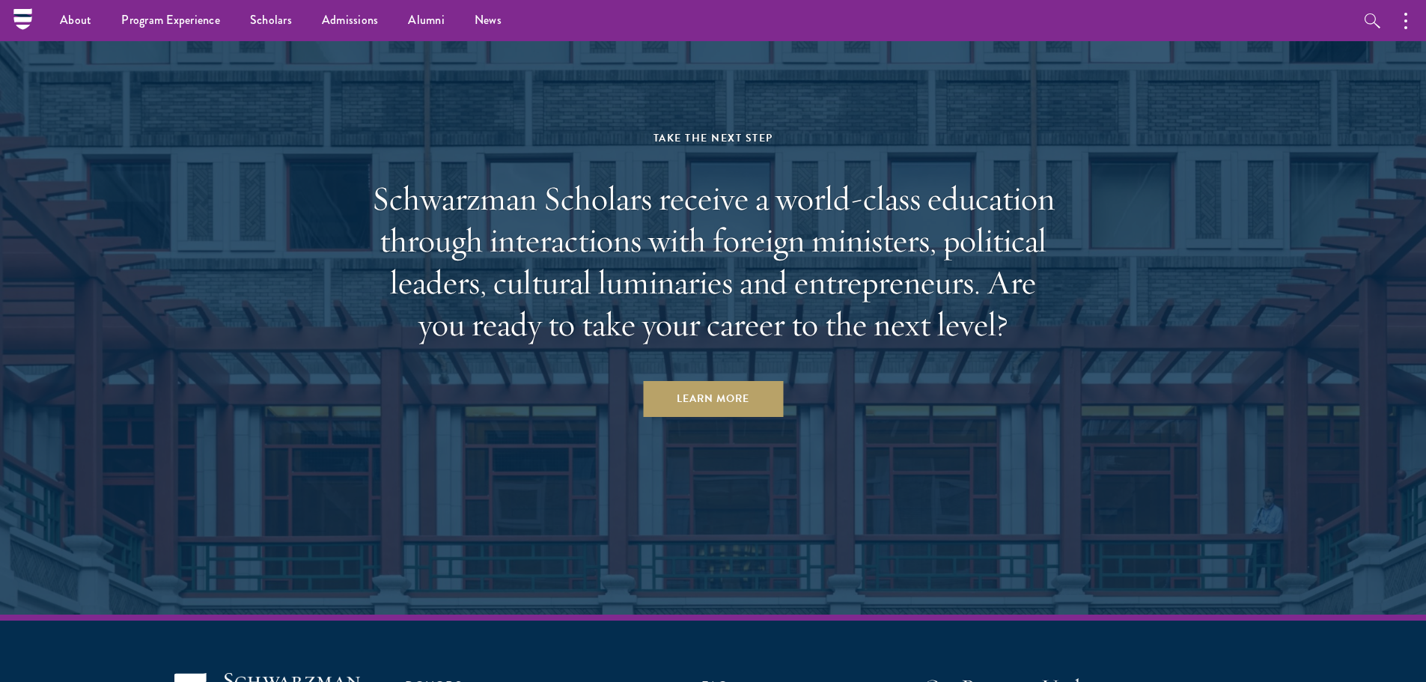
scroll to position [4465, 0]
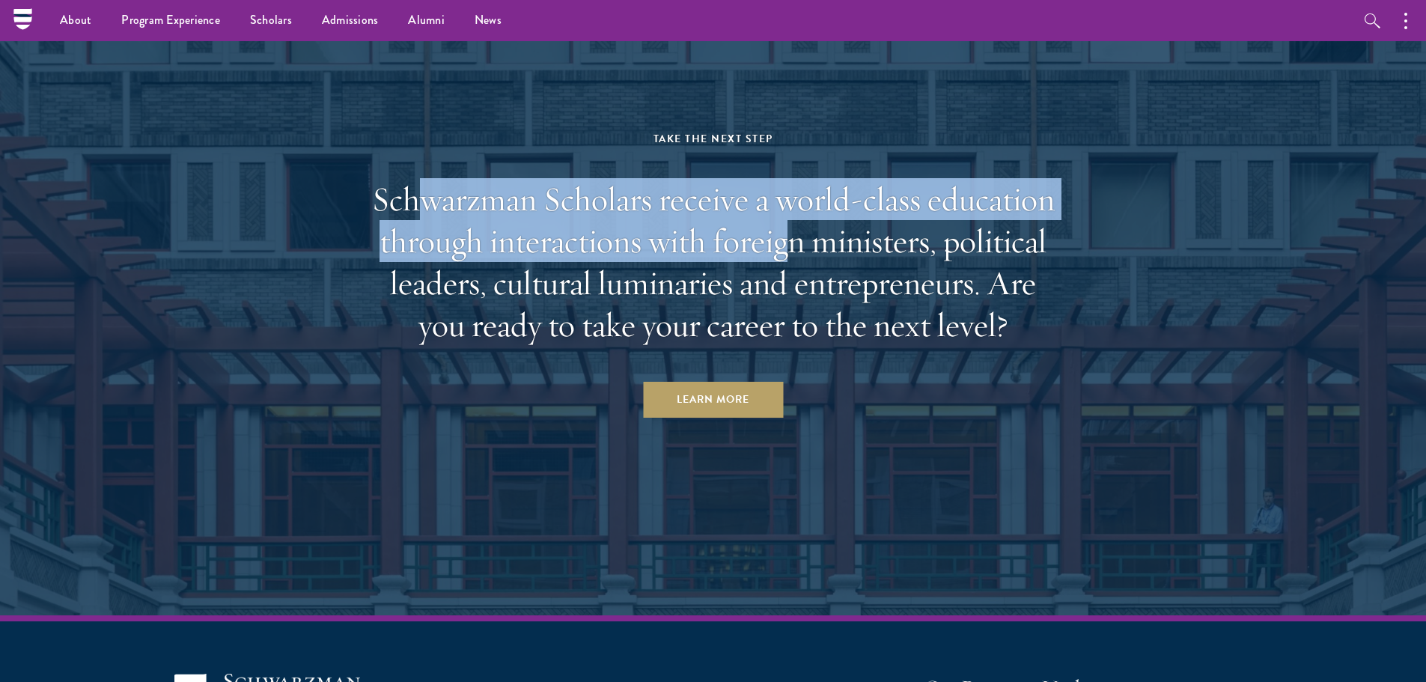
drag, startPoint x: 426, startPoint y: 205, endPoint x: 795, endPoint y: 231, distance: 370.0
click at [795, 231] on h2 "Schwarzman Scholars receive a world-class education through interactions with f…" at bounding box center [713, 262] width 696 height 168
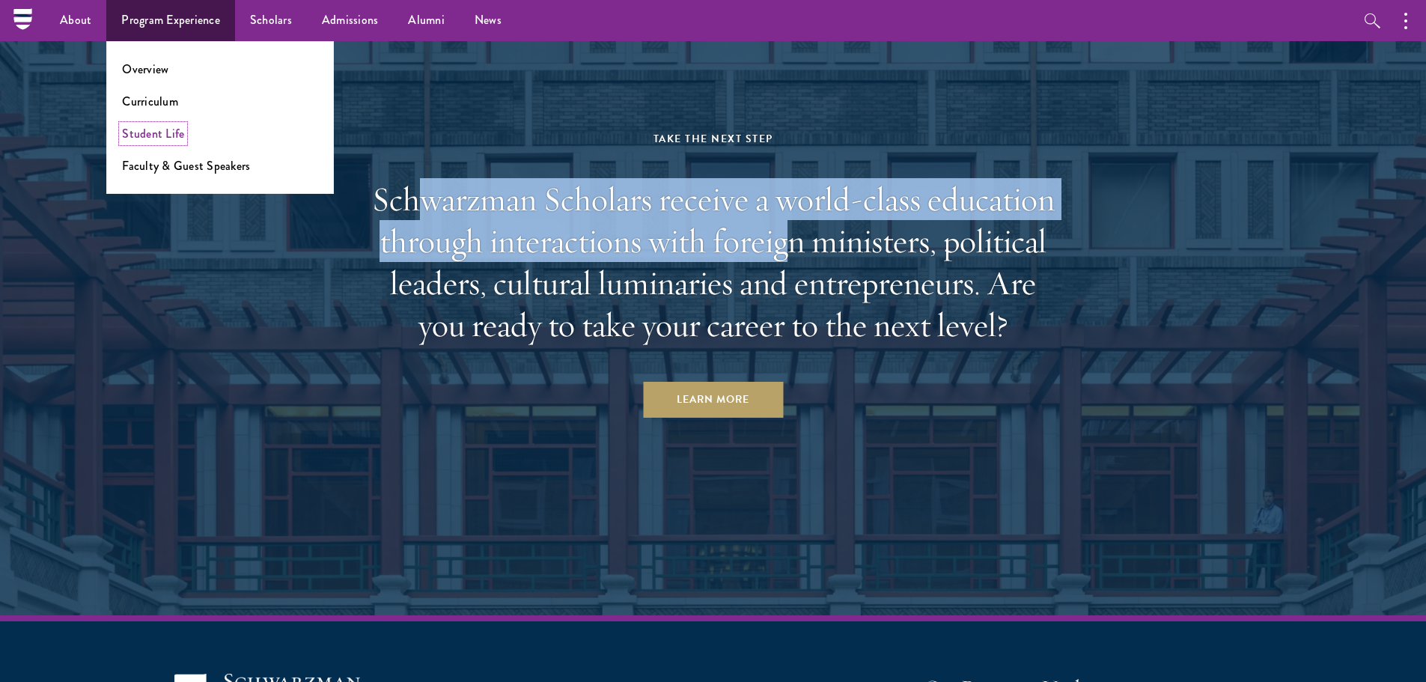
drag, startPoint x: 145, startPoint y: 128, endPoint x: 168, endPoint y: 127, distance: 23.3
click at [145, 128] on link "Student Life" at bounding box center [153, 133] width 62 height 17
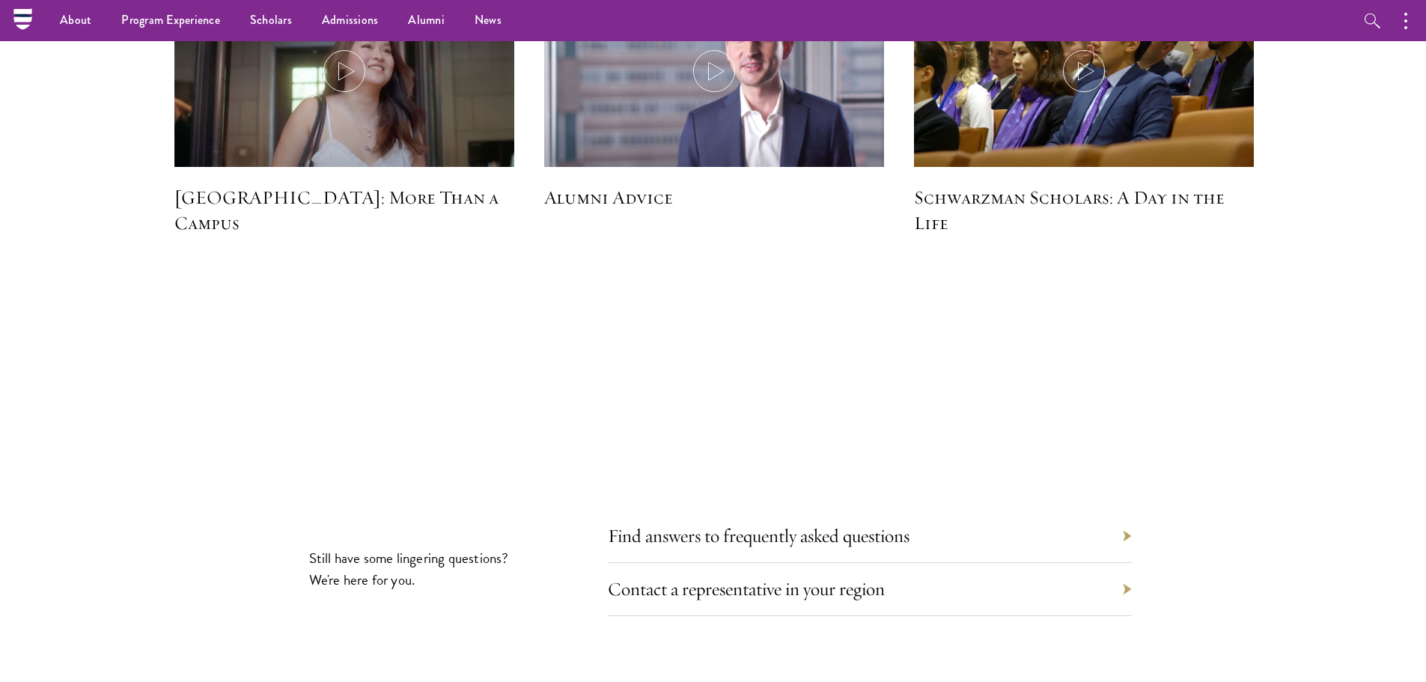
scroll to position [4493, 0]
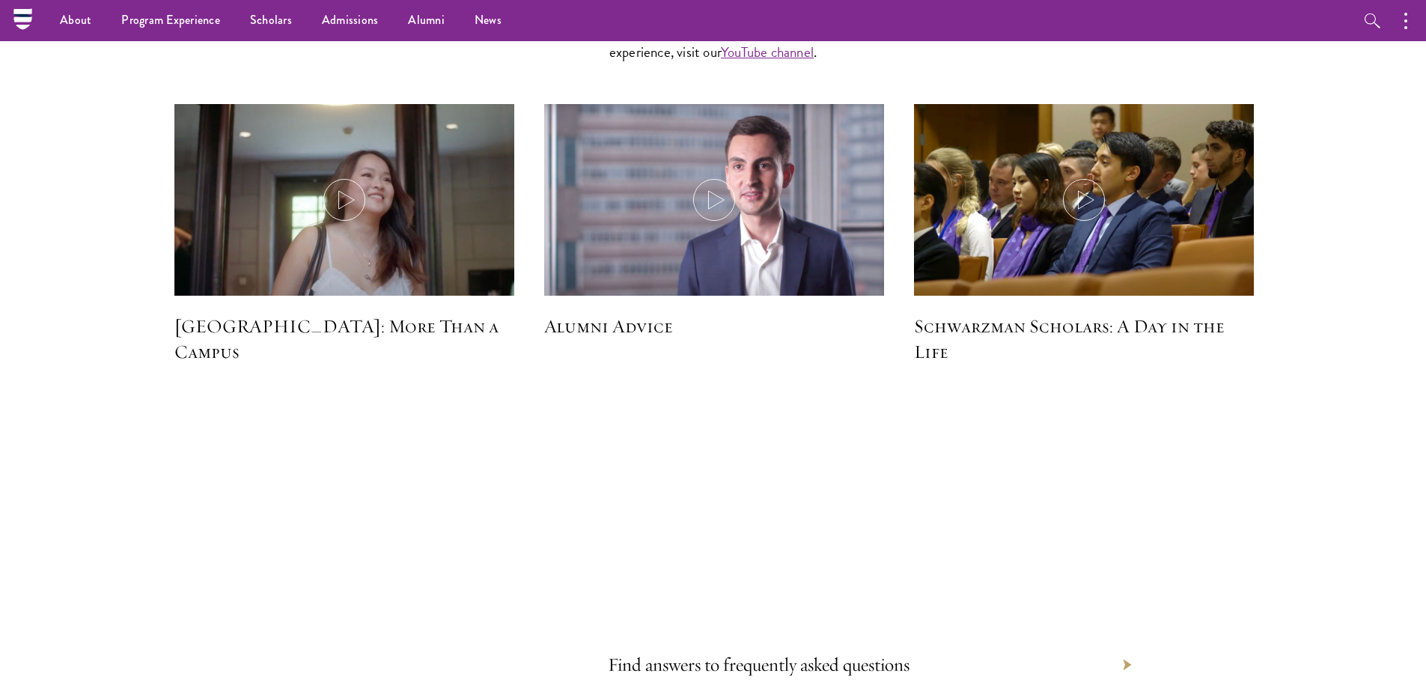
click at [642, 314] on h5 "Alumni Advice" at bounding box center [714, 326] width 340 height 25
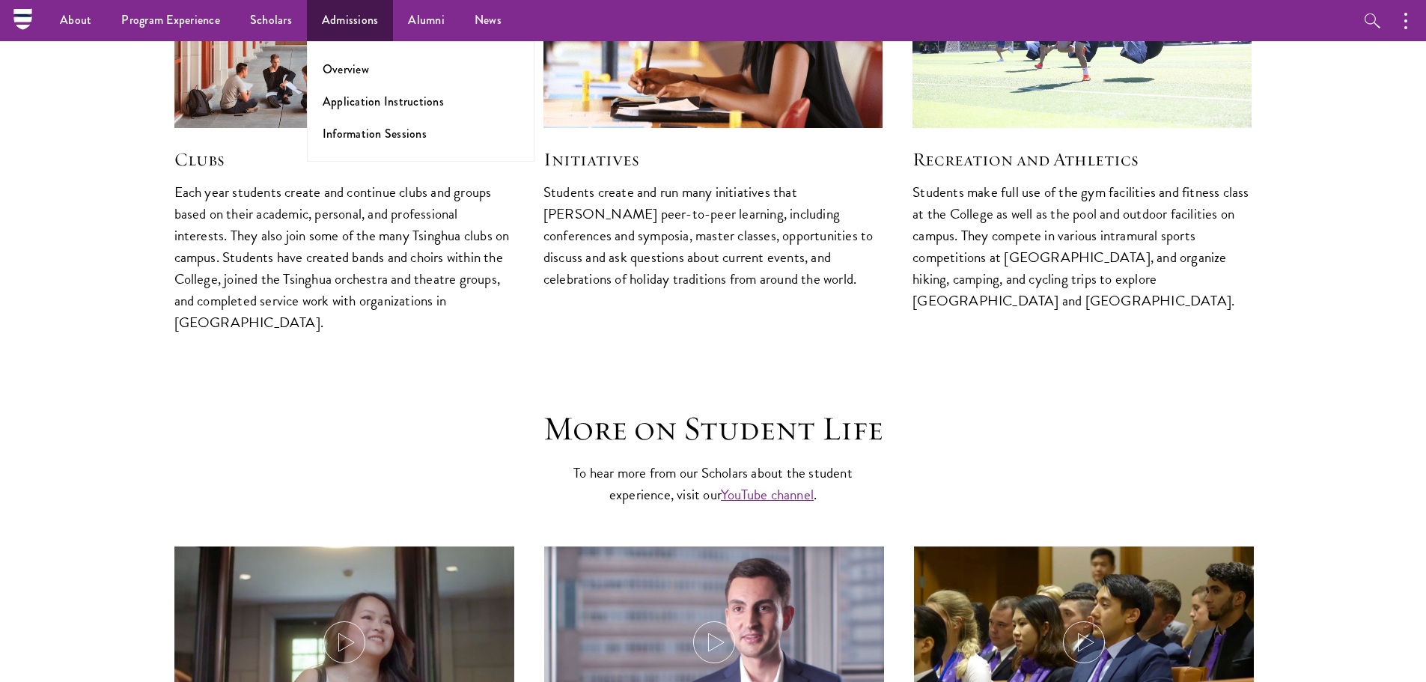
scroll to position [3968, 0]
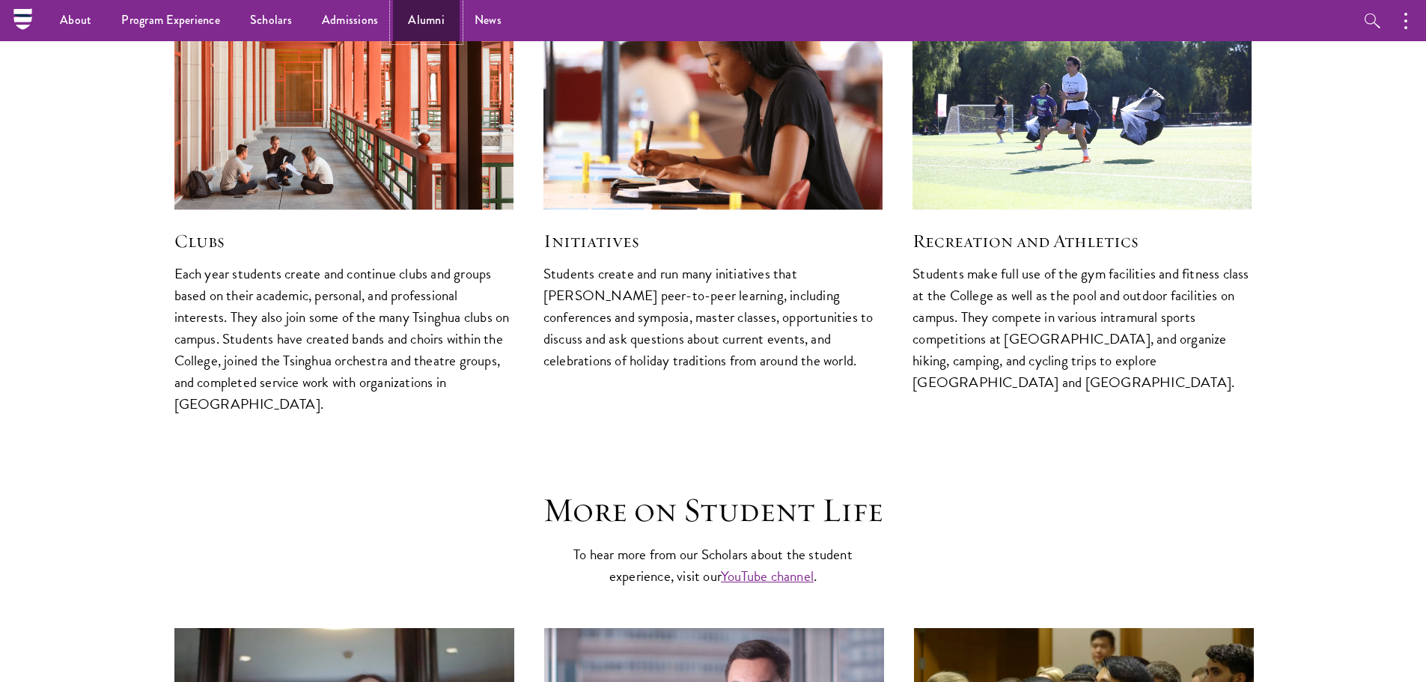
click at [424, 24] on link "Alumni" at bounding box center [426, 20] width 67 height 41
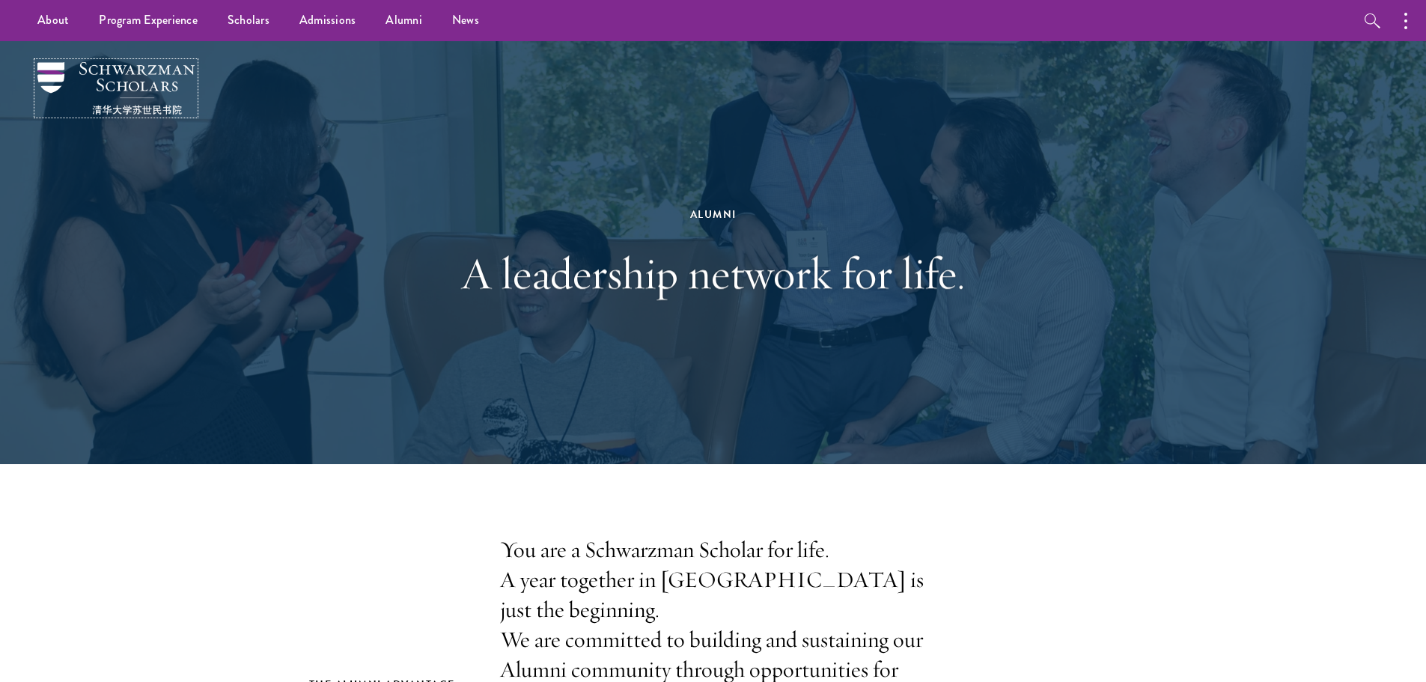
click at [64, 91] on img at bounding box center [115, 88] width 157 height 52
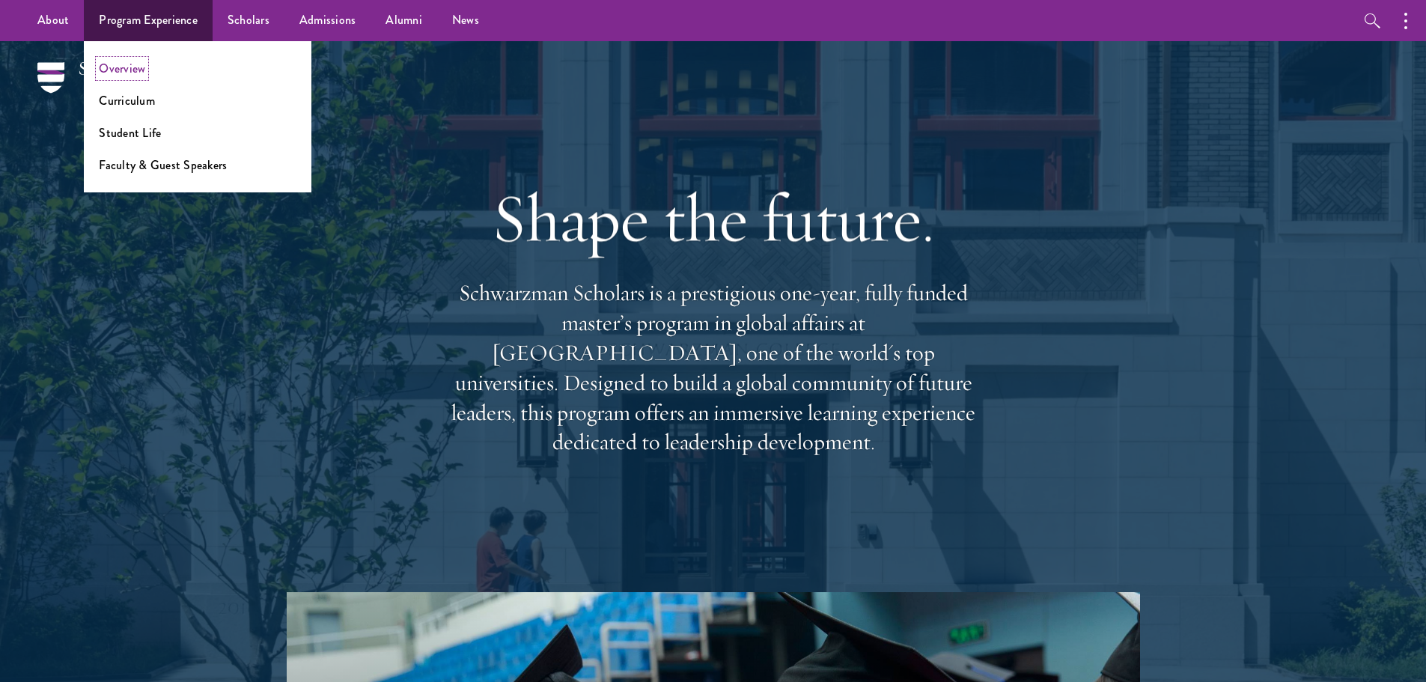
click at [130, 67] on link "Overview" at bounding box center [122, 68] width 46 height 17
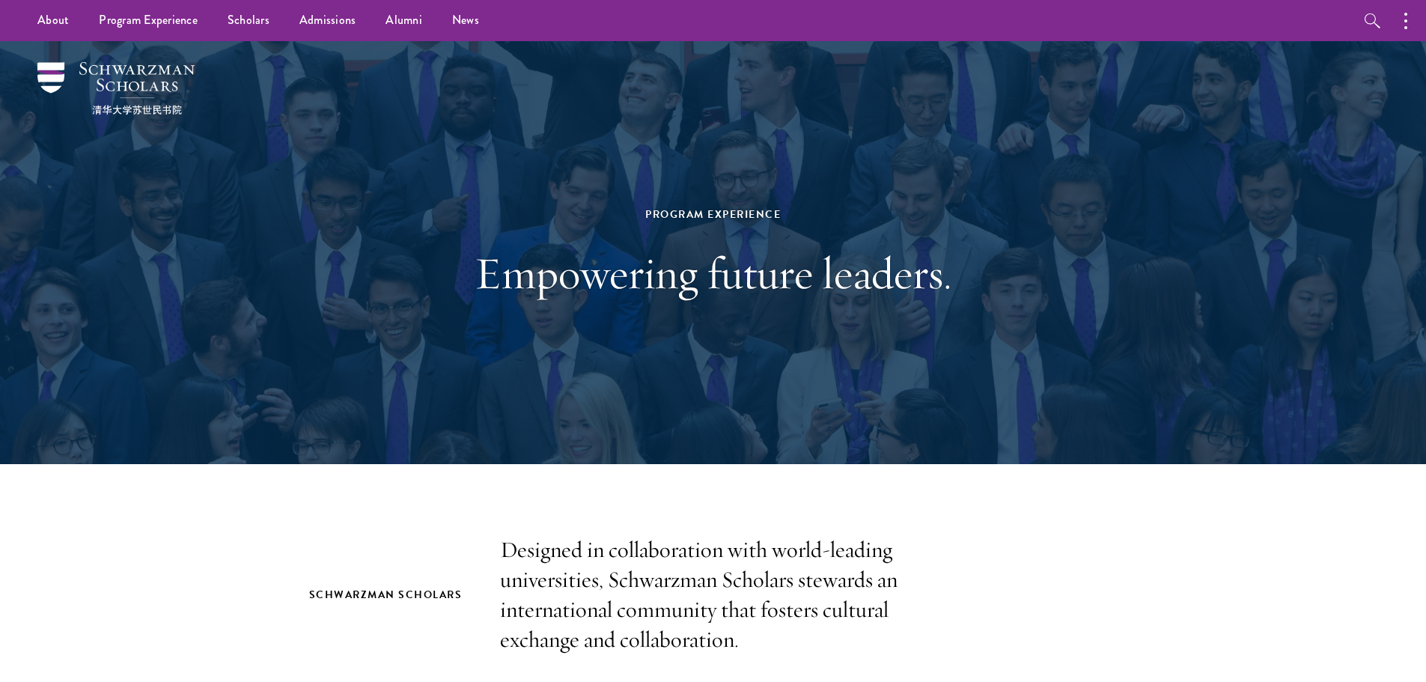
drag, startPoint x: 329, startPoint y: 413, endPoint x: 219, endPoint y: 354, distance: 124.6
click at [219, 354] on div "Program Experience Empowering future leaders." at bounding box center [713, 252] width 1078 height 423
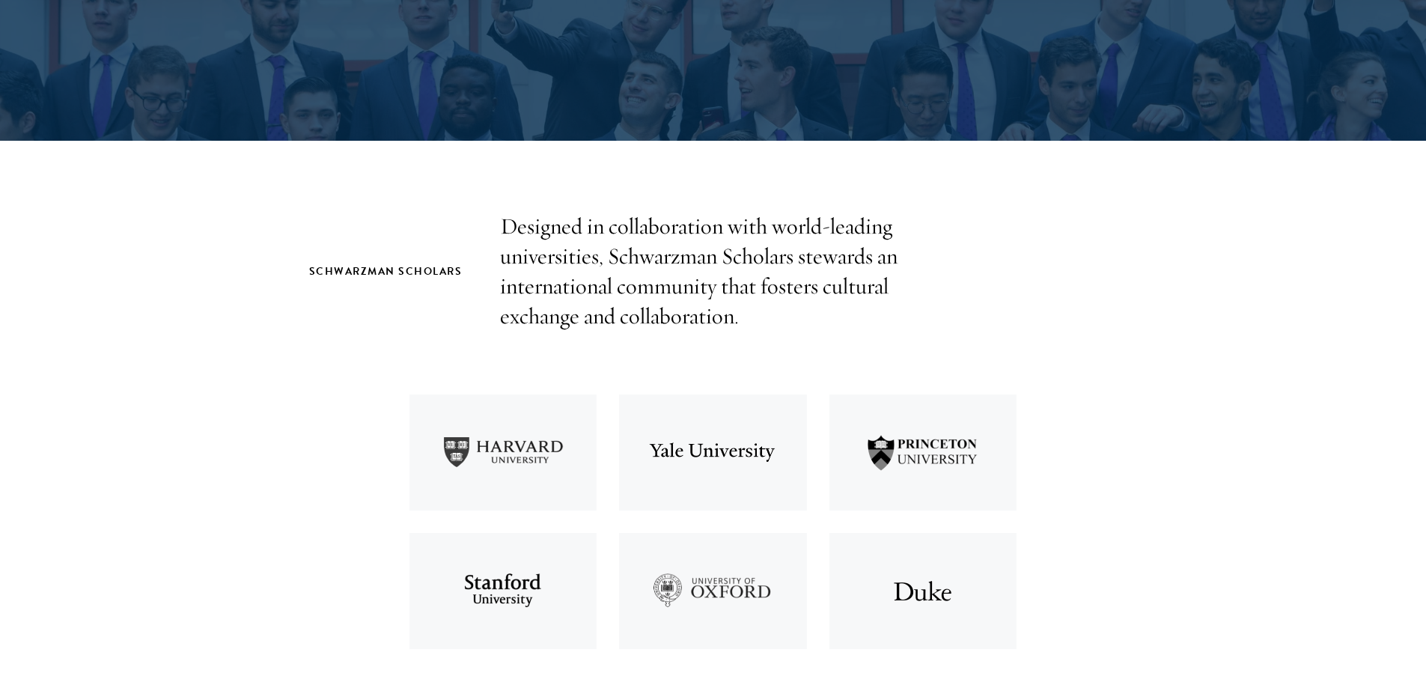
scroll to position [374, 0]
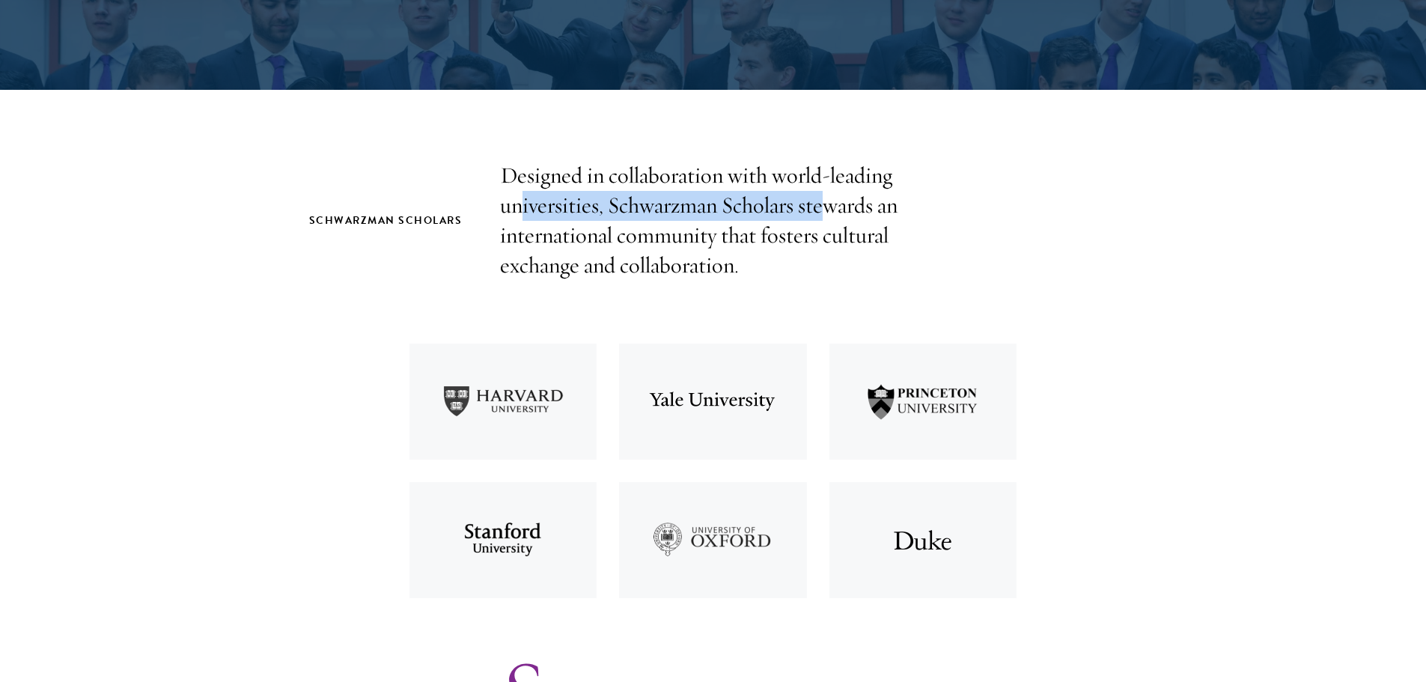
drag, startPoint x: 517, startPoint y: 209, endPoint x: 827, endPoint y: 208, distance: 310.7
click at [827, 208] on p "Designed in collaboration with world-leading universities, Schwarzman Scholars …" at bounding box center [713, 221] width 427 height 120
click at [824, 228] on p "Designed in collaboration with world-leading universities, Schwarzman Scholars …" at bounding box center [713, 221] width 427 height 120
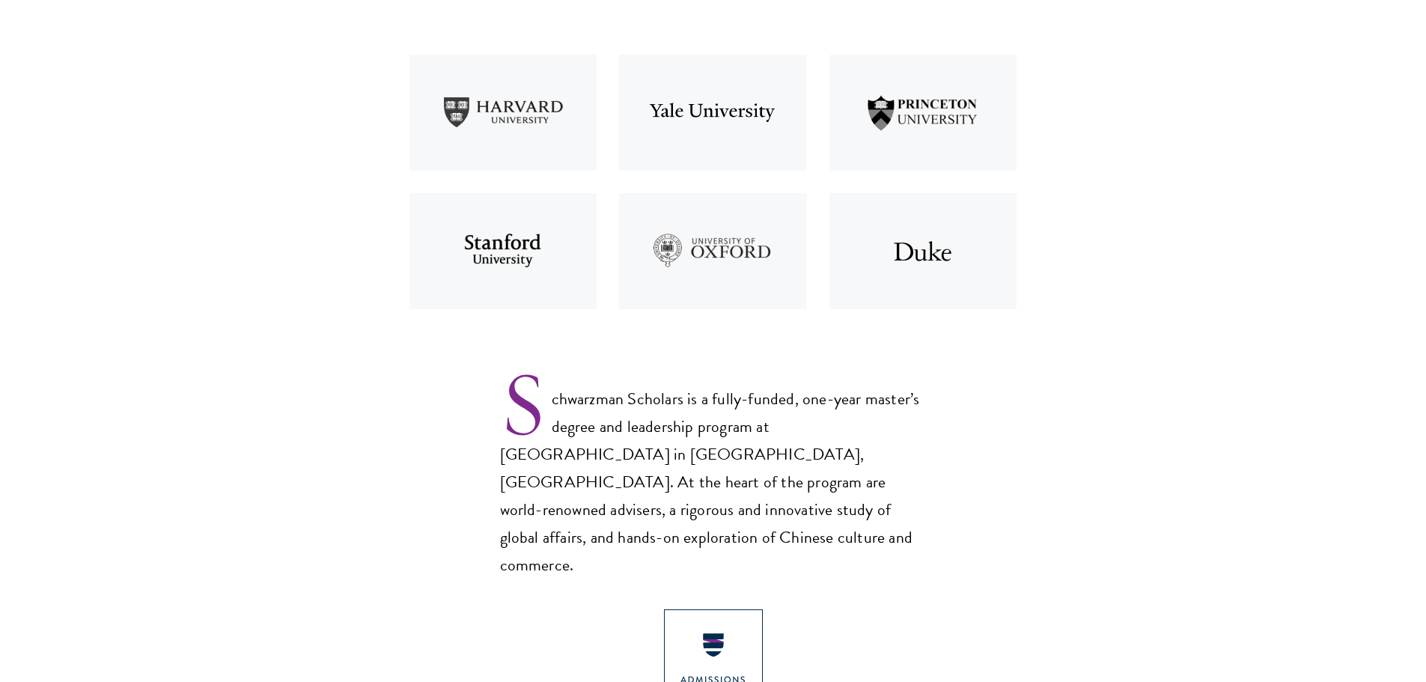
scroll to position [749, 0]
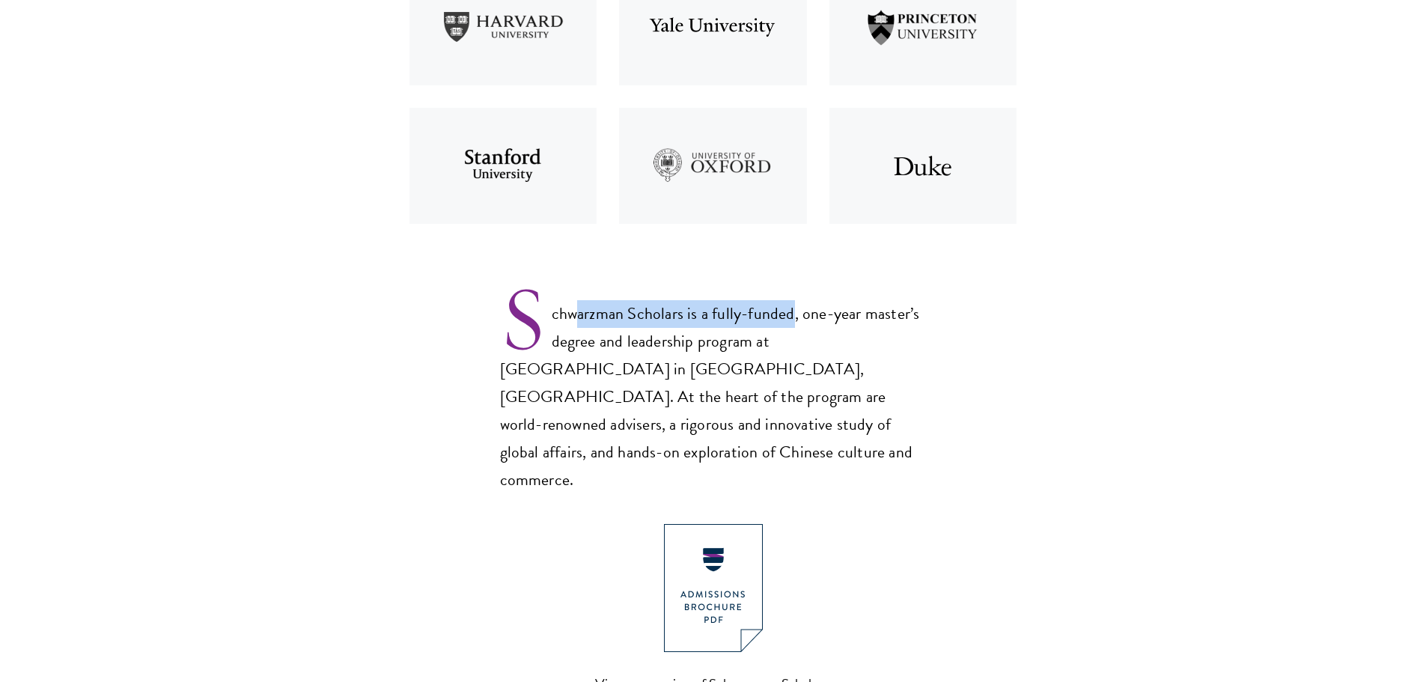
drag, startPoint x: 574, startPoint y: 322, endPoint x: 815, endPoint y: 326, distance: 241.1
click at [792, 328] on p "Schwarzman Scholars is a fully-funded, one-year master’s degree and leadership …" at bounding box center [713, 385] width 427 height 219
click at [839, 326] on p "Schwarzman Scholars is a fully-funded, one-year master’s degree and leadership …" at bounding box center [713, 385] width 427 height 219
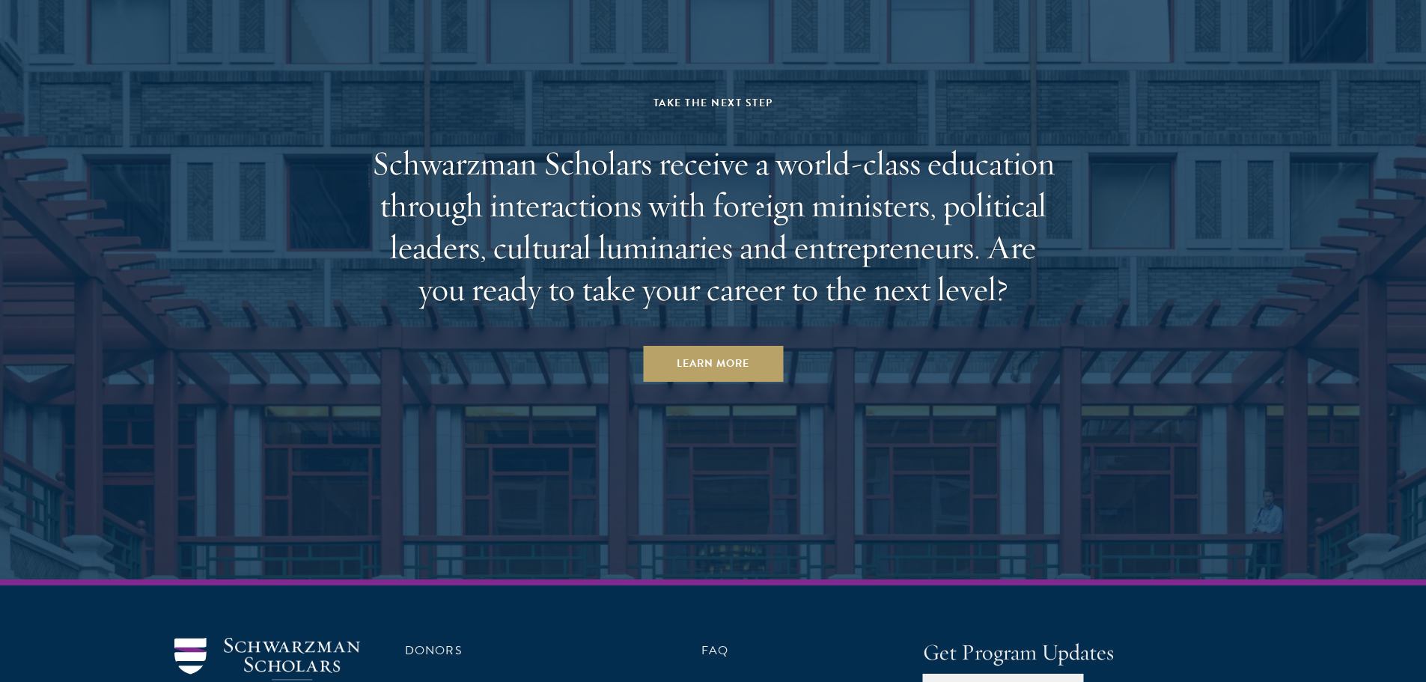
scroll to position [7792, 0]
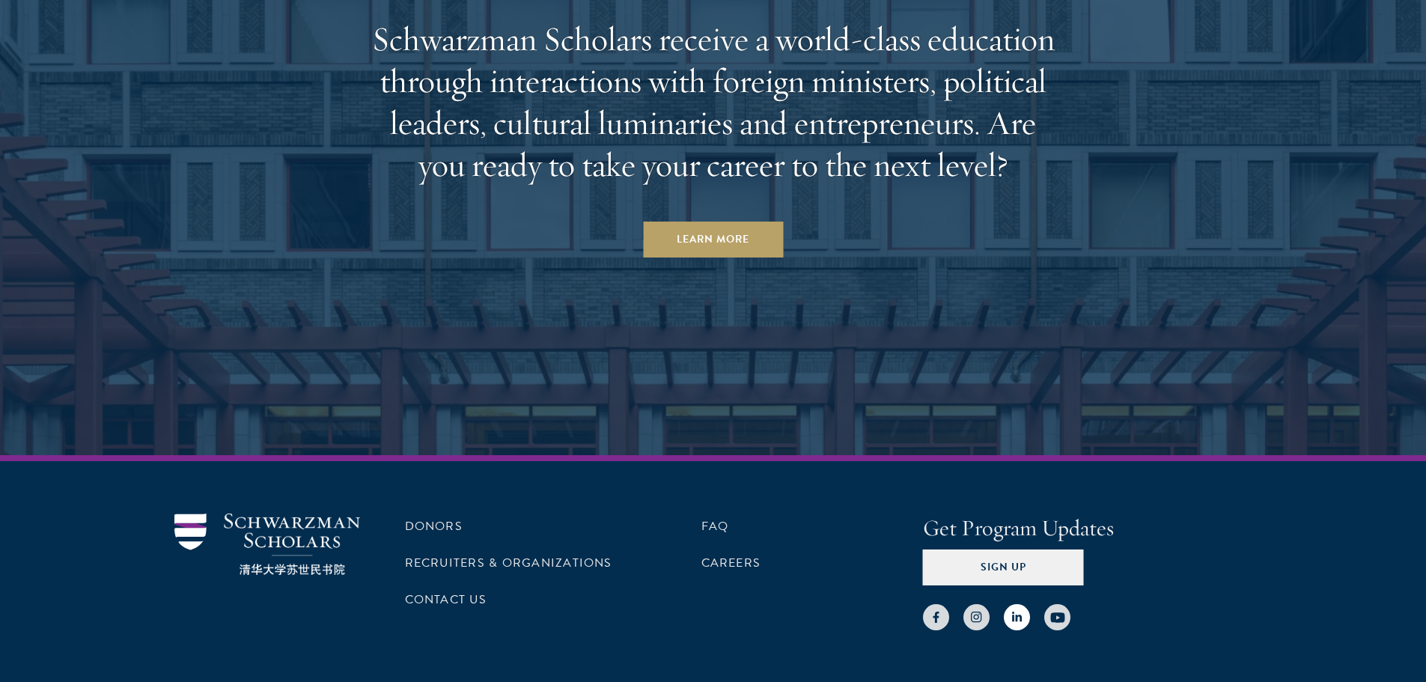
click at [1021, 612] on icon at bounding box center [1017, 617] width 11 height 11
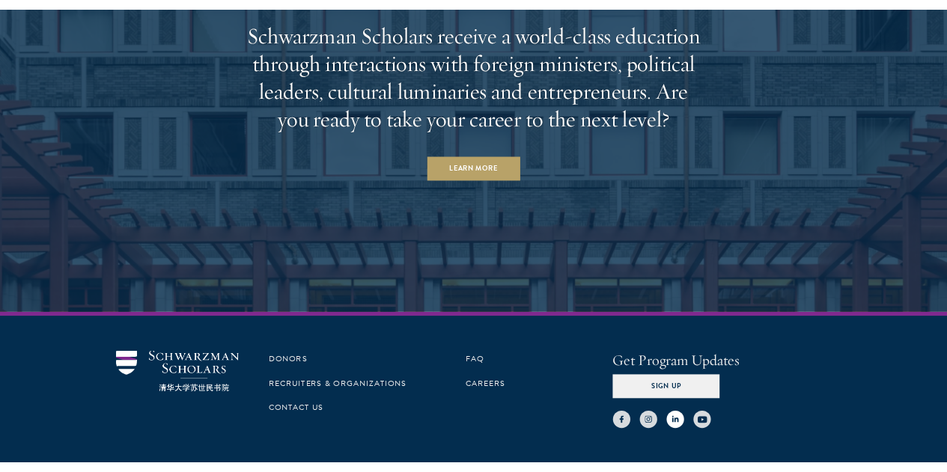
scroll to position [7511, 0]
